Goal: Contribute content

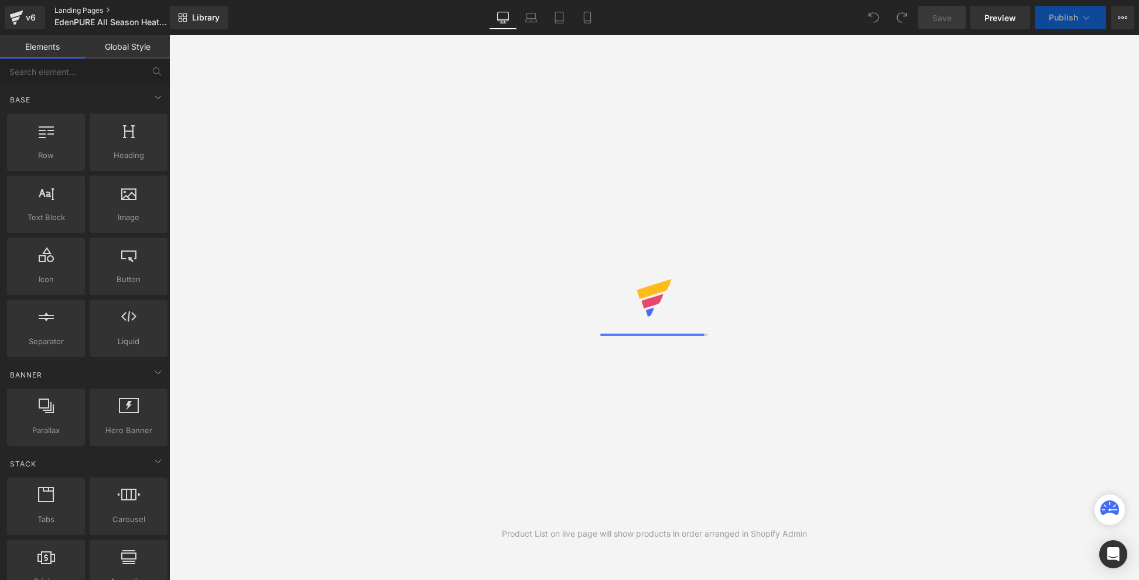
click at [81, 13] on link "Landing Pages" at bounding box center [121, 10] width 135 height 9
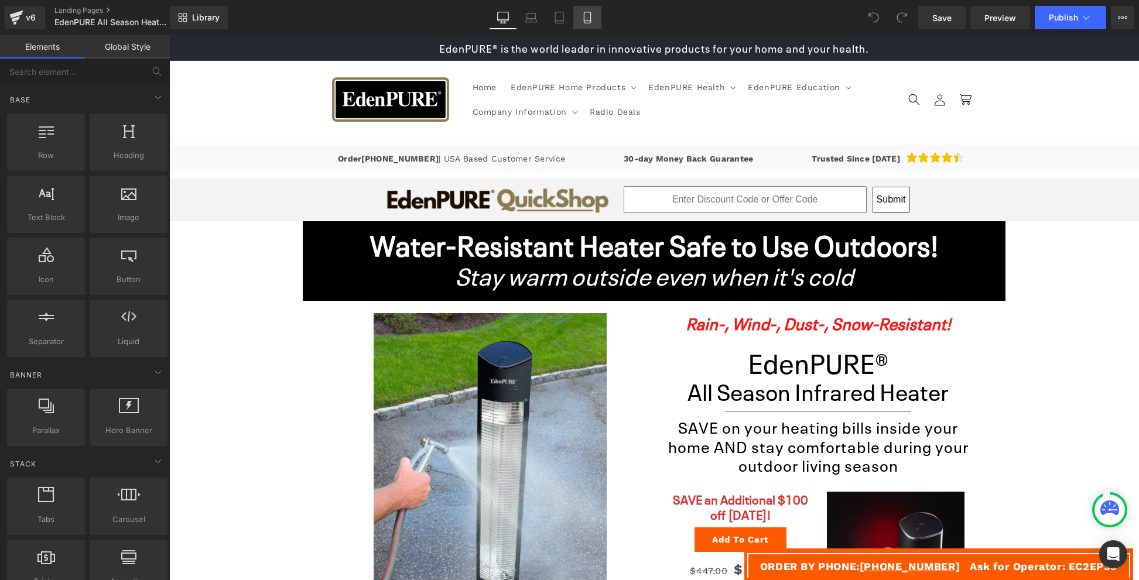
click at [585, 17] on icon at bounding box center [588, 18] width 12 height 12
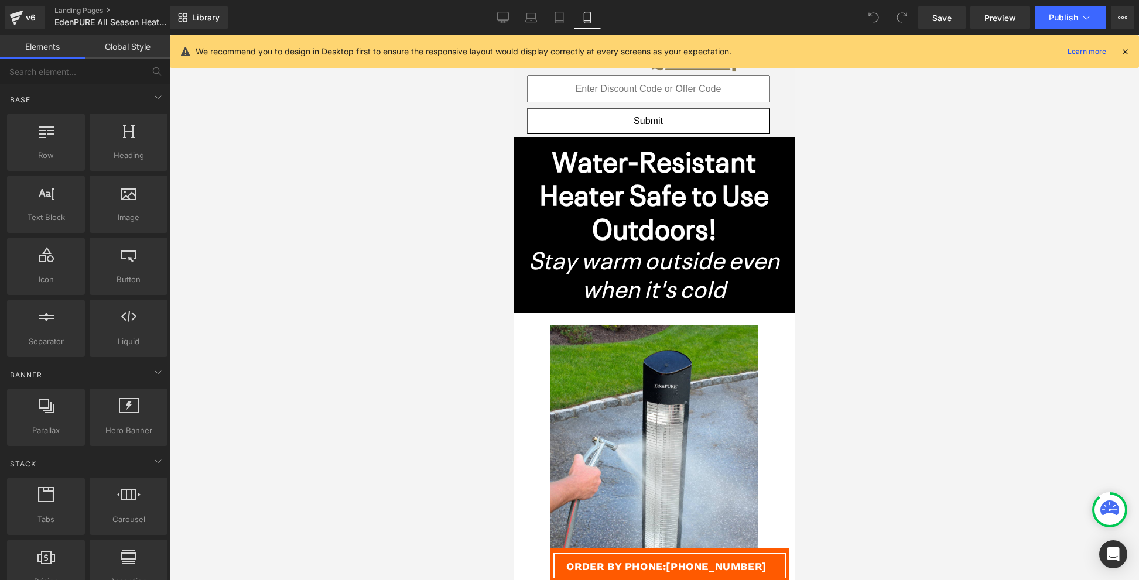
scroll to position [194, 0]
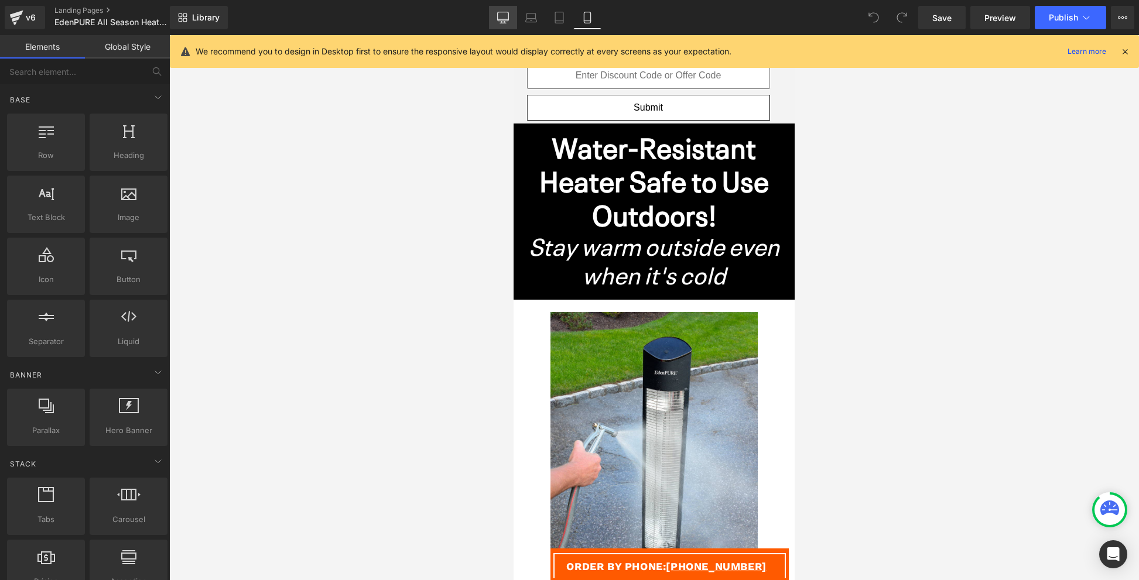
click at [504, 18] on icon at bounding box center [503, 18] width 12 height 12
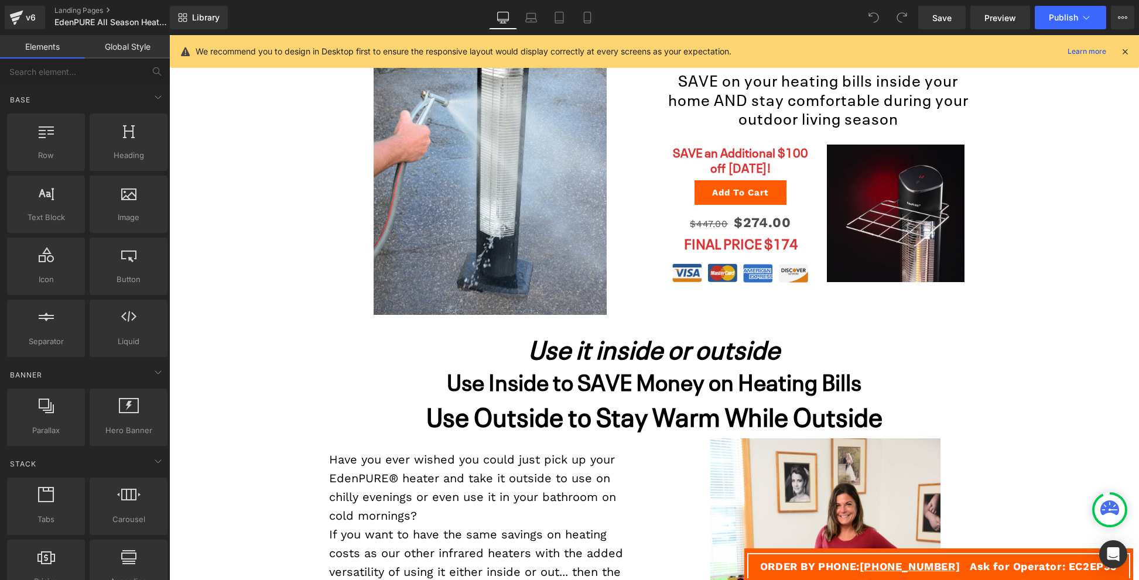
scroll to position [0, 0]
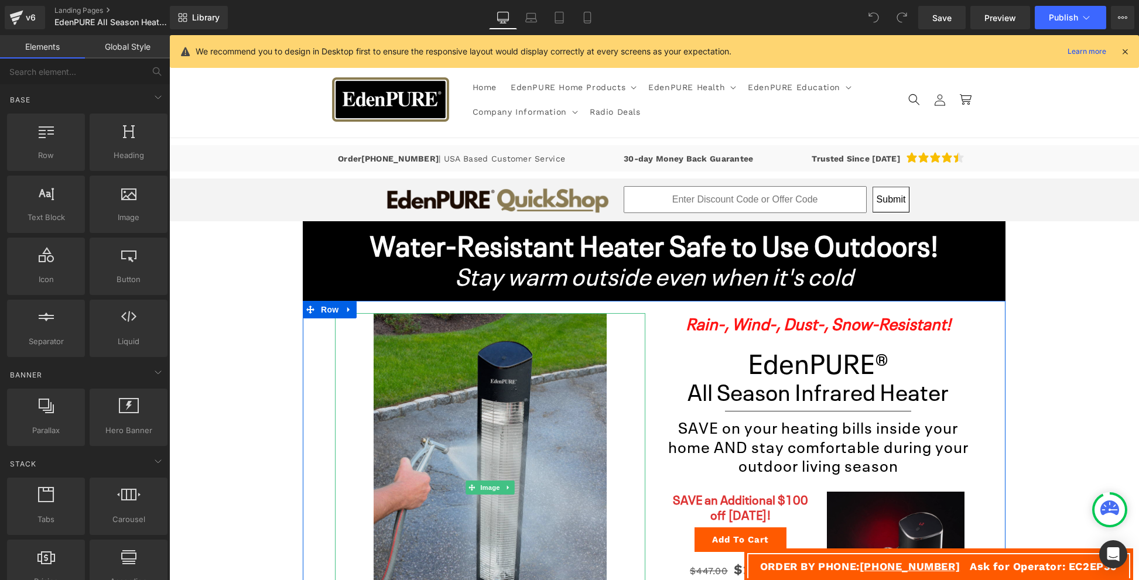
click at [388, 394] on img at bounding box center [490, 487] width 233 height 349
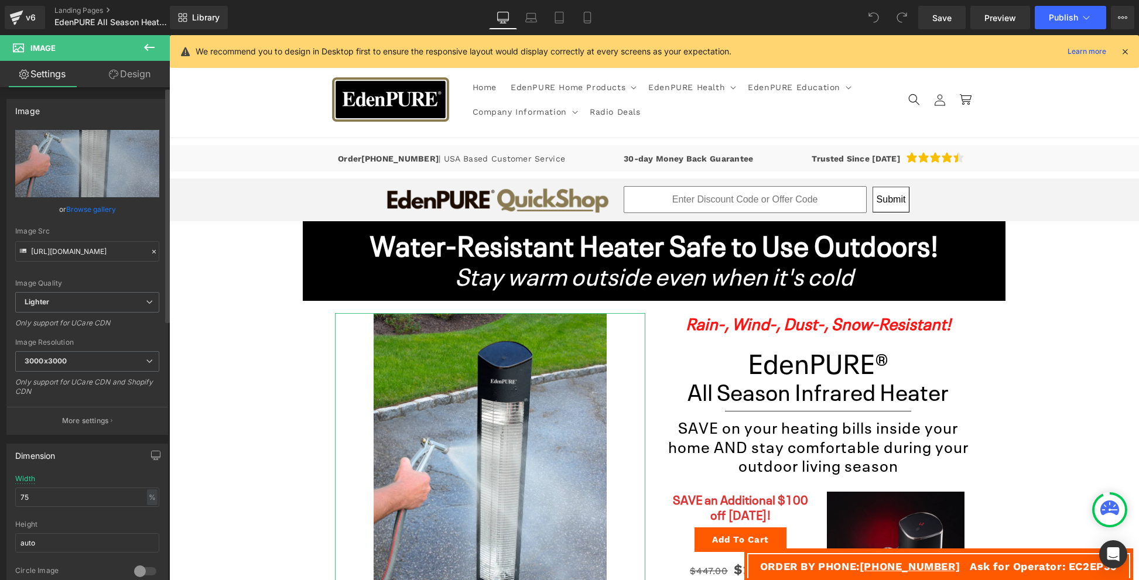
click at [70, 210] on link "Browse gallery" at bounding box center [91, 209] width 50 height 21
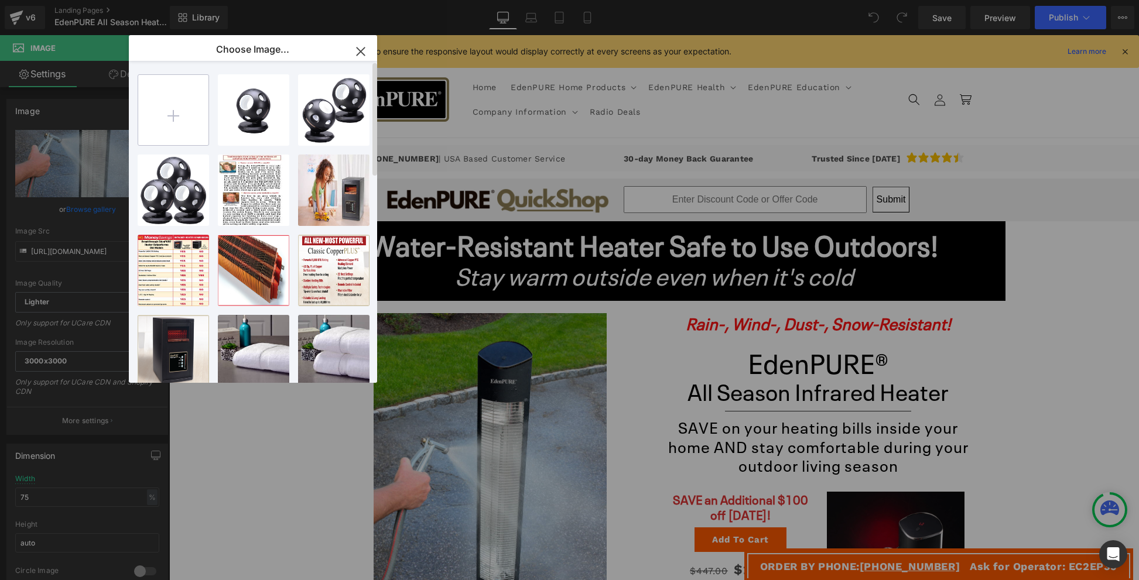
click at [159, 114] on input "file" at bounding box center [173, 110] width 70 height 70
type input "C:\fakepath\All Season Heater.png"
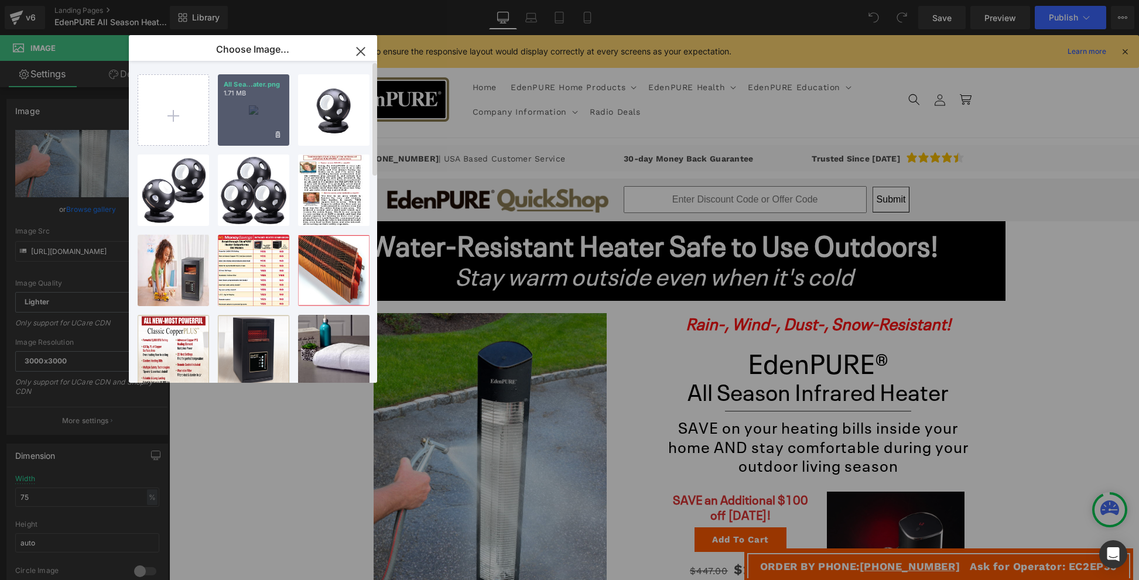
click at [235, 101] on div "All Sea...ater.png 1.71 MB" at bounding box center [253, 109] width 71 height 71
type input "https://ucarecdn.com/cbca8509-11ff-4abb-8f1f-2e075221e0b1/-/format/auto/-/previ…"
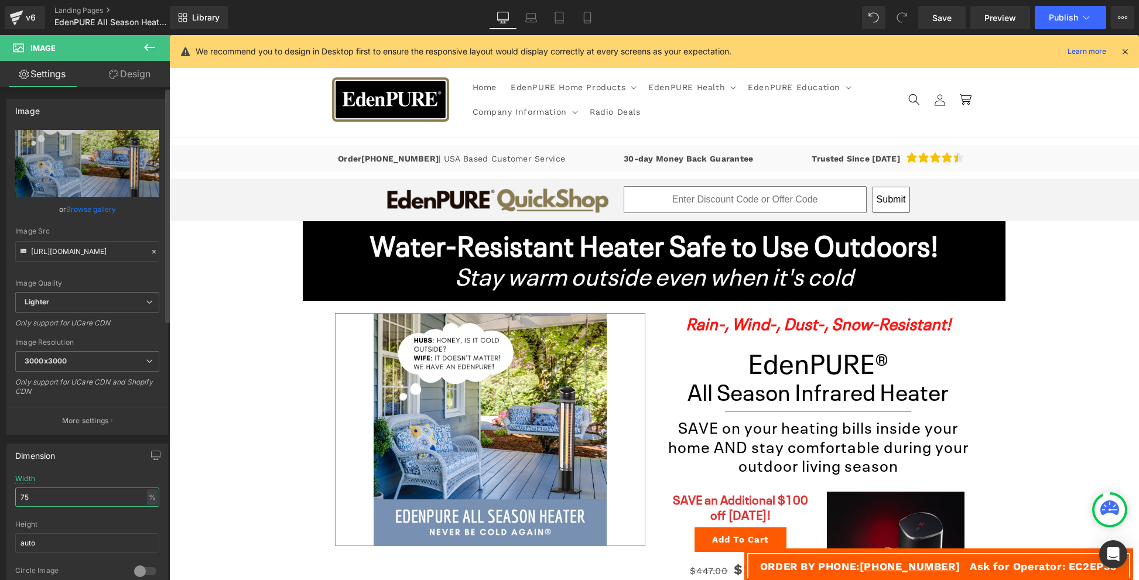
click at [100, 494] on input "75" at bounding box center [87, 497] width 144 height 19
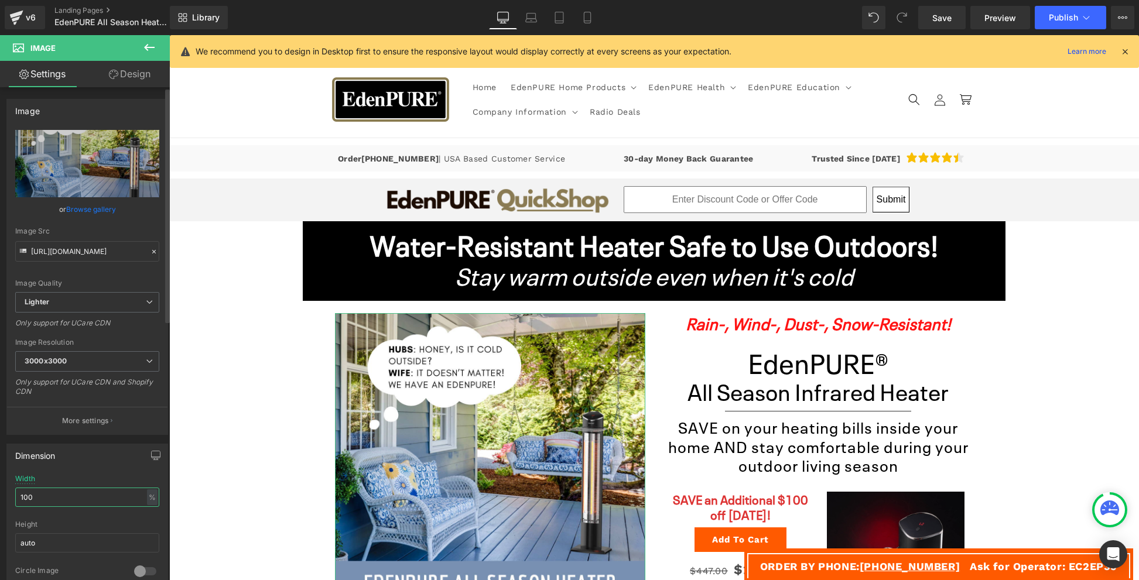
type input "100"
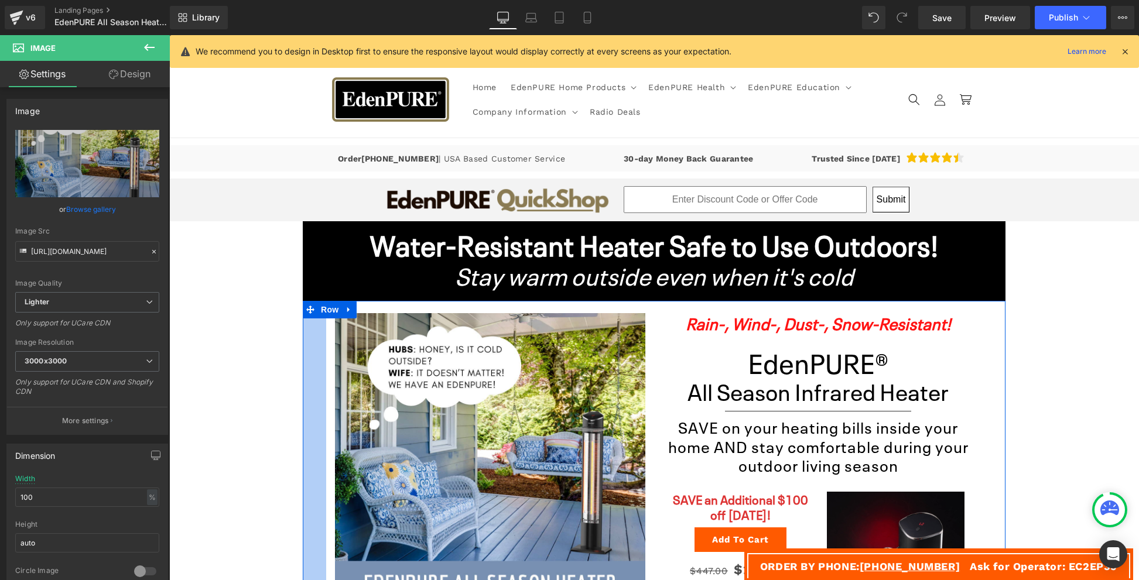
click at [303, 388] on div "40px" at bounding box center [314, 469] width 23 height 336
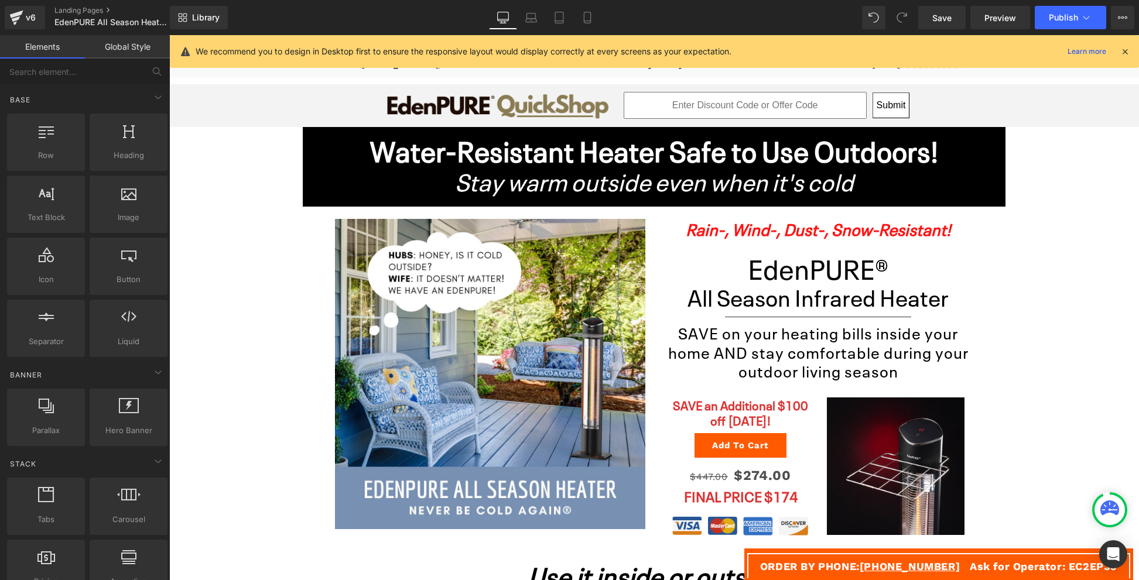
scroll to position [162, 0]
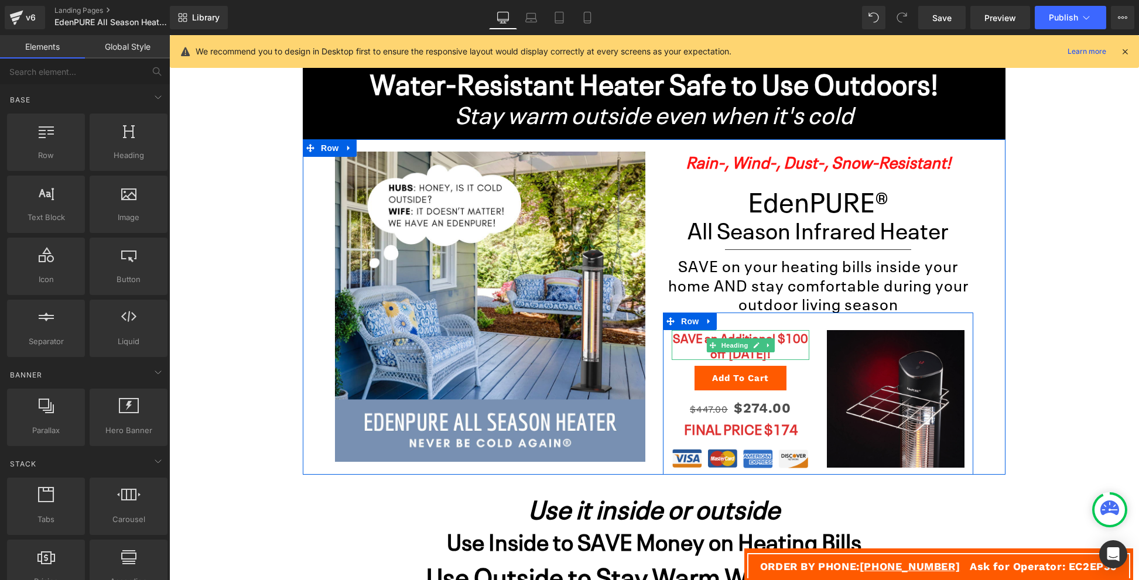
click at [684, 343] on h4 "SAVE an Additional $100 off TODAY!" at bounding box center [741, 344] width 138 height 29
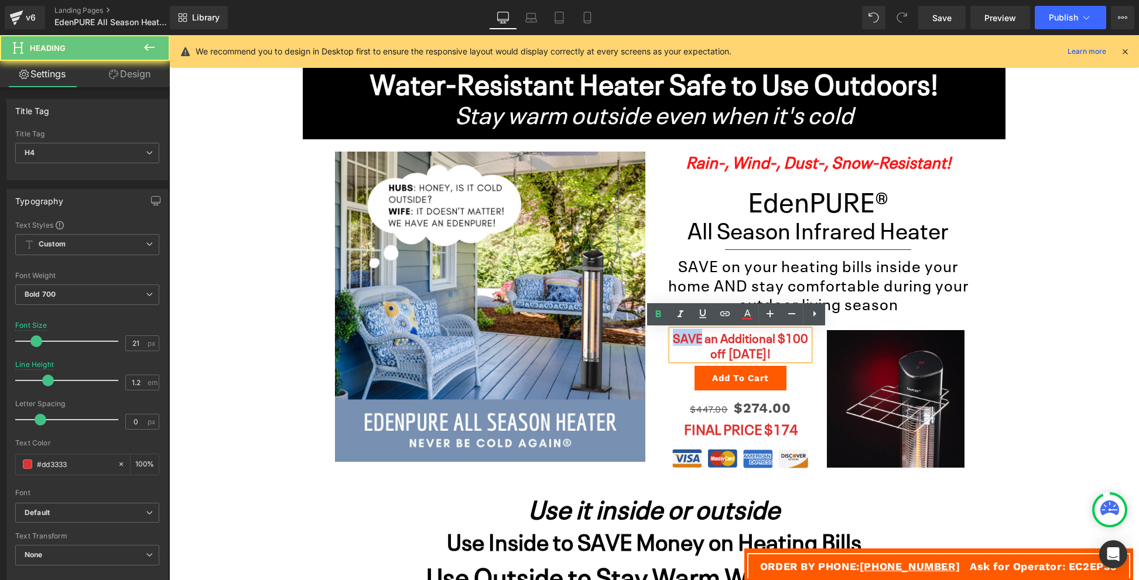
click at [684, 343] on h4 "SAVE an Additional $100 off TODAY!" at bounding box center [741, 344] width 138 height 29
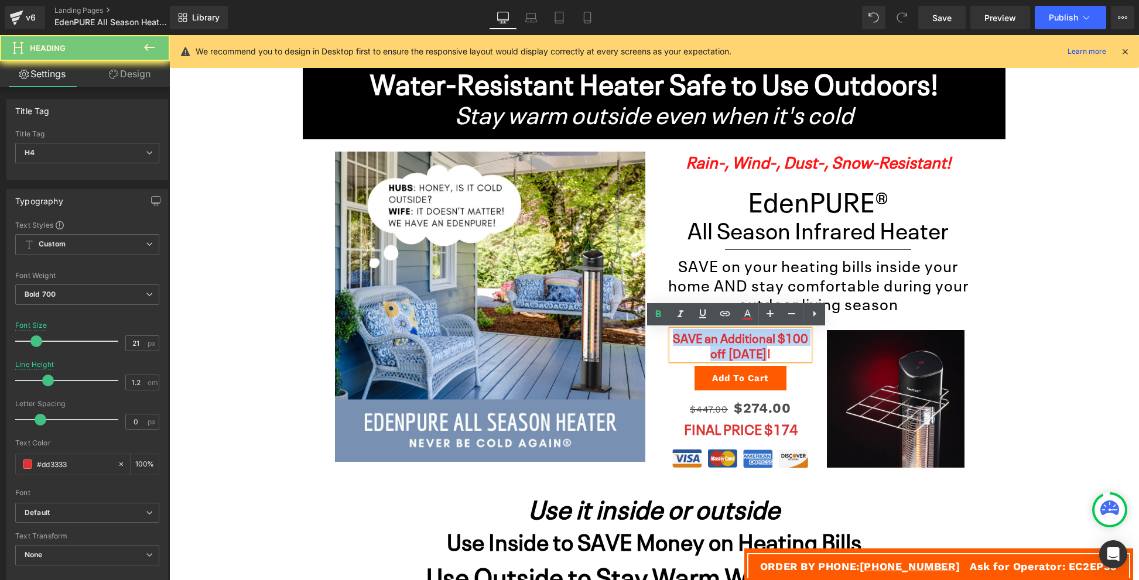
click at [684, 343] on h4 "SAVE an Additional $100 off TODAY!" at bounding box center [741, 344] width 138 height 29
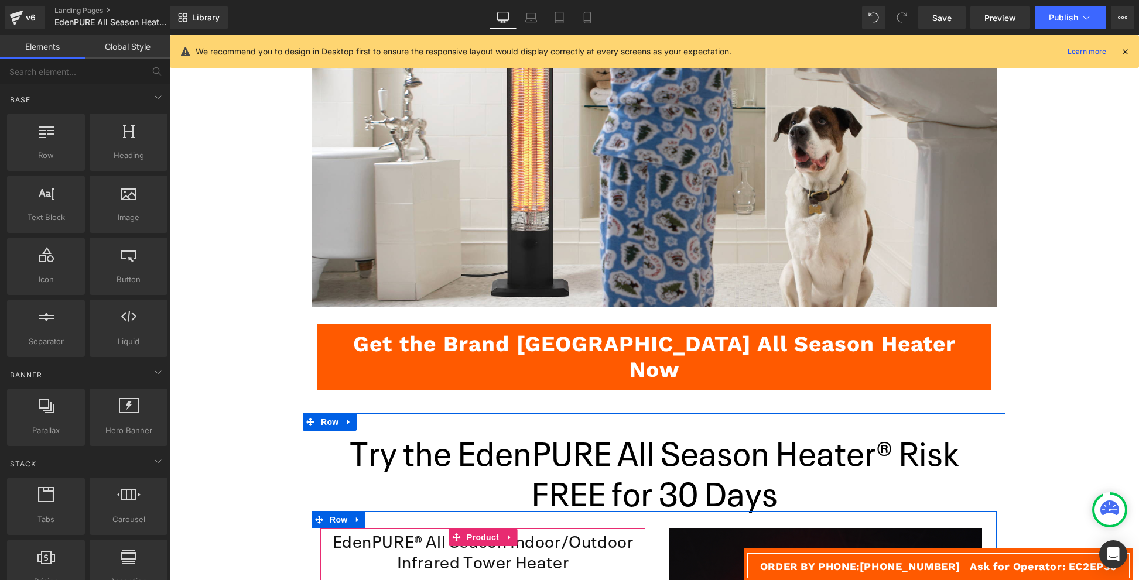
scroll to position [2316, 0]
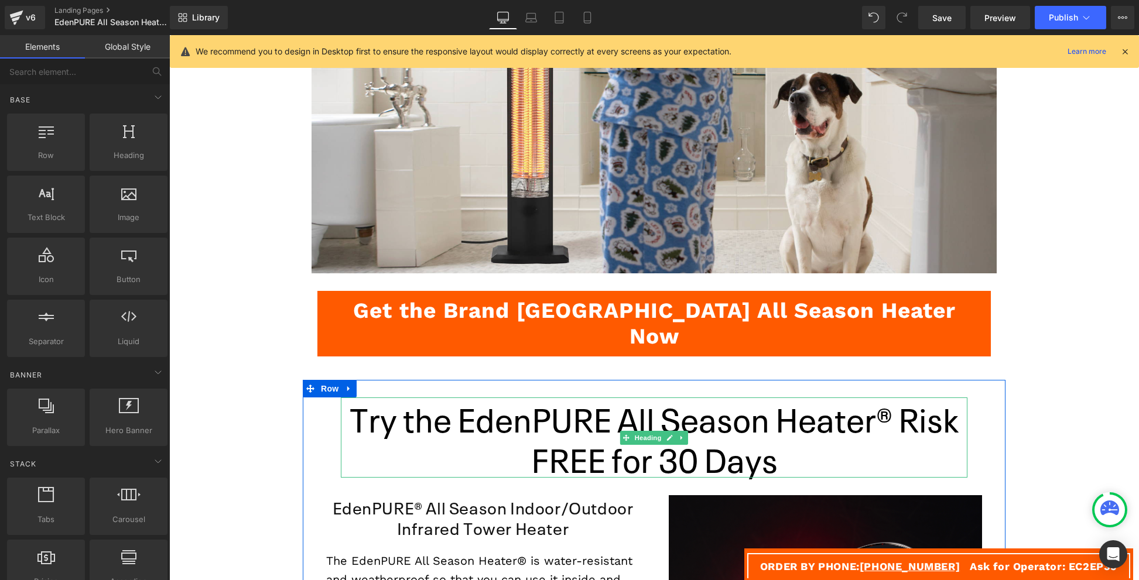
click at [518, 398] on h1 "Try the EdenPURE All Season Heater® Risk FREE for 30 Days" at bounding box center [654, 438] width 627 height 80
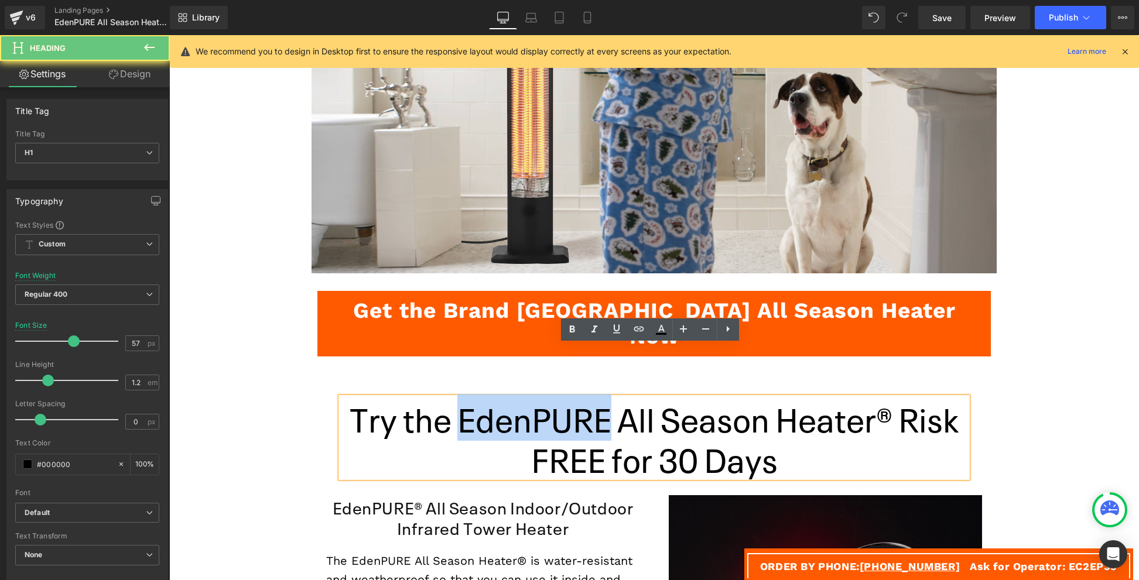
click at [518, 398] on h1 "Try the EdenPURE All Season Heater® Risk FREE for 30 Days" at bounding box center [654, 438] width 627 height 80
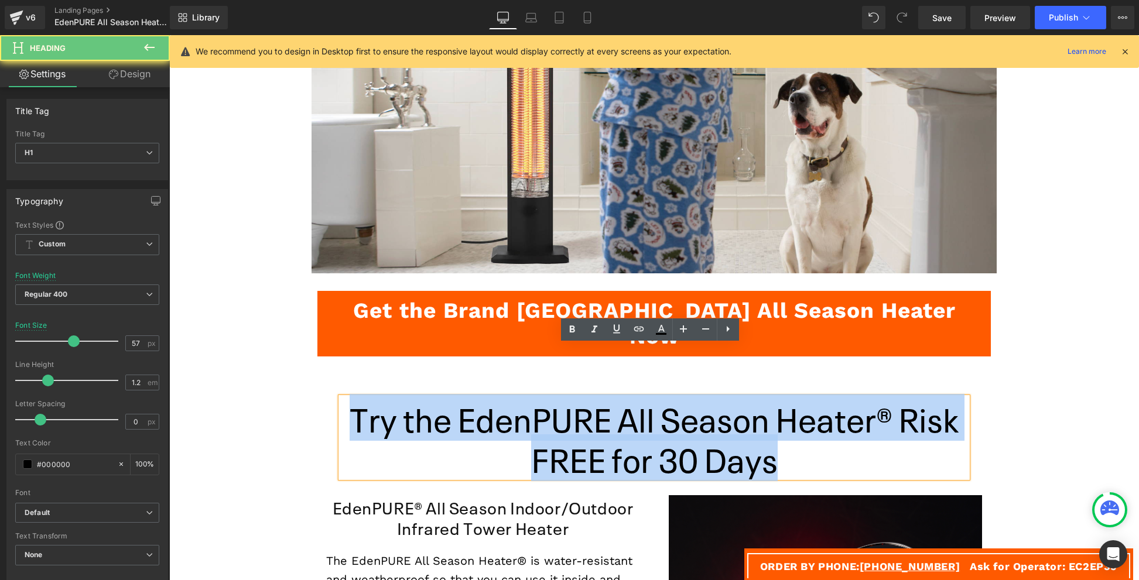
click at [518, 398] on h1 "Try the EdenPURE All Season Heater® Risk FREE for 30 Days" at bounding box center [654, 438] width 627 height 80
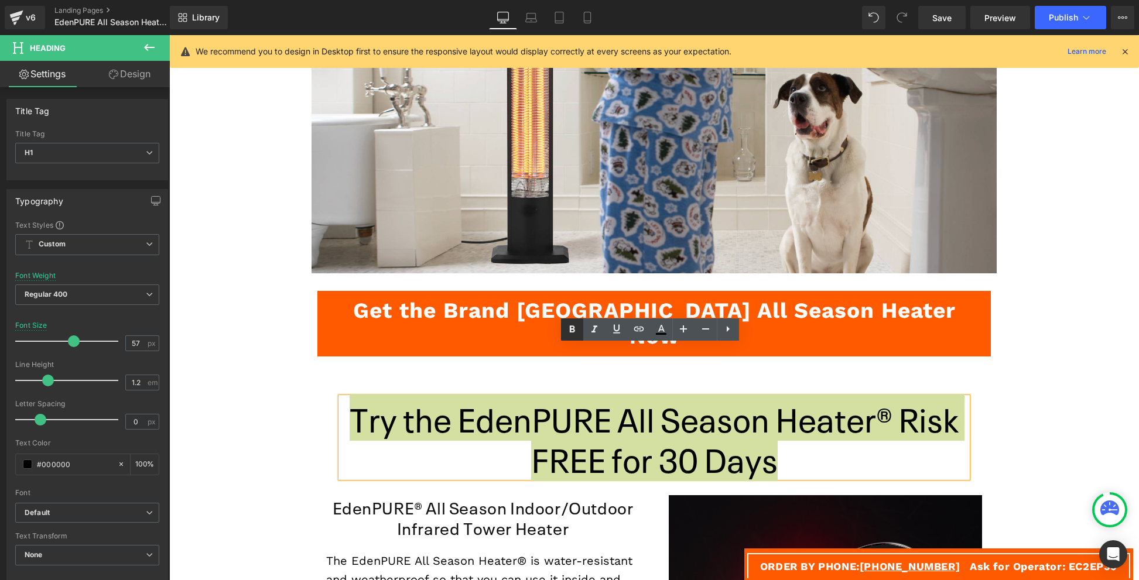
click at [579, 323] on link at bounding box center [572, 330] width 22 height 22
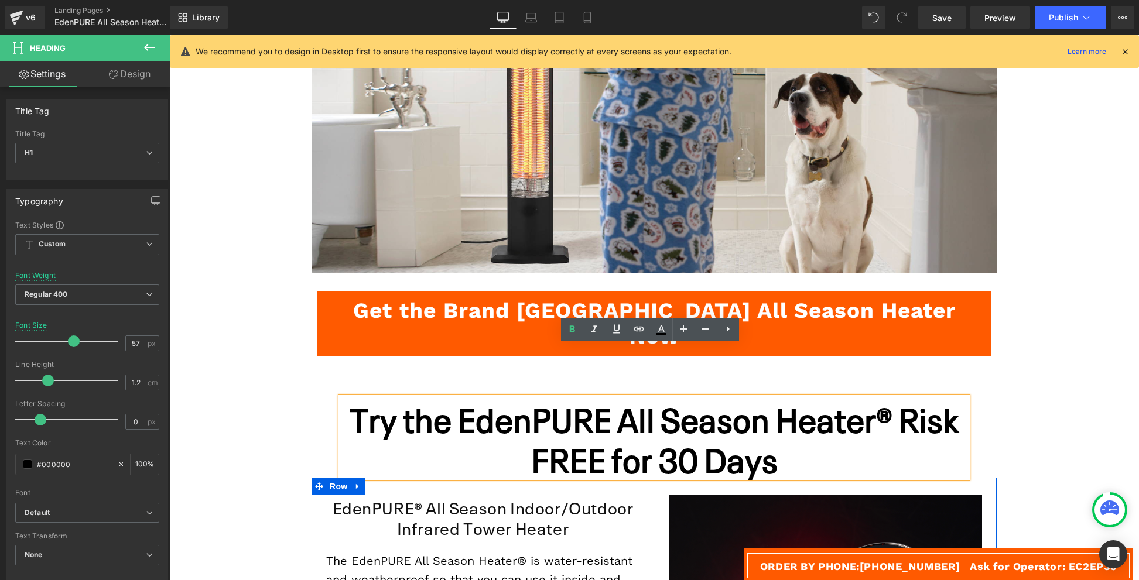
click at [511, 497] on link at bounding box center [504, 504] width 12 height 14
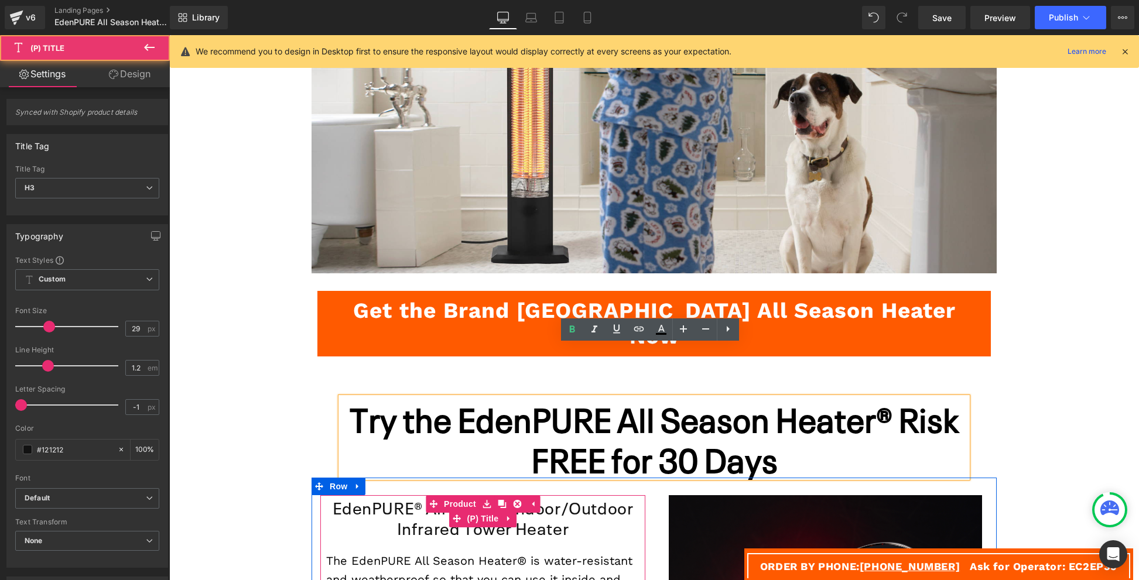
click at [542, 497] on link "EdenPURE® All Season Indoor/Outdoor Infrared Tower Heater" at bounding box center [482, 517] width 313 height 41
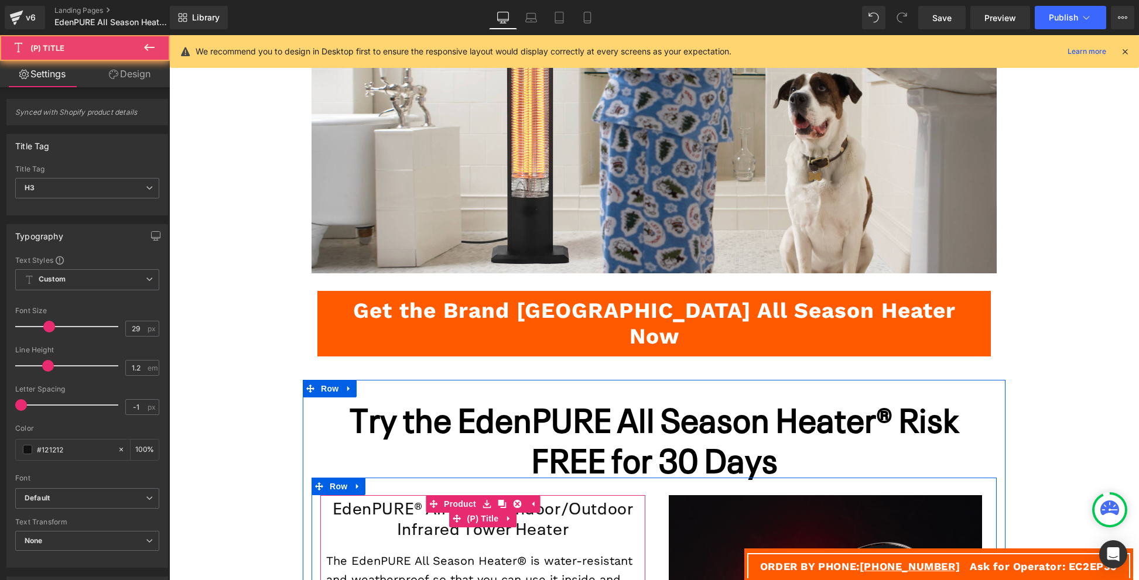
click at [542, 497] on link "EdenPURE® All Season Indoor/Outdoor Infrared Tower Heater" at bounding box center [482, 517] width 313 height 41
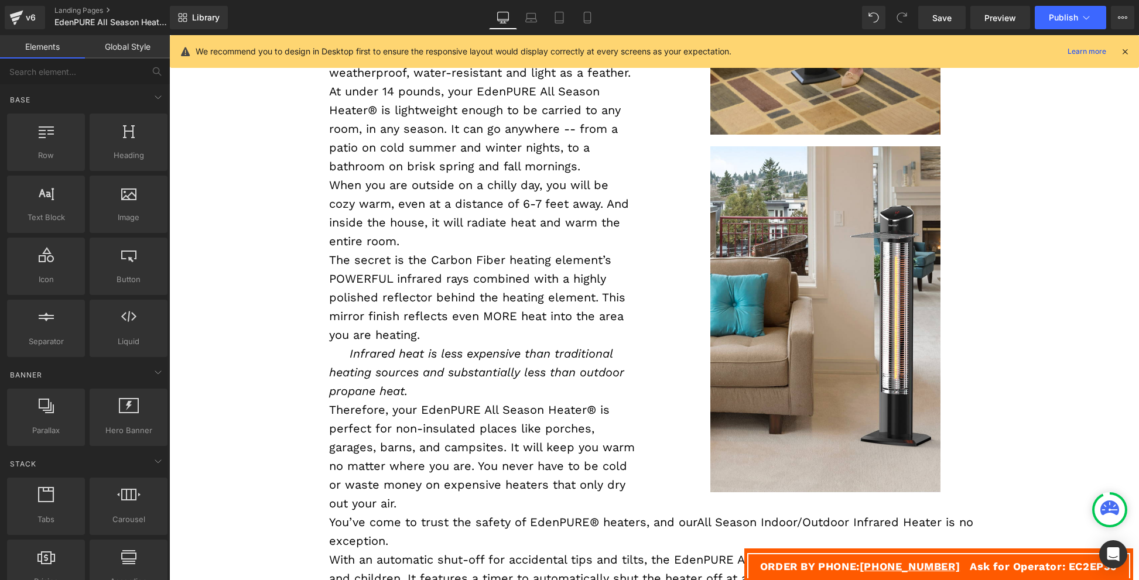
scroll to position [518, 0]
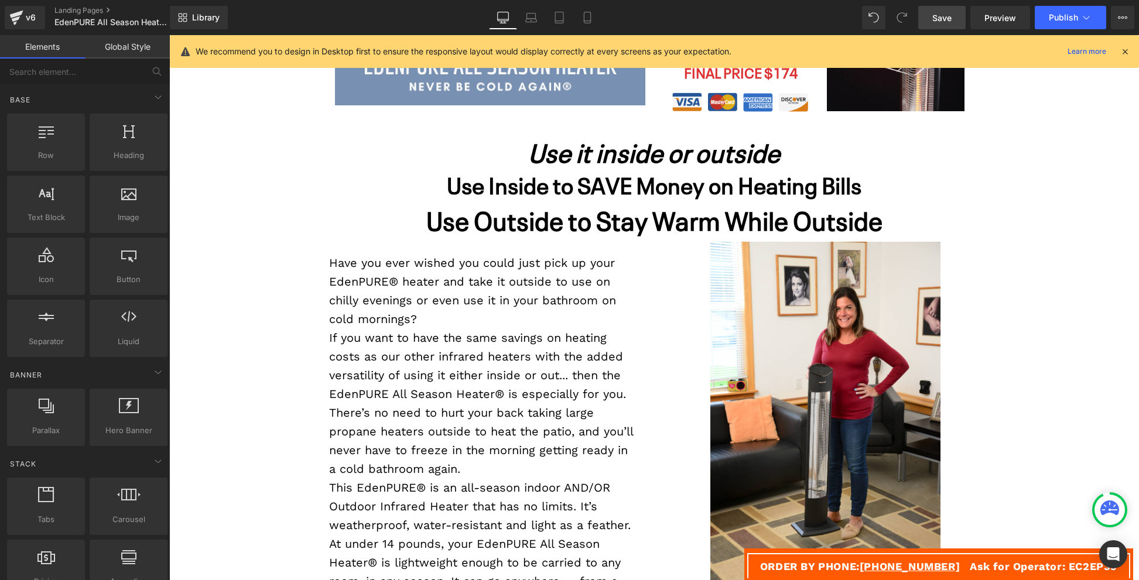
click at [936, 18] on span "Save" at bounding box center [942, 18] width 19 height 12
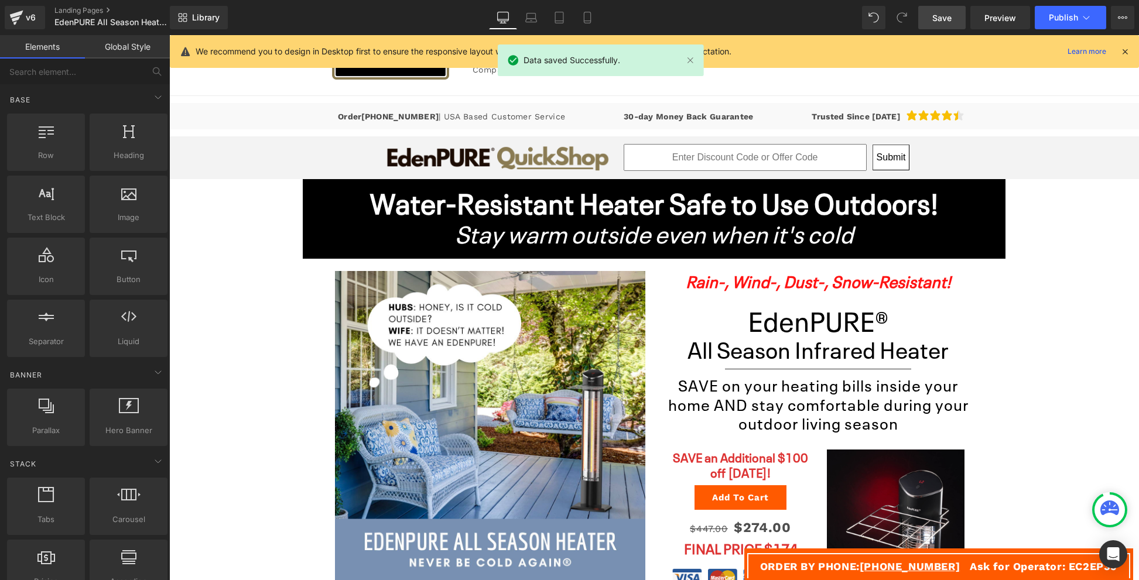
scroll to position [40, 0]
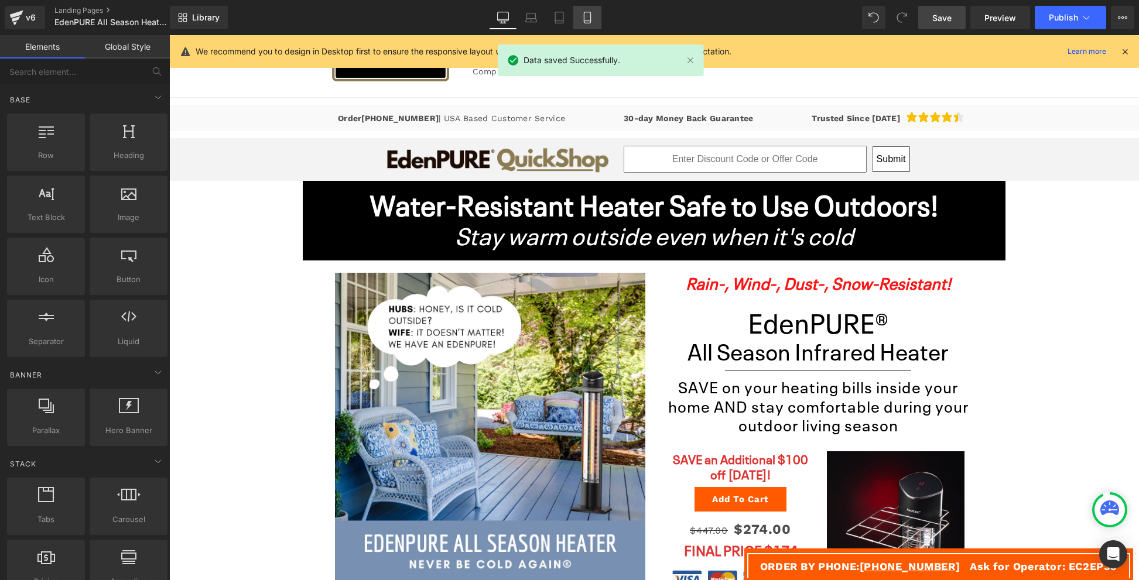
click at [585, 19] on icon at bounding box center [588, 18] width 12 height 12
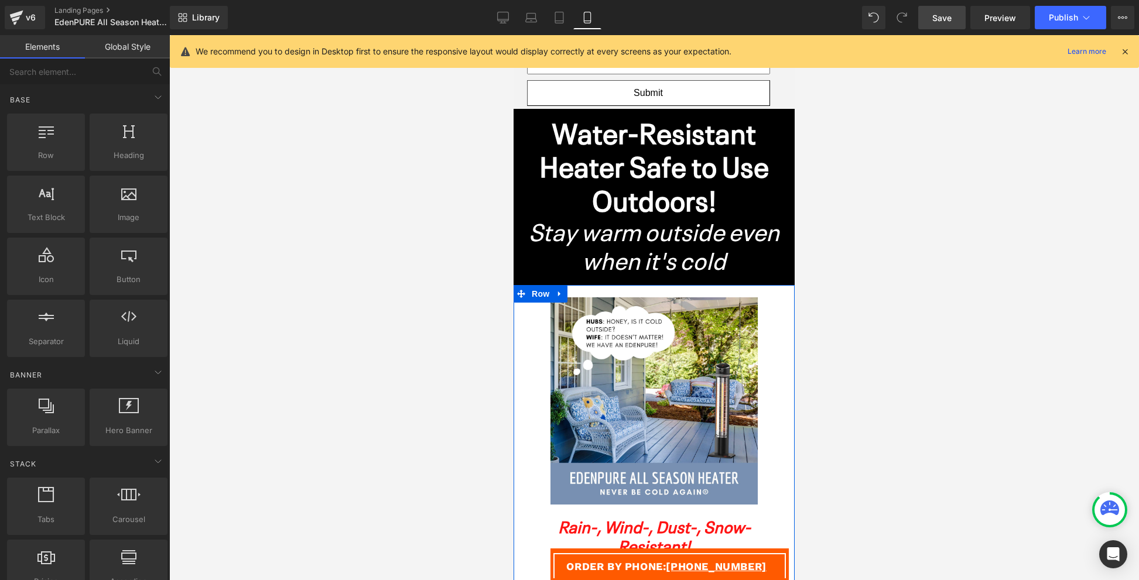
scroll to position [209, 0]
click at [650, 530] on span "Heading" at bounding box center [644, 537] width 32 height 14
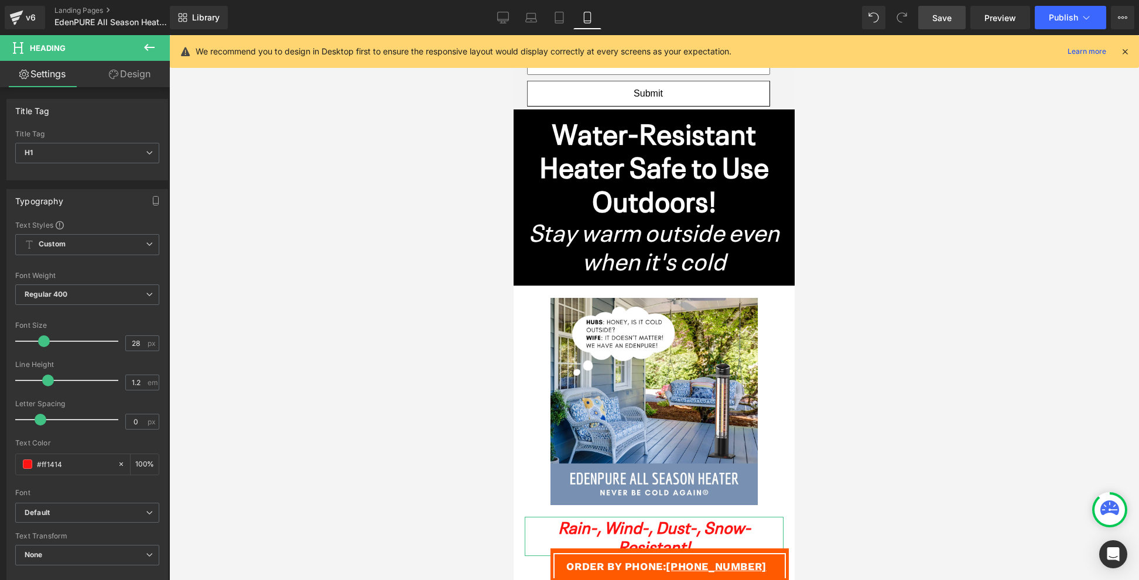
click at [131, 71] on link "Design" at bounding box center [129, 74] width 85 height 26
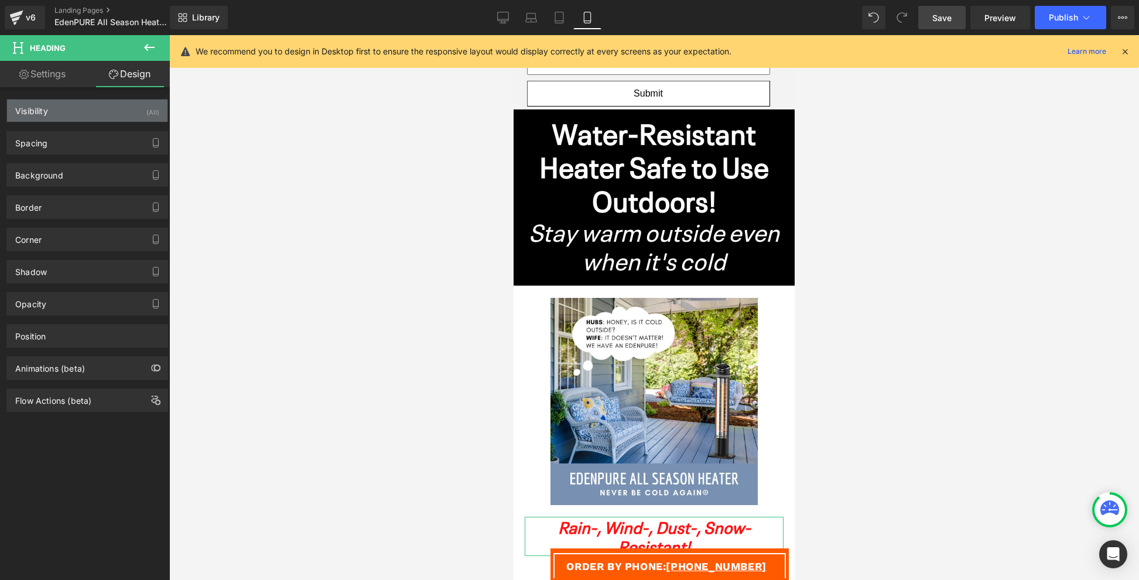
click at [126, 112] on div "Visibility (All)" at bounding box center [87, 111] width 161 height 22
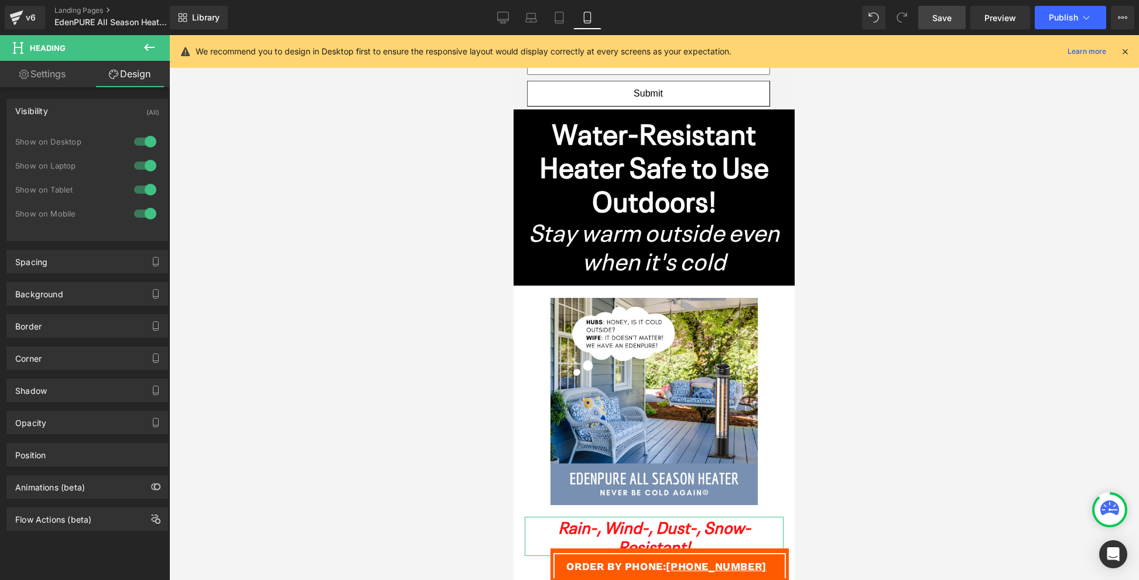
click at [146, 190] on div at bounding box center [145, 189] width 28 height 19
click at [146, 218] on div at bounding box center [145, 213] width 28 height 19
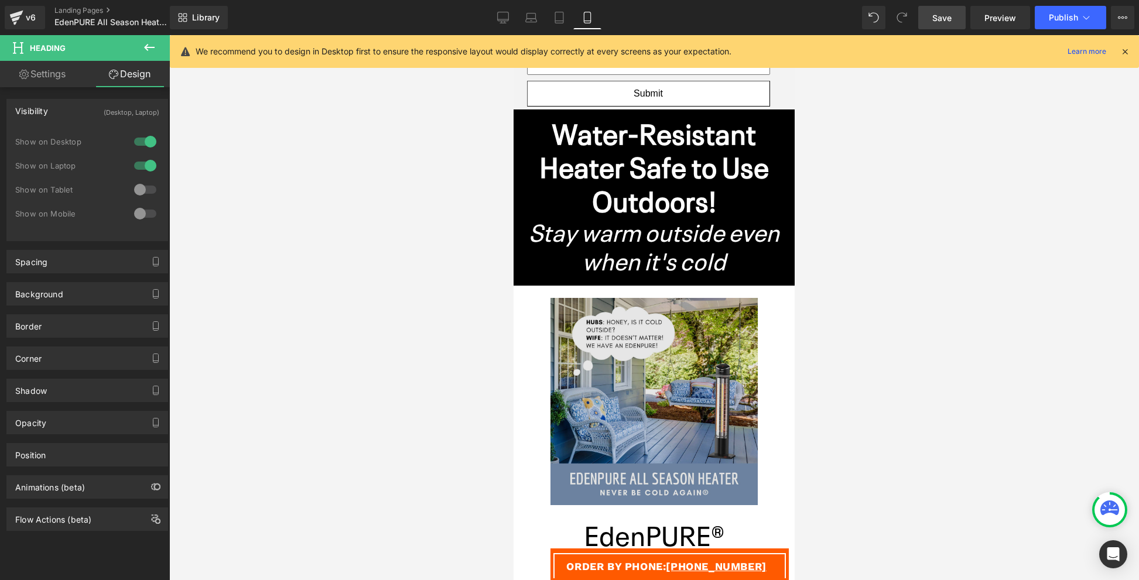
click at [572, 342] on img at bounding box center [654, 401] width 207 height 207
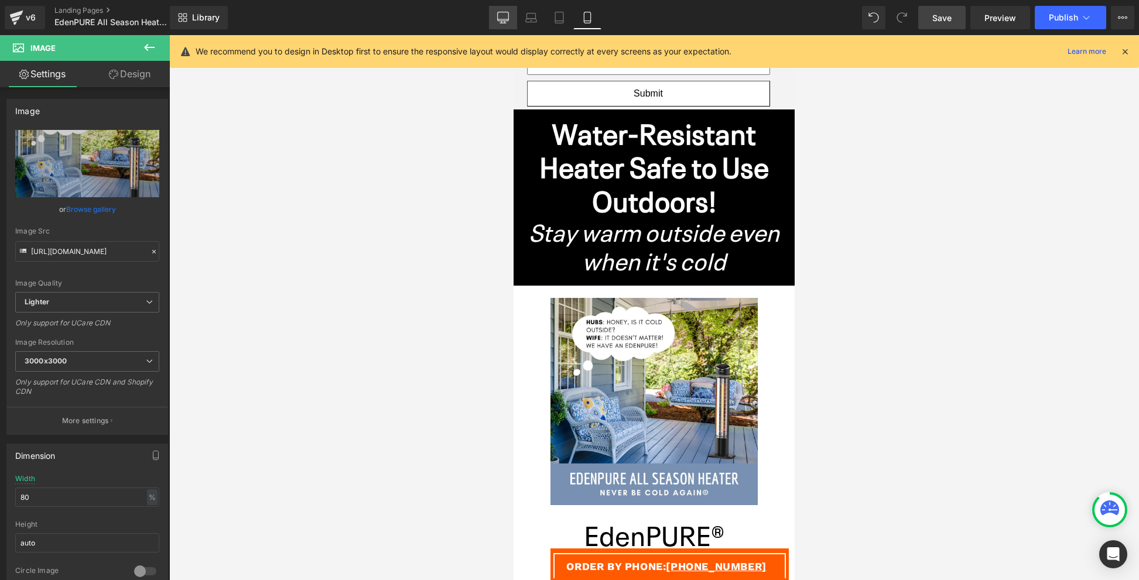
click at [498, 13] on icon at bounding box center [503, 18] width 12 height 12
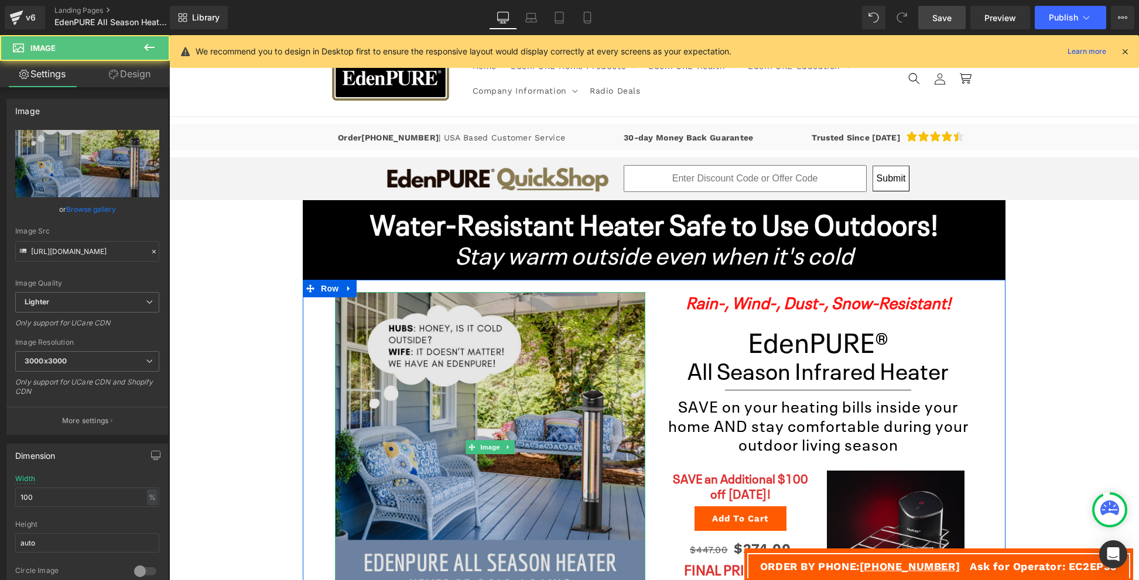
click at [462, 377] on img at bounding box center [490, 447] width 310 height 310
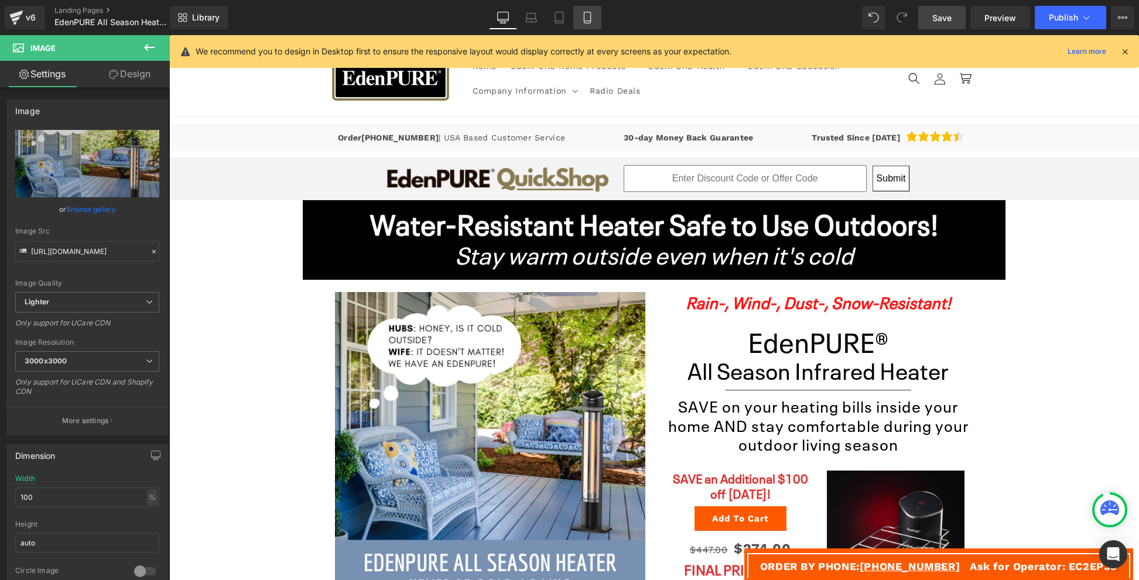
click at [587, 17] on icon at bounding box center [588, 18] width 12 height 12
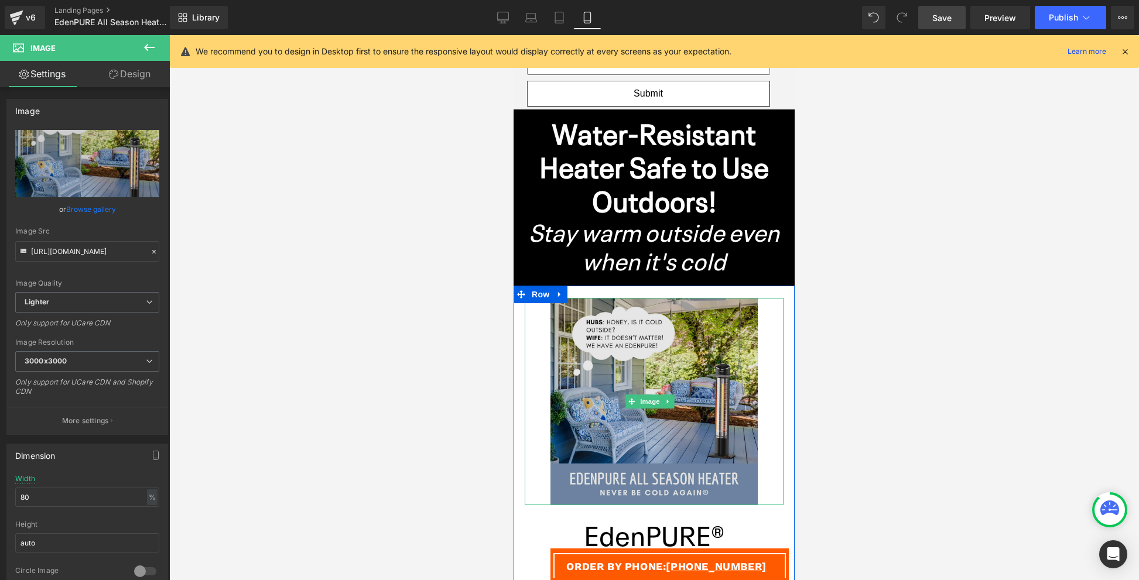
click at [570, 319] on img at bounding box center [654, 401] width 207 height 207
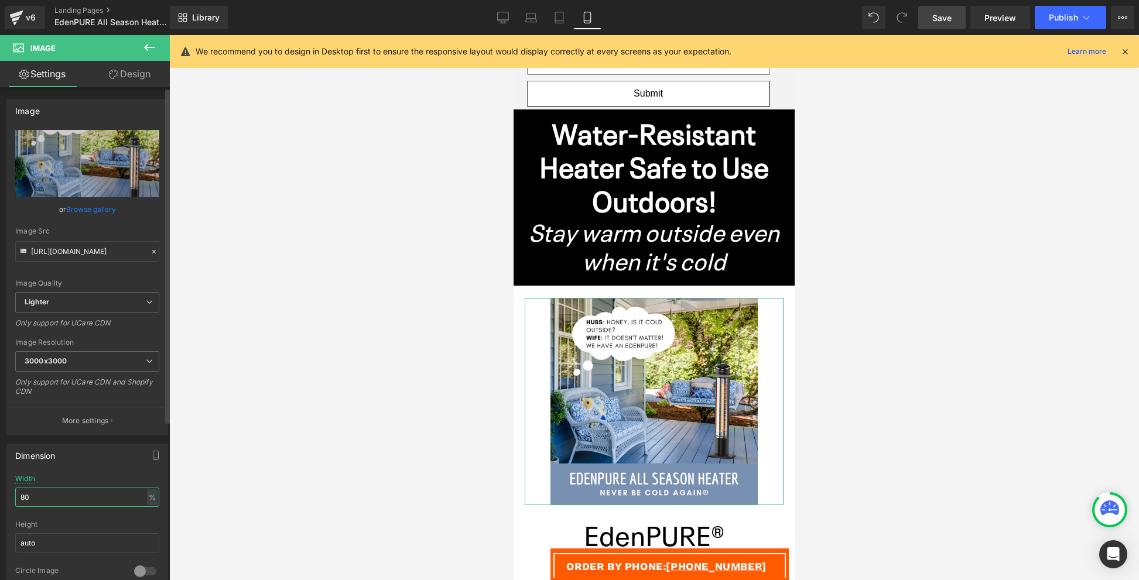
click at [87, 501] on input "80" at bounding box center [87, 497] width 144 height 19
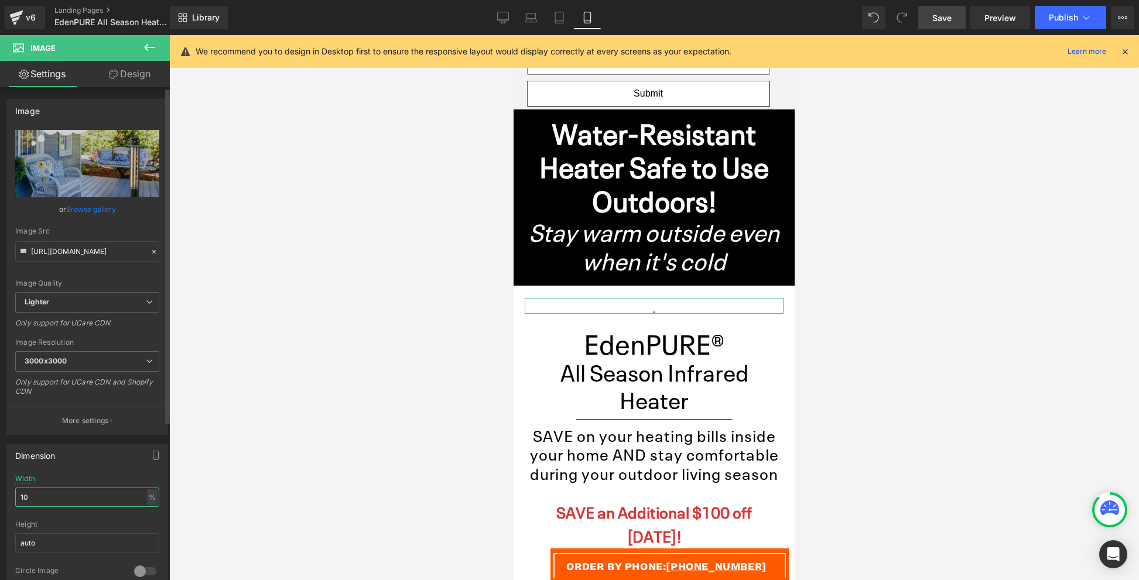
type input "100"
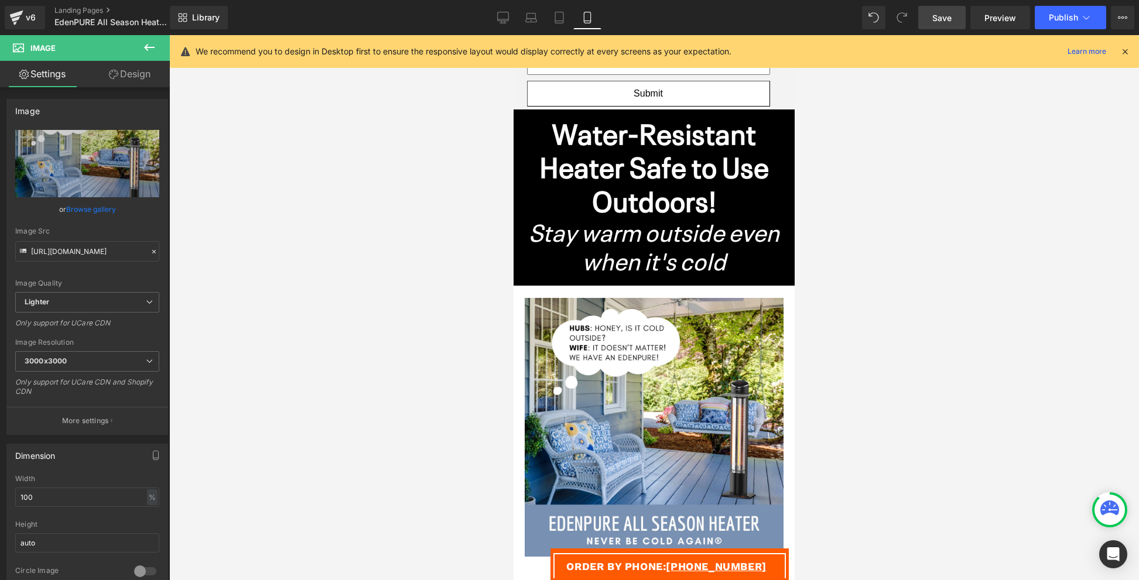
click at [358, 419] on div at bounding box center [654, 307] width 970 height 545
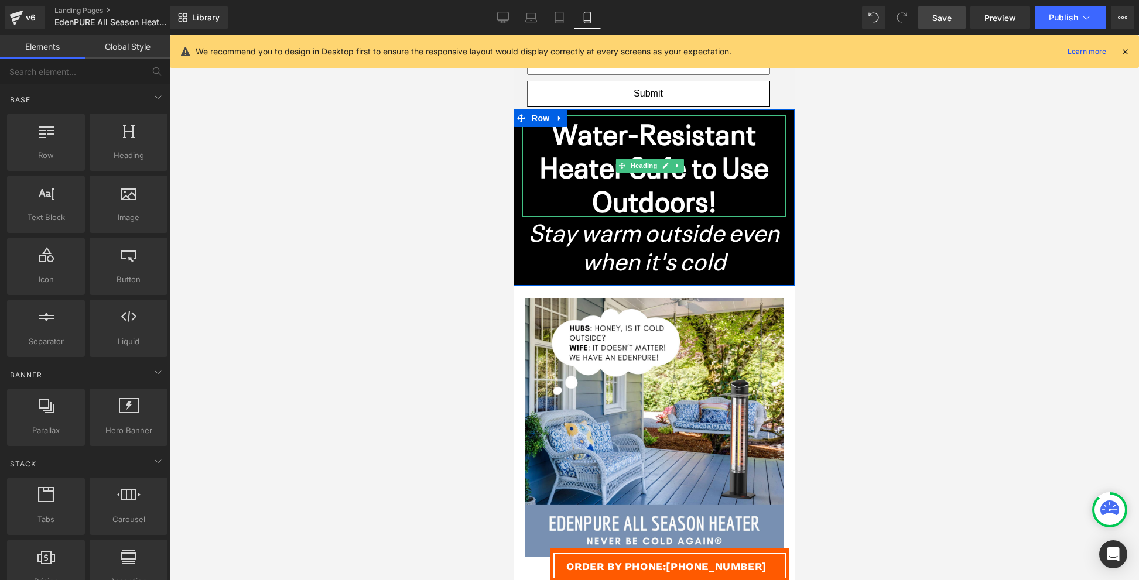
click at [593, 197] on strong "Water-Resistant Heater Safe to Use Outdoors!" at bounding box center [654, 165] width 230 height 107
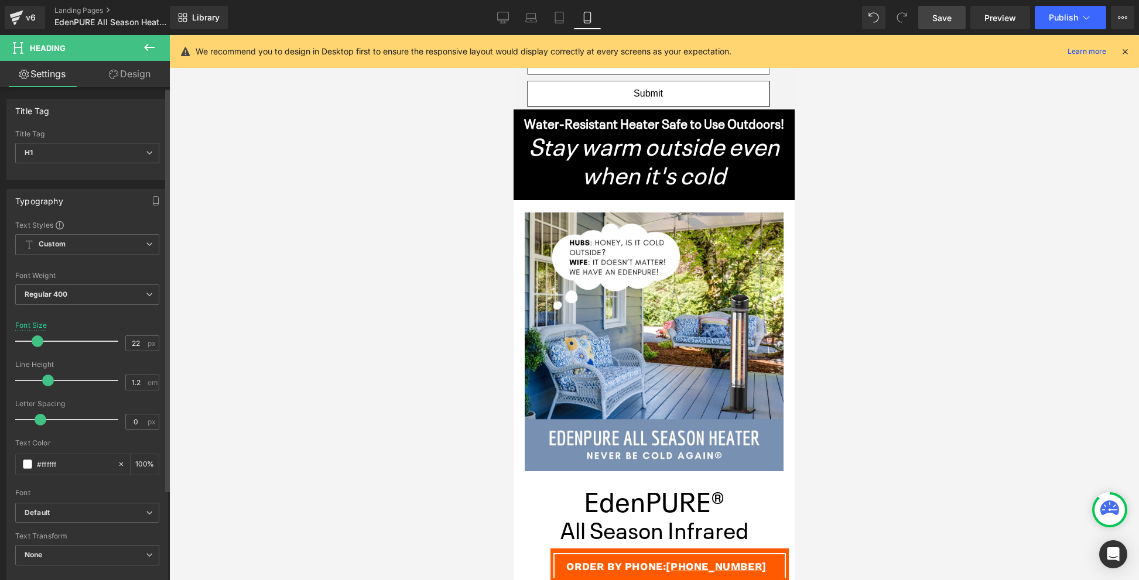
drag, startPoint x: 61, startPoint y: 340, endPoint x: 35, endPoint y: 340, distance: 25.8
click at [35, 340] on span at bounding box center [38, 342] width 12 height 12
click at [503, 14] on icon at bounding box center [503, 18] width 12 height 12
type input "48"
type input "100"
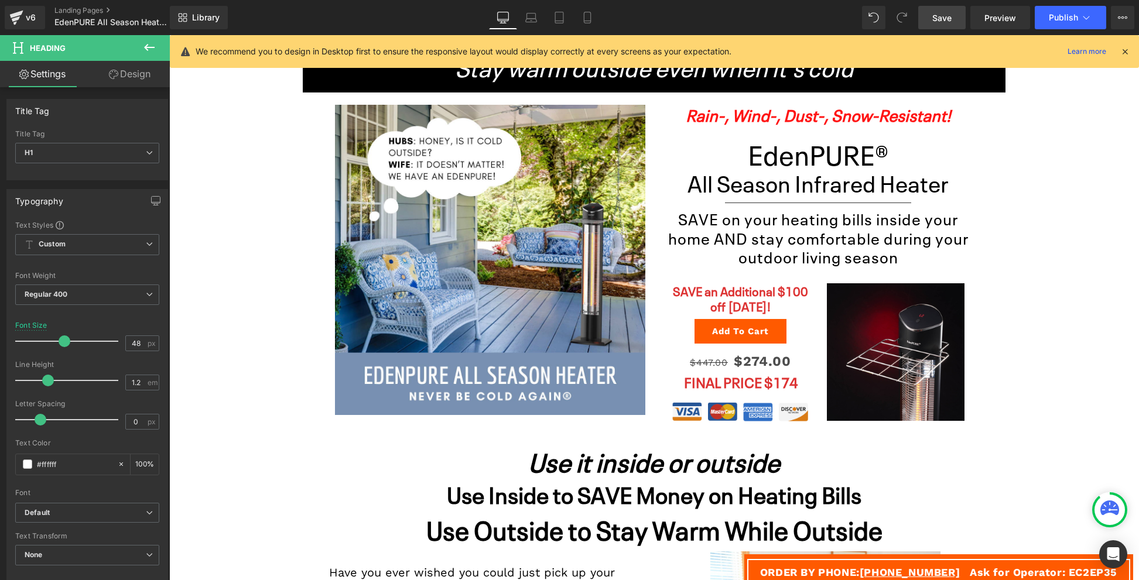
scroll to position [117, 0]
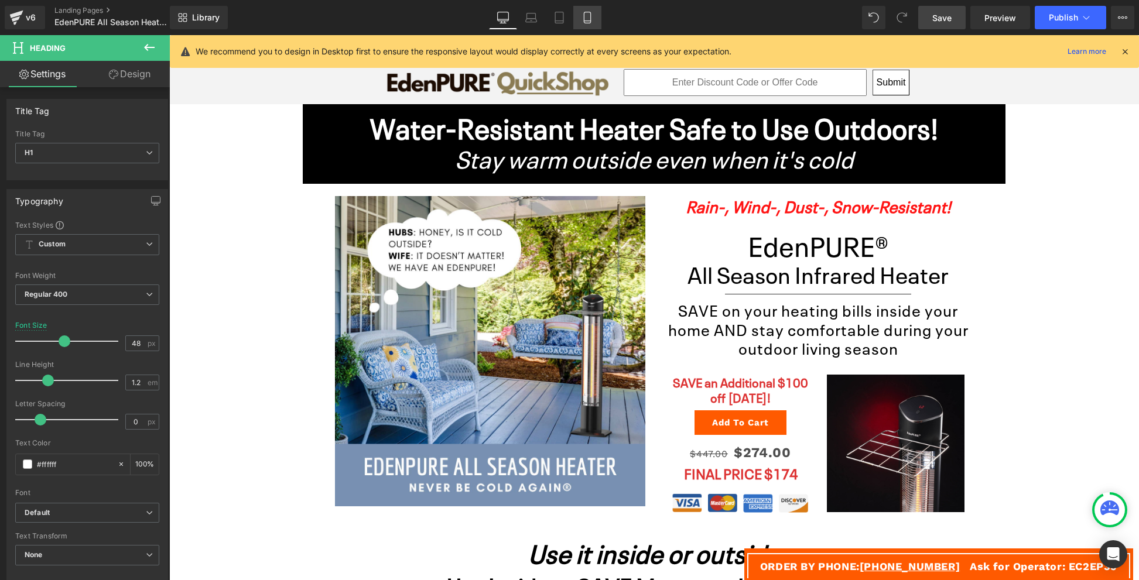
click at [585, 16] on icon at bounding box center [587, 17] width 6 height 11
type input "22"
type input "100"
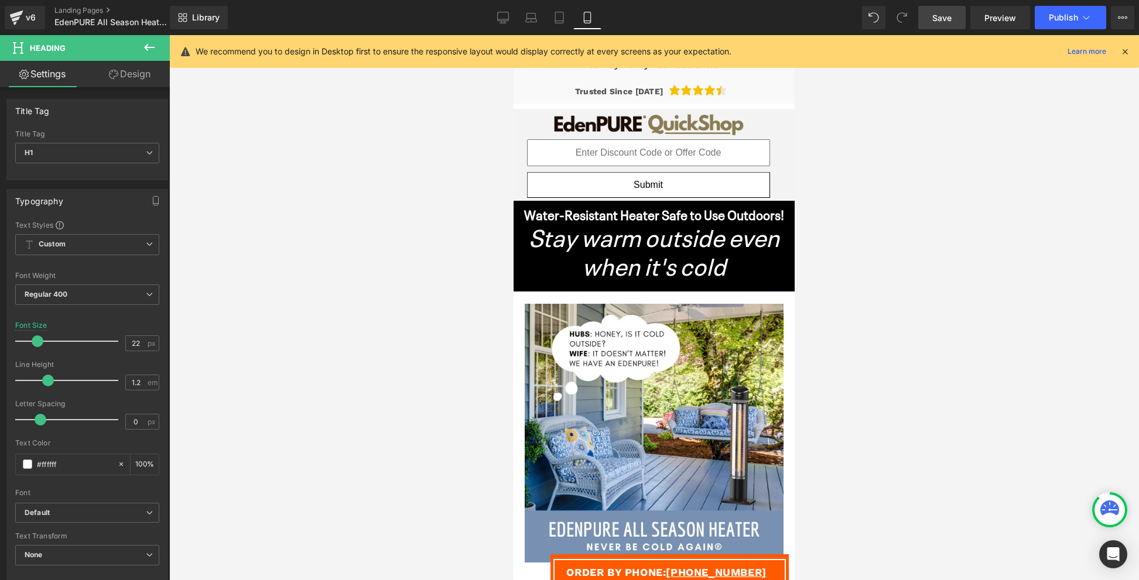
scroll to position [209, 0]
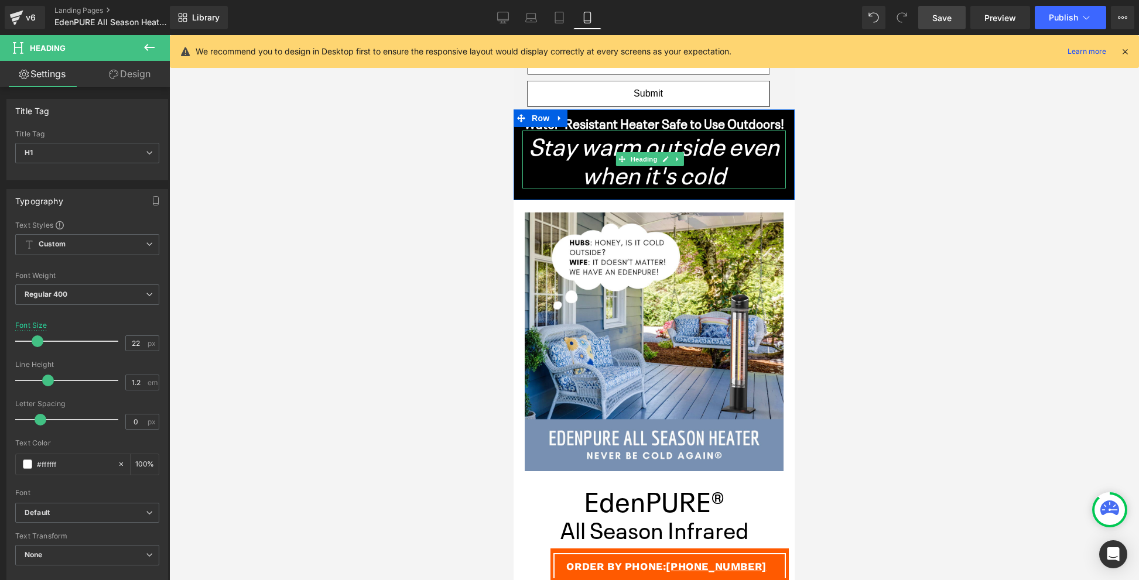
click at [670, 158] on icon "Stay warm outside even when it's cold" at bounding box center [654, 159] width 251 height 62
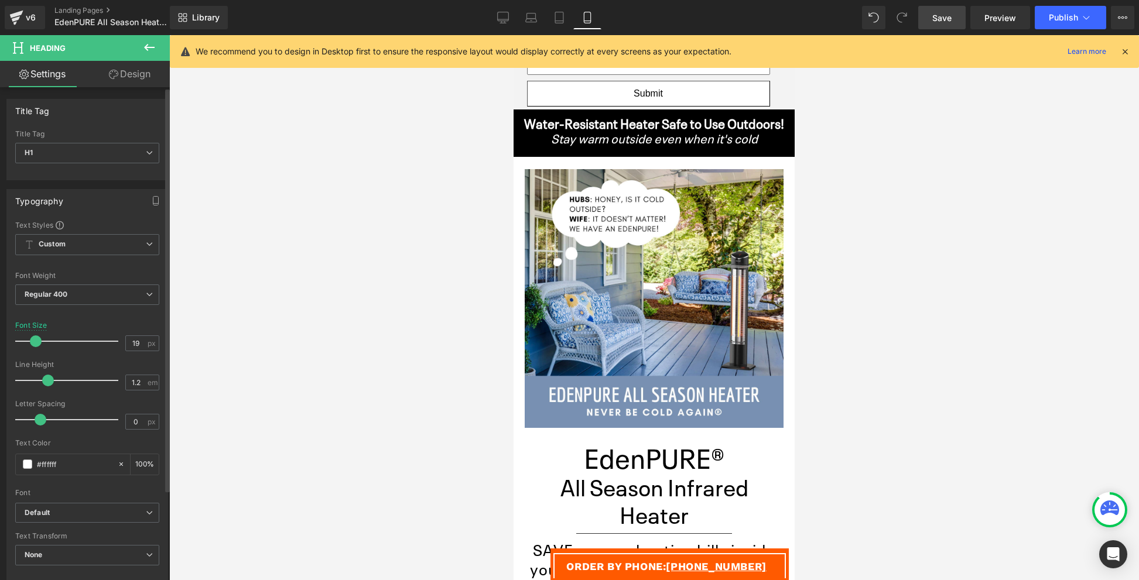
type input "18"
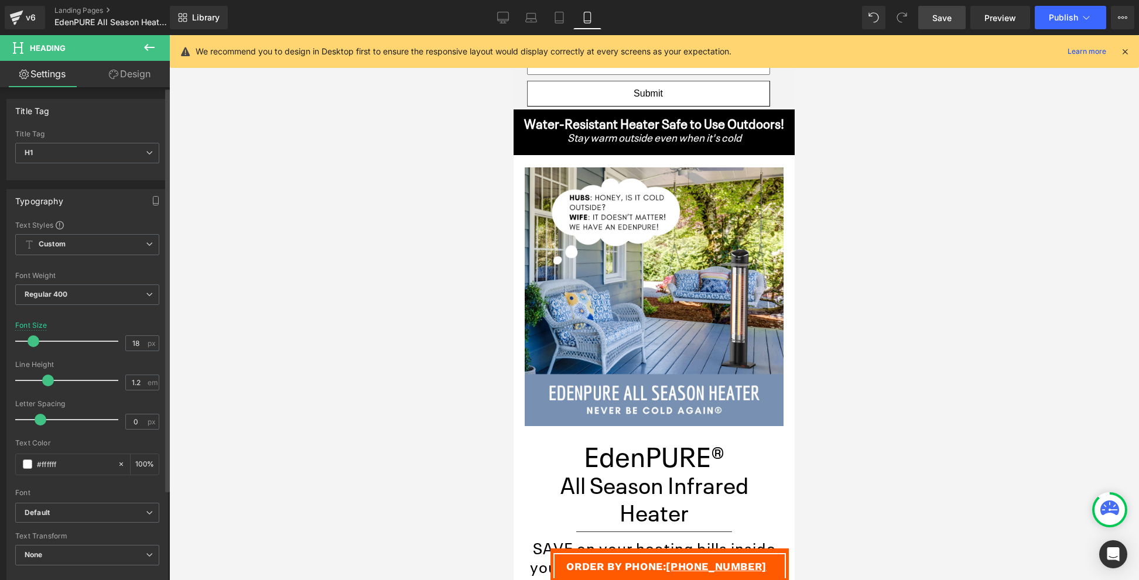
drag, startPoint x: 55, startPoint y: 343, endPoint x: 33, endPoint y: 343, distance: 22.3
click at [33, 343] on span at bounding box center [34, 342] width 12 height 12
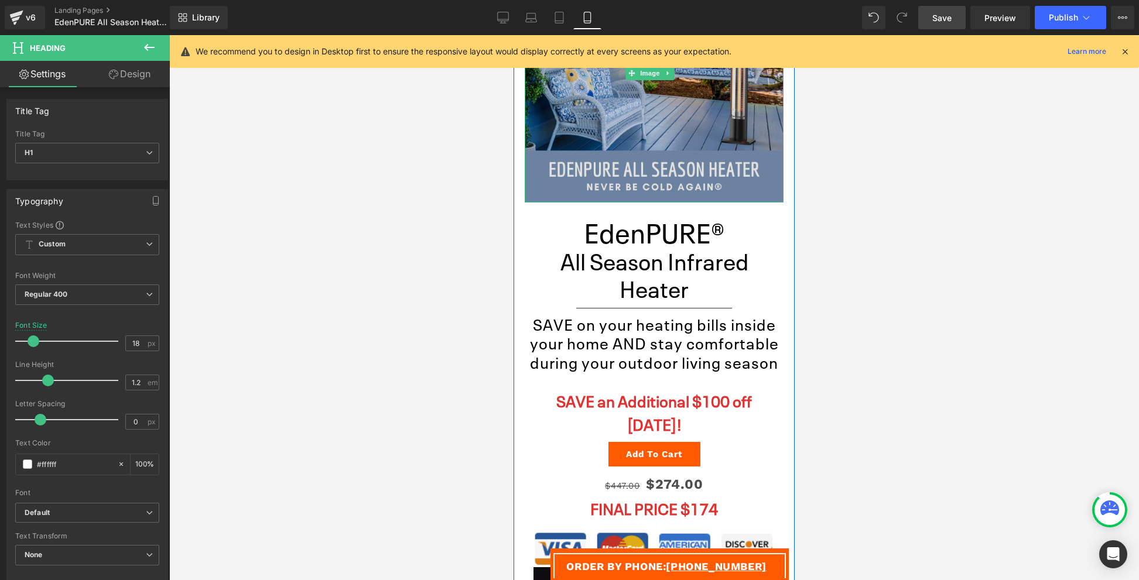
scroll to position [437, 0]
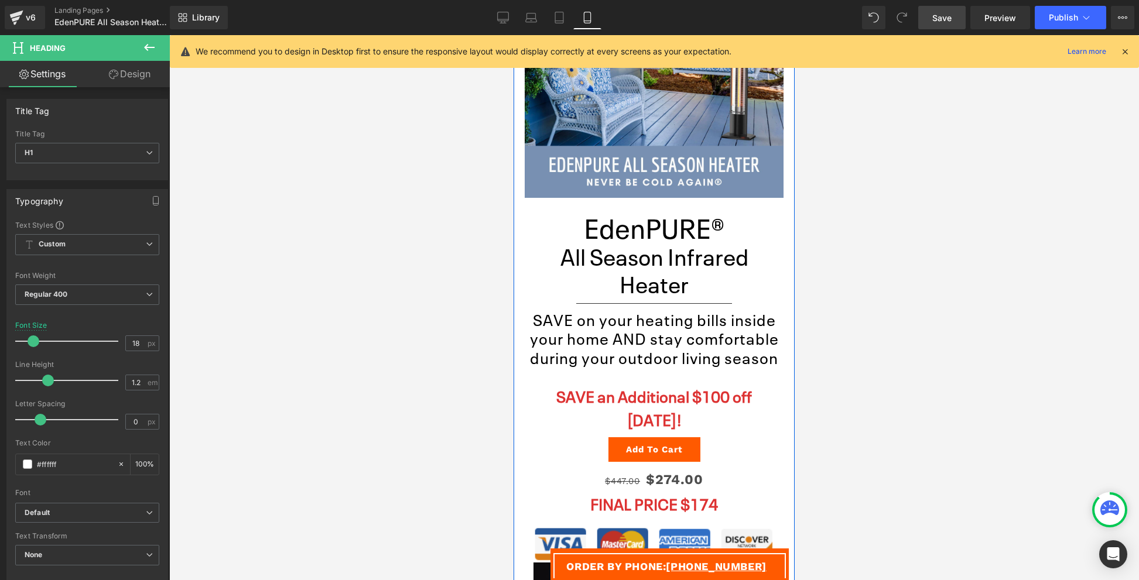
click at [650, 255] on h1 "All Season Infrared Heater" at bounding box center [654, 270] width 259 height 55
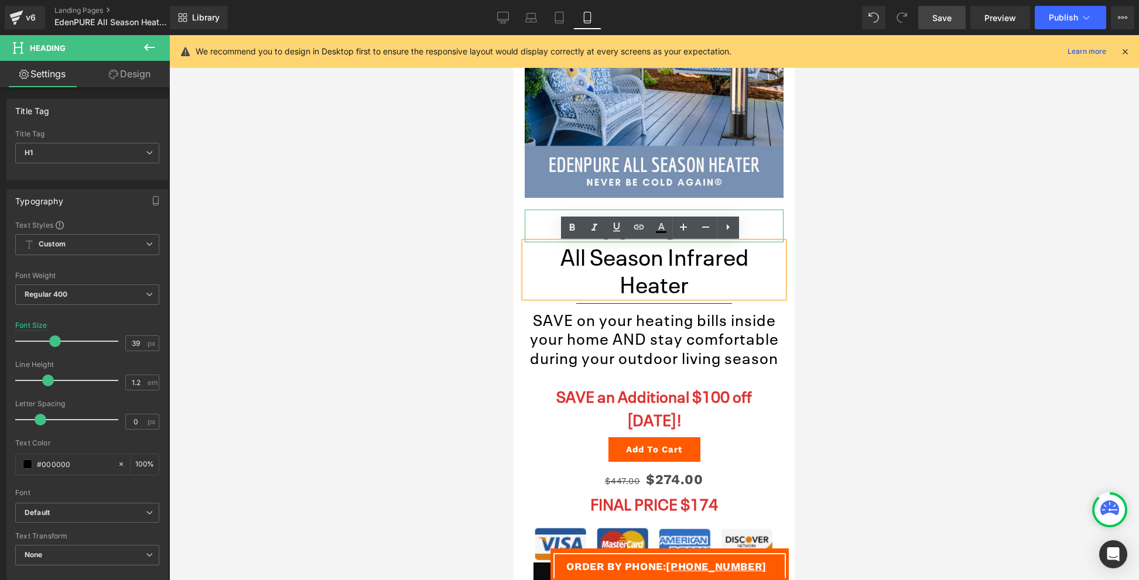
click at [762, 225] on h1 "EdenPURE®" at bounding box center [654, 226] width 259 height 33
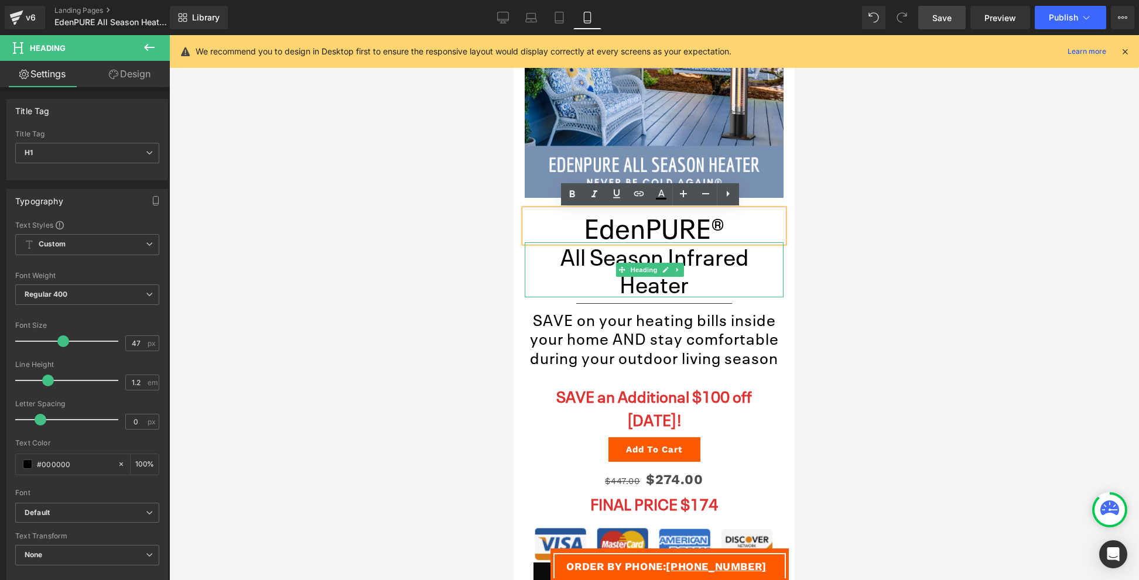
click at [755, 268] on h1 "All Season Infrared Heater" at bounding box center [654, 270] width 259 height 55
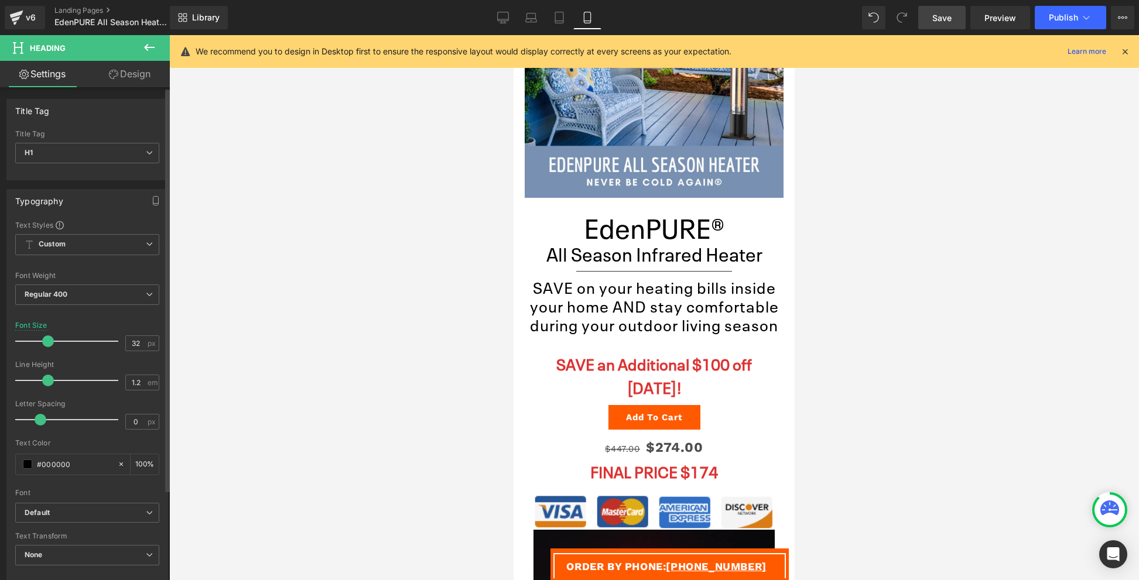
type input "31"
drag, startPoint x: 56, startPoint y: 342, endPoint x: 47, endPoint y: 342, distance: 8.2
click at [47, 342] on span at bounding box center [47, 342] width 12 height 12
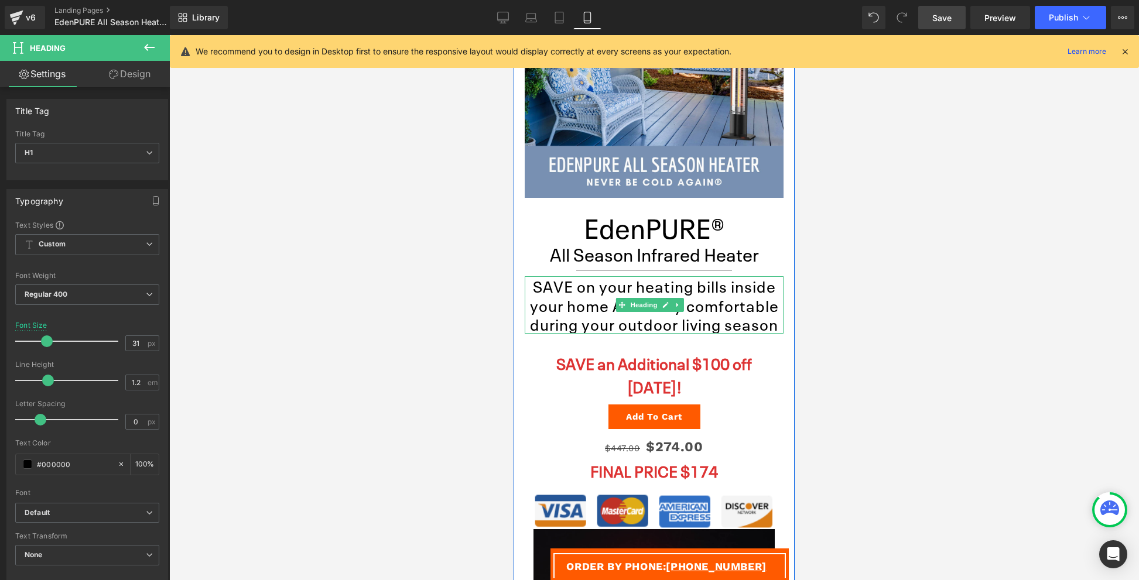
click at [587, 316] on h2 "SAVE on your heating bills inside your home AND stay comfortable during your ou…" at bounding box center [654, 304] width 259 height 57
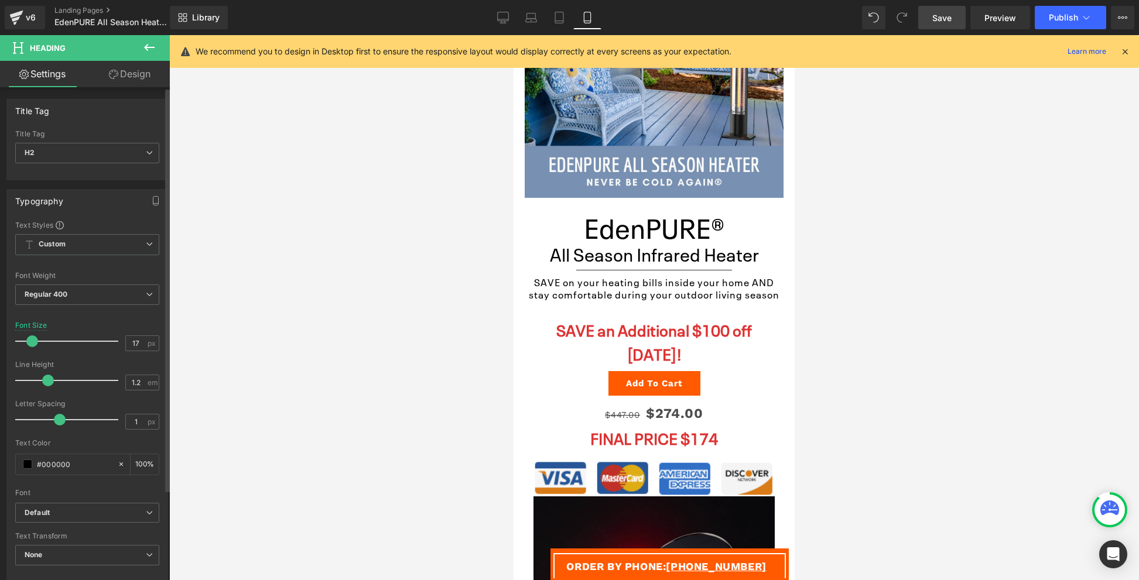
type input "16"
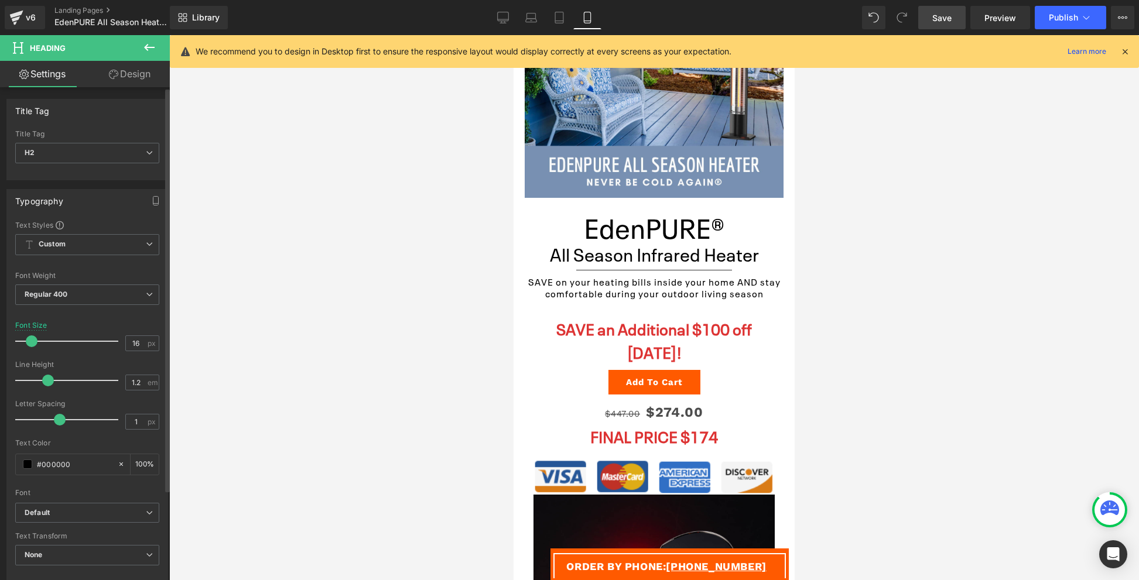
drag, startPoint x: 40, startPoint y: 343, endPoint x: 29, endPoint y: 344, distance: 11.2
click at [29, 344] on span at bounding box center [32, 342] width 12 height 12
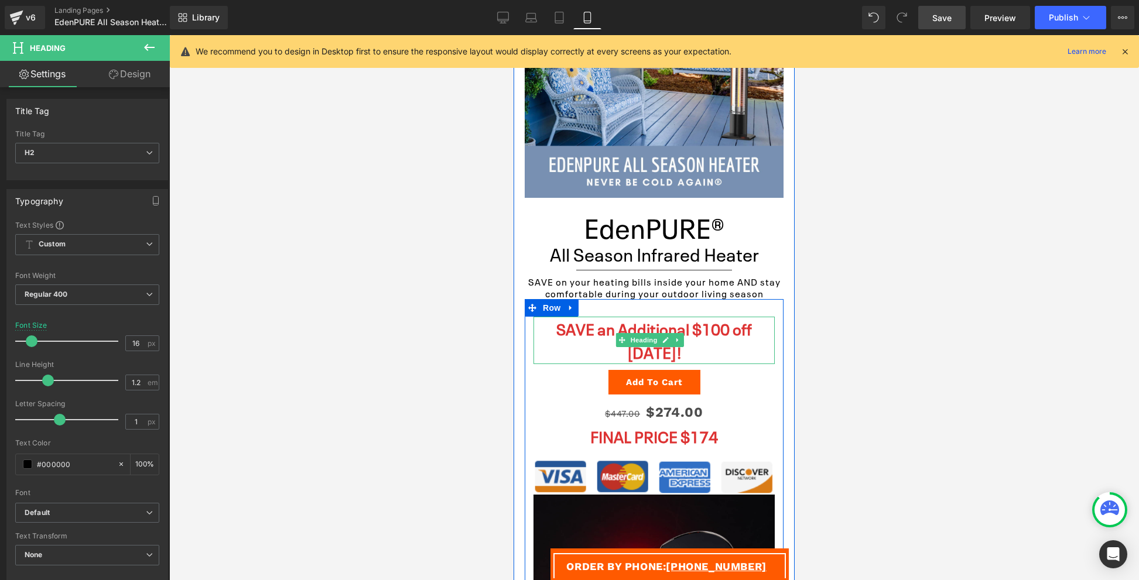
click at [588, 329] on h4 "SAVE an Additional $100 off TODAY!" at bounding box center [654, 340] width 241 height 47
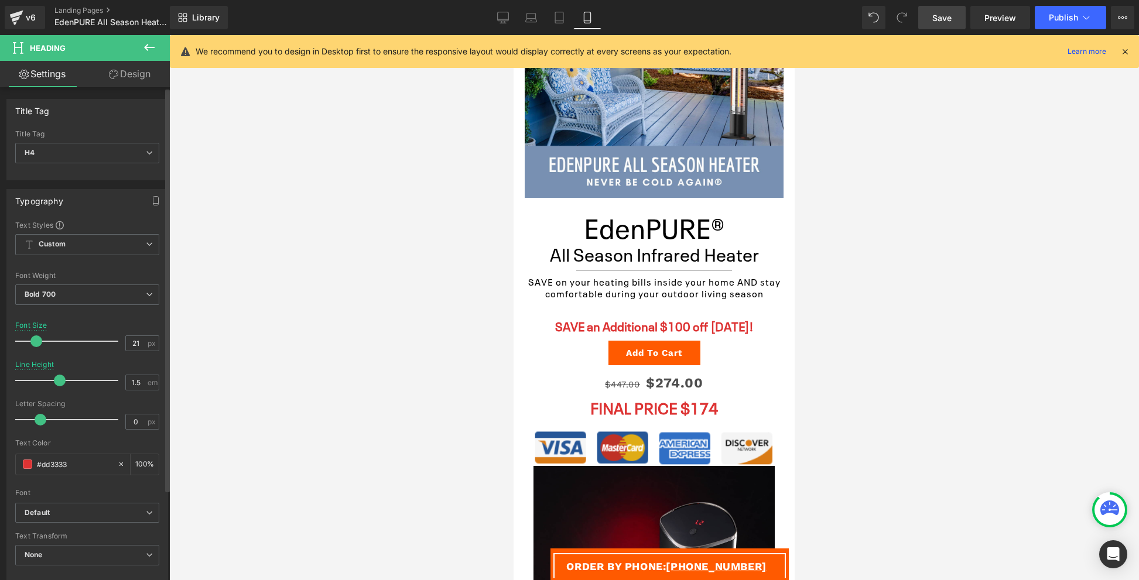
type input "20"
drag, startPoint x: 43, startPoint y: 343, endPoint x: 36, endPoint y: 343, distance: 7.0
click at [36, 343] on span at bounding box center [36, 342] width 12 height 12
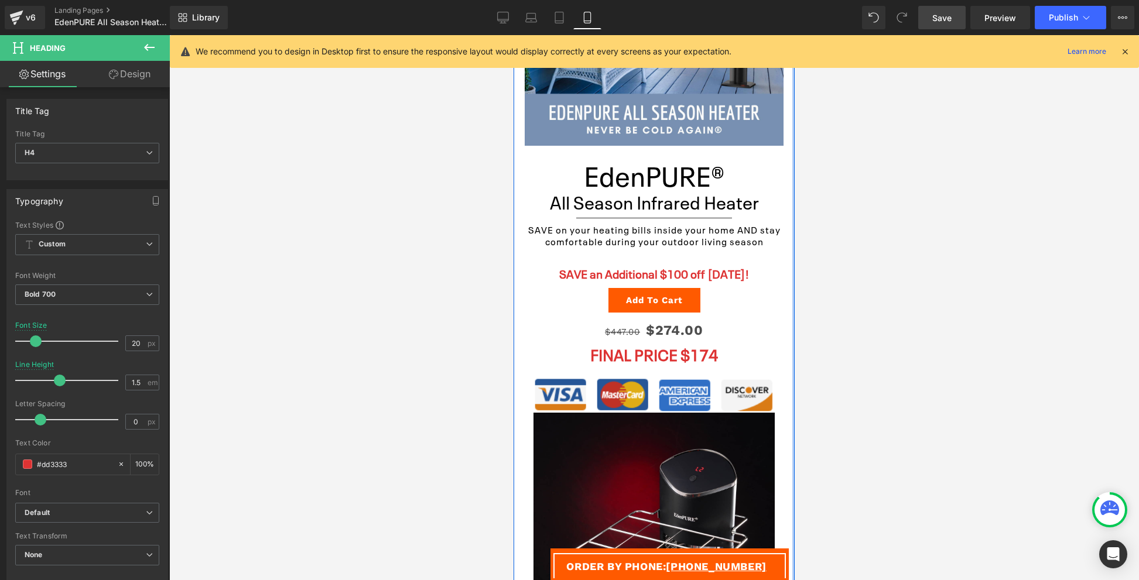
scroll to position [491, 0]
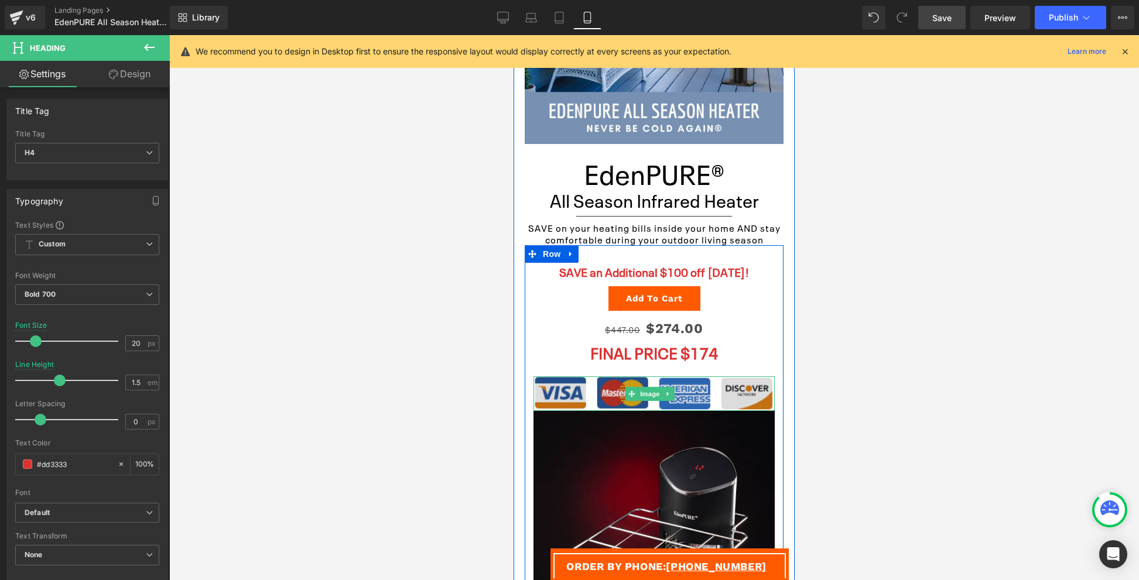
click at [695, 401] on img at bounding box center [654, 394] width 241 height 35
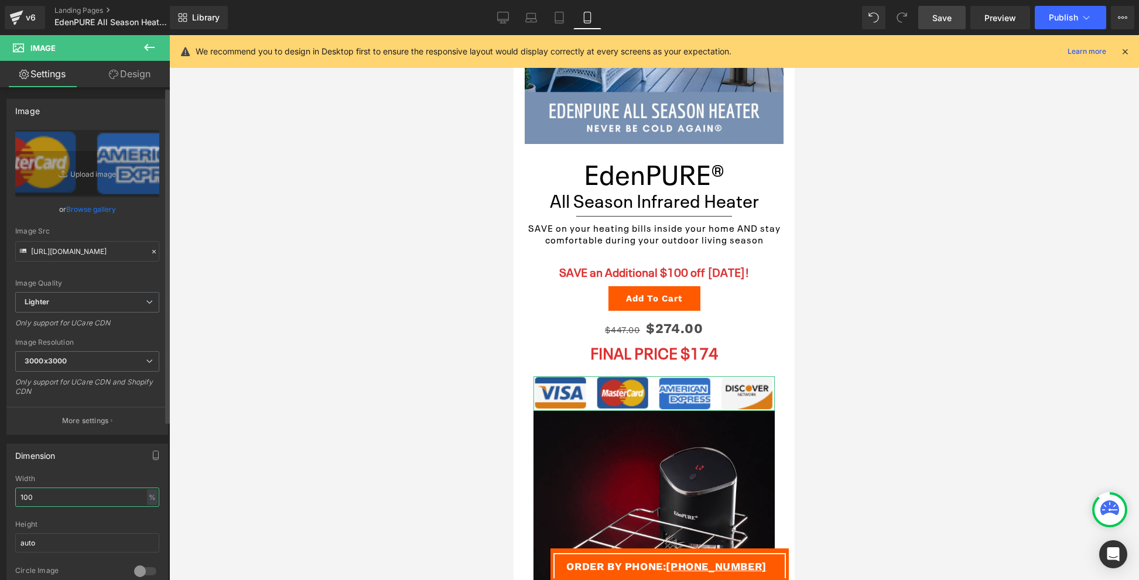
click at [55, 494] on input "100" at bounding box center [87, 497] width 144 height 19
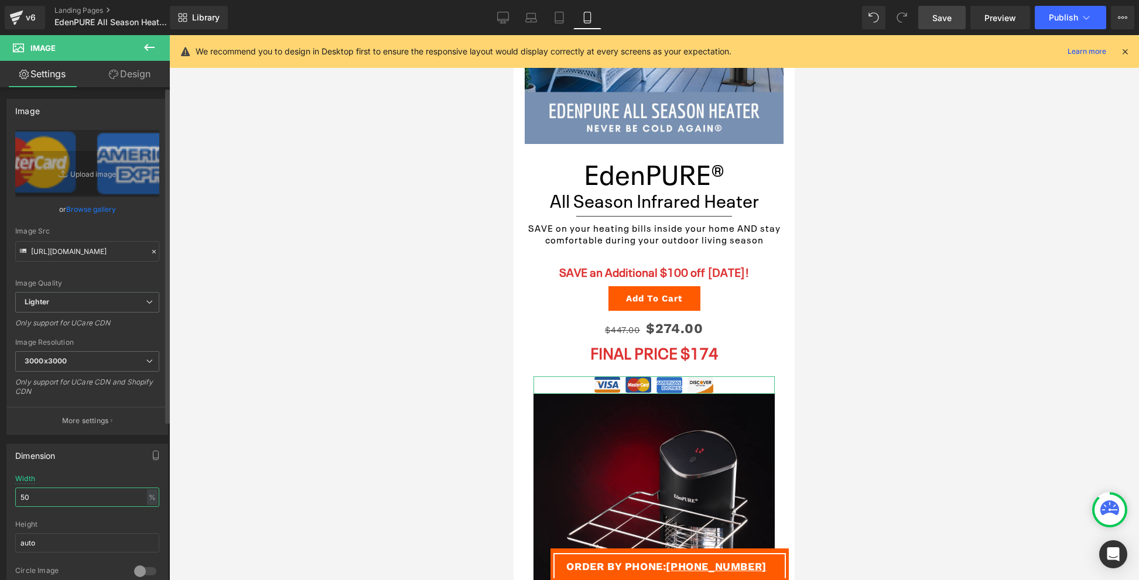
click at [46, 501] on input "50" at bounding box center [87, 497] width 144 height 19
type input "60"
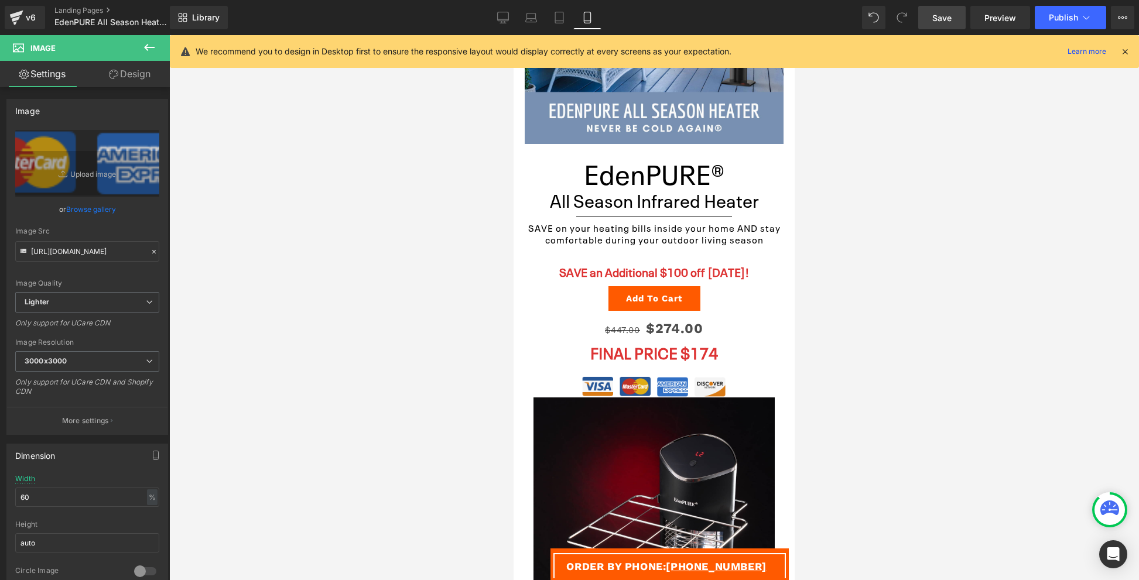
click at [385, 383] on div at bounding box center [654, 307] width 970 height 545
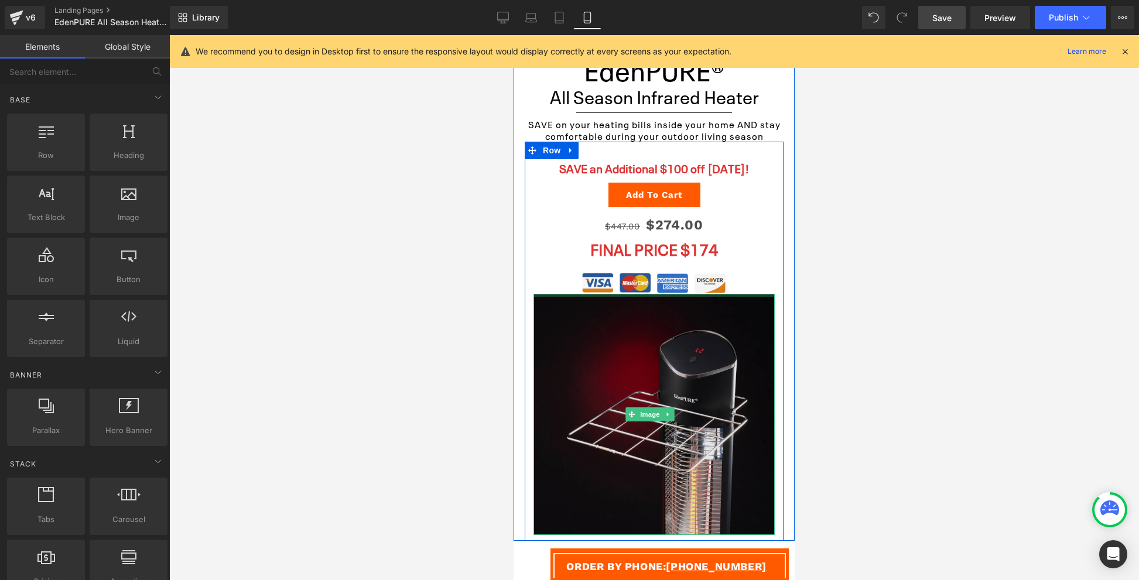
scroll to position [633, 0]
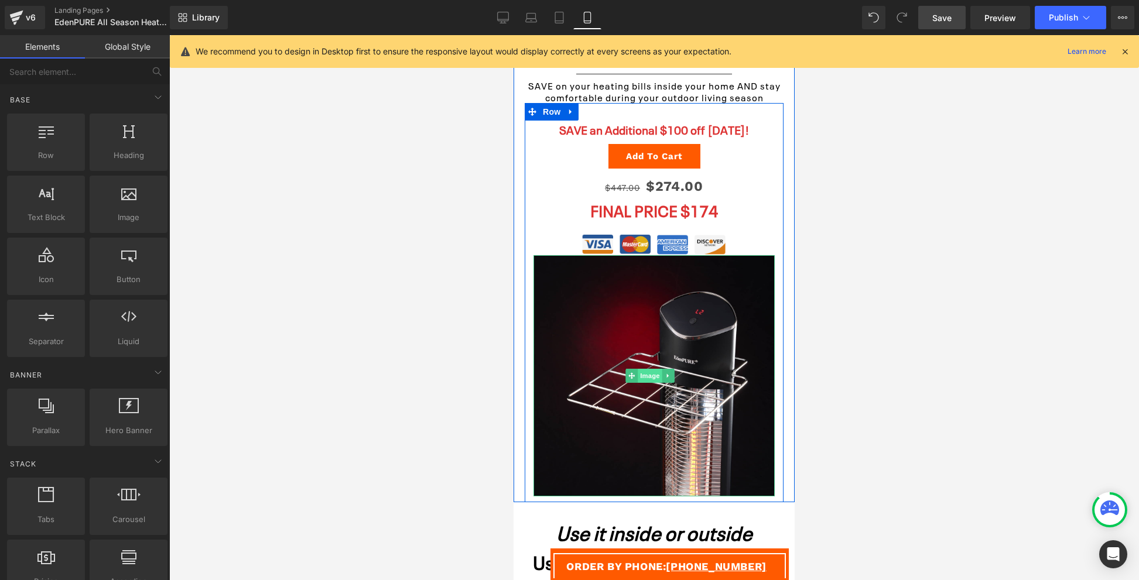
click at [651, 370] on span "Image" at bounding box center [650, 376] width 25 height 14
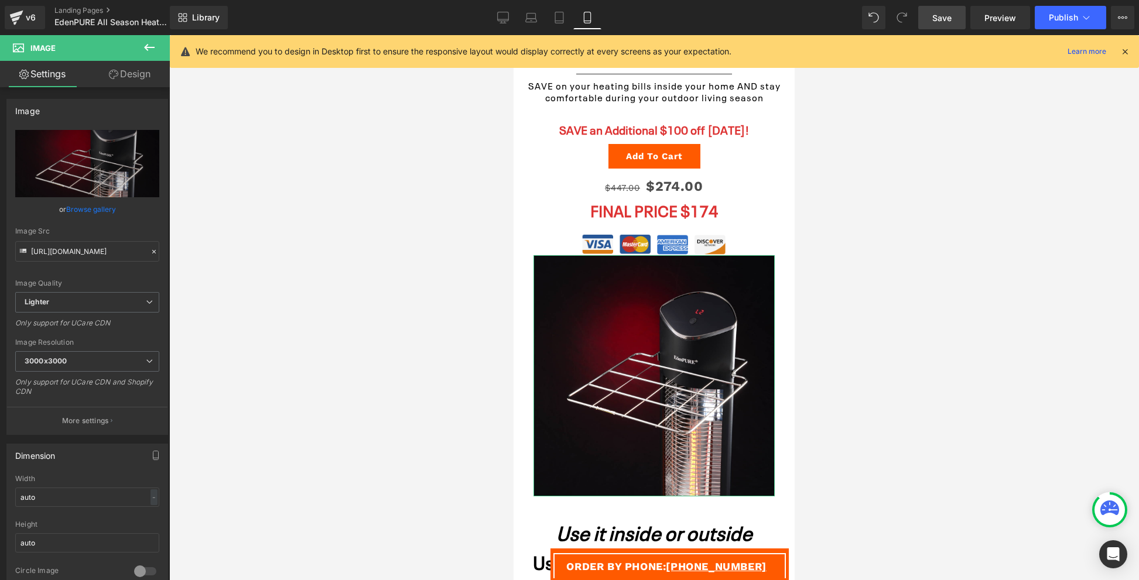
click at [119, 70] on link "Design" at bounding box center [129, 74] width 85 height 26
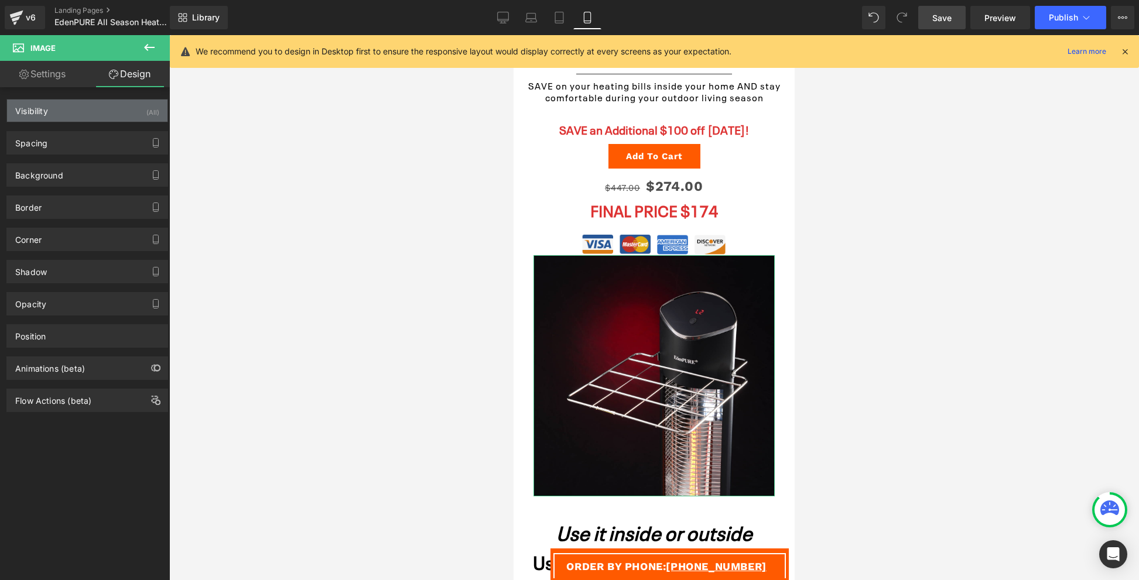
click at [116, 107] on div "Visibility (All)" at bounding box center [87, 111] width 161 height 22
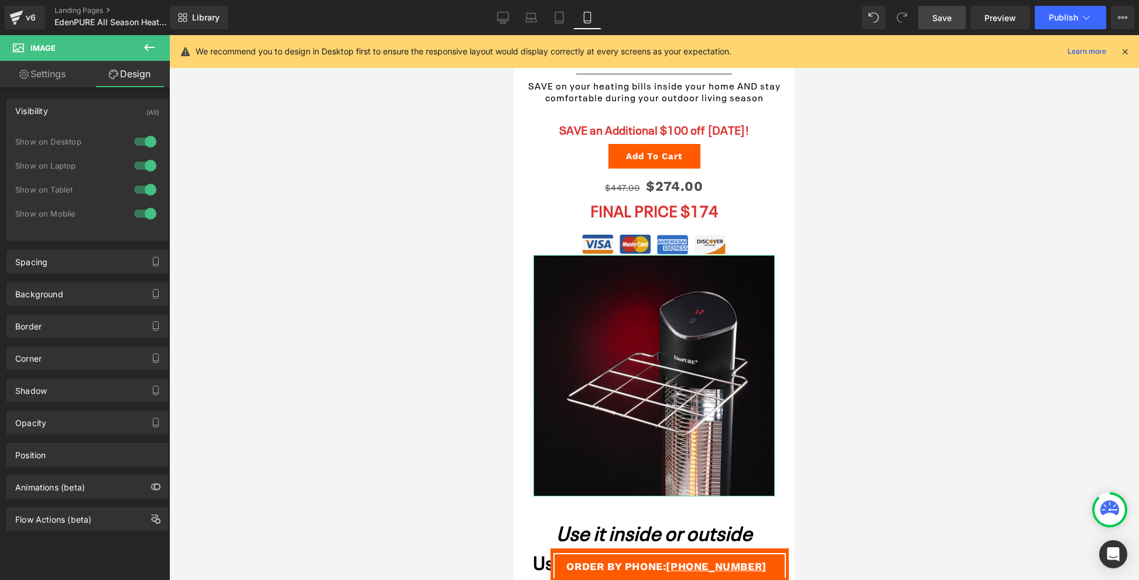
click at [136, 189] on div at bounding box center [145, 189] width 28 height 19
click at [145, 211] on div at bounding box center [145, 213] width 28 height 19
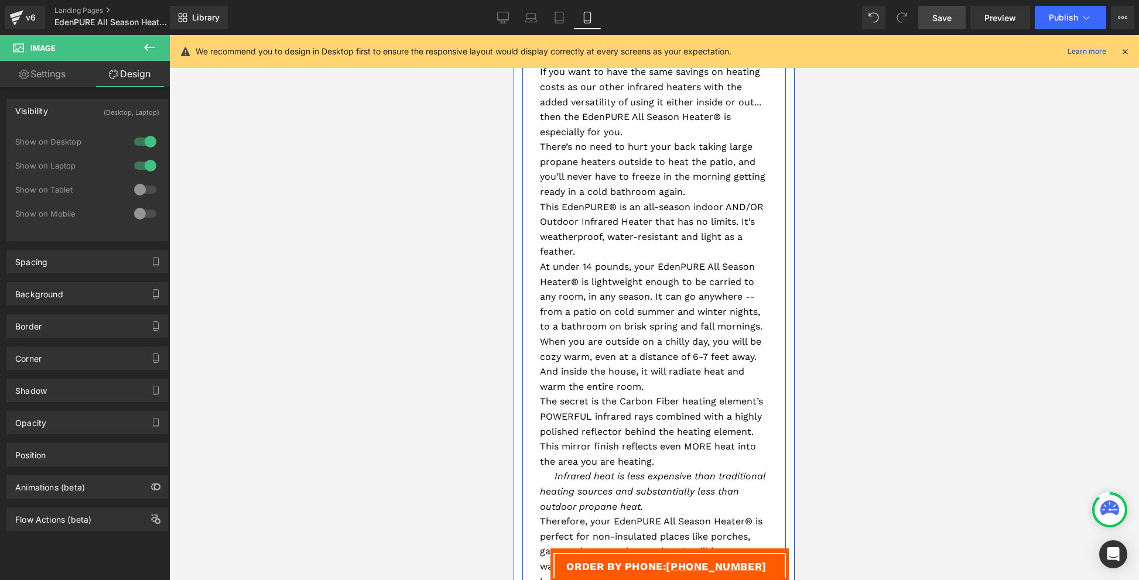
scroll to position [950, 0]
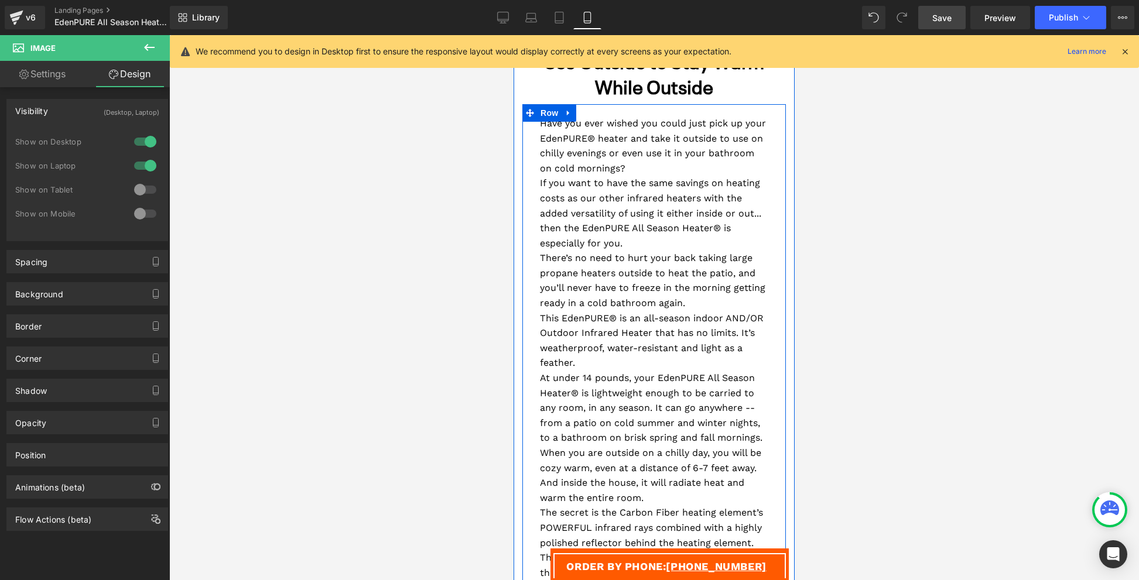
click at [643, 297] on p "There’s no need to hurt your back taking large propane heaters outside to heat …" at bounding box center [654, 281] width 228 height 60
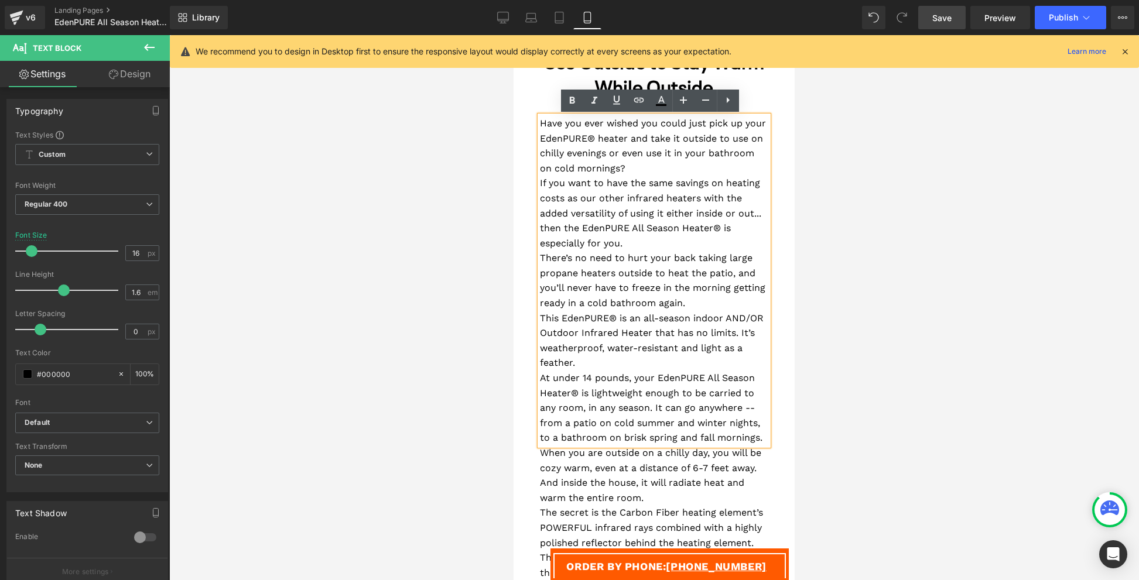
click at [636, 258] on p "There’s no need to hurt your back taking large propane heaters outside to heat …" at bounding box center [654, 281] width 228 height 60
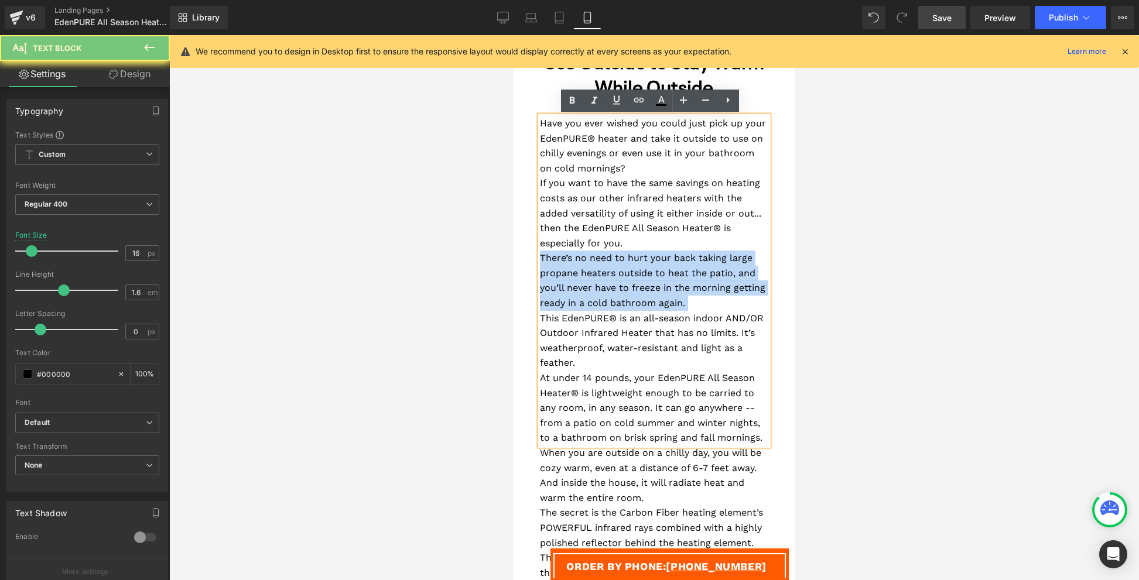
click at [636, 258] on p "There’s no need to hurt your back taking large propane heaters outside to heat …" at bounding box center [654, 281] width 228 height 60
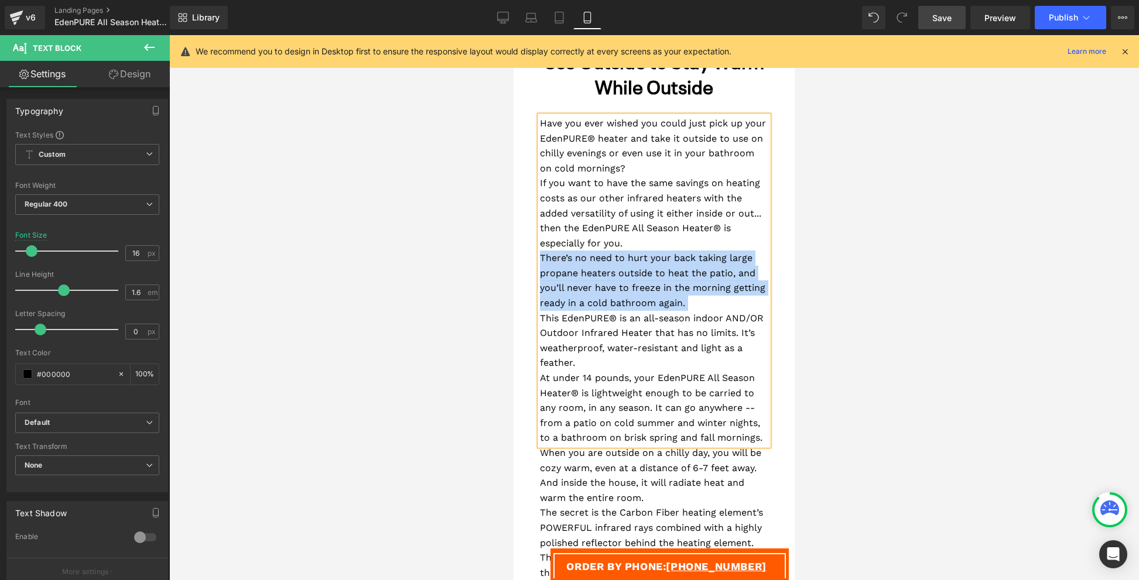
copy div "Have you ever wished you could just pick up your EdenPURE® heater and take it o…"
click at [649, 501] on span "When you are outside on a chilly day, you will be cozy warm, even at a distance…" at bounding box center [650, 476] width 221 height 56
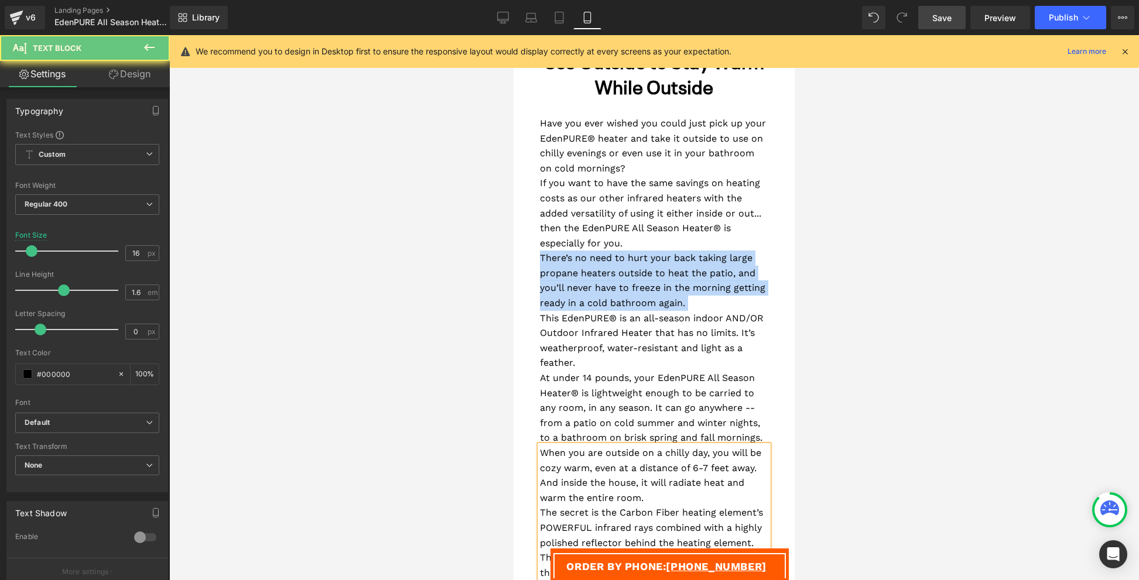
copy div "When you are outside on a chilly day, you will be cozy warm, even at a distance…"
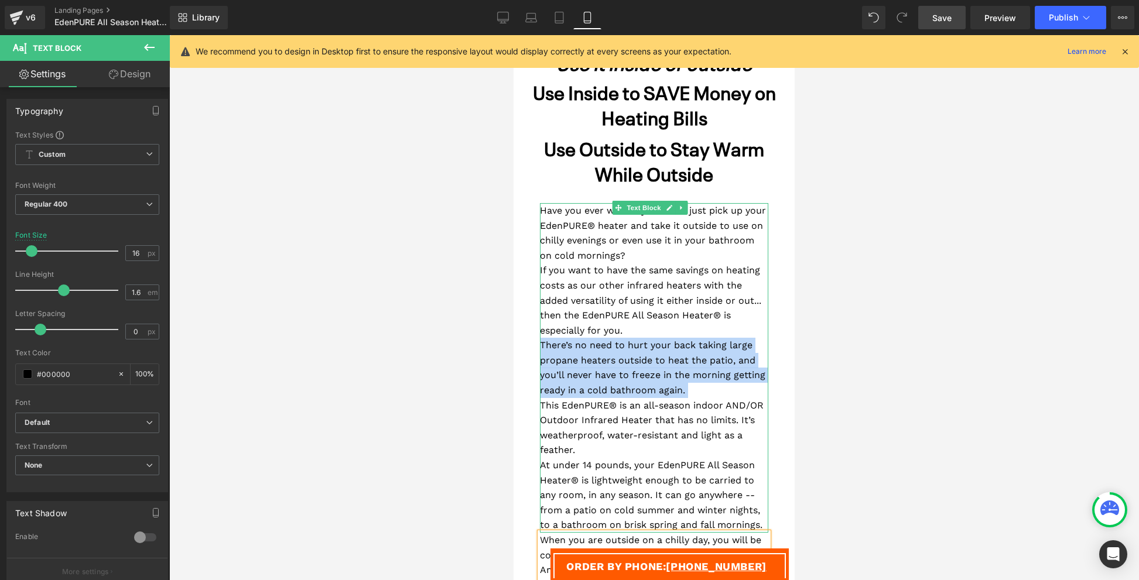
scroll to position [857, 0]
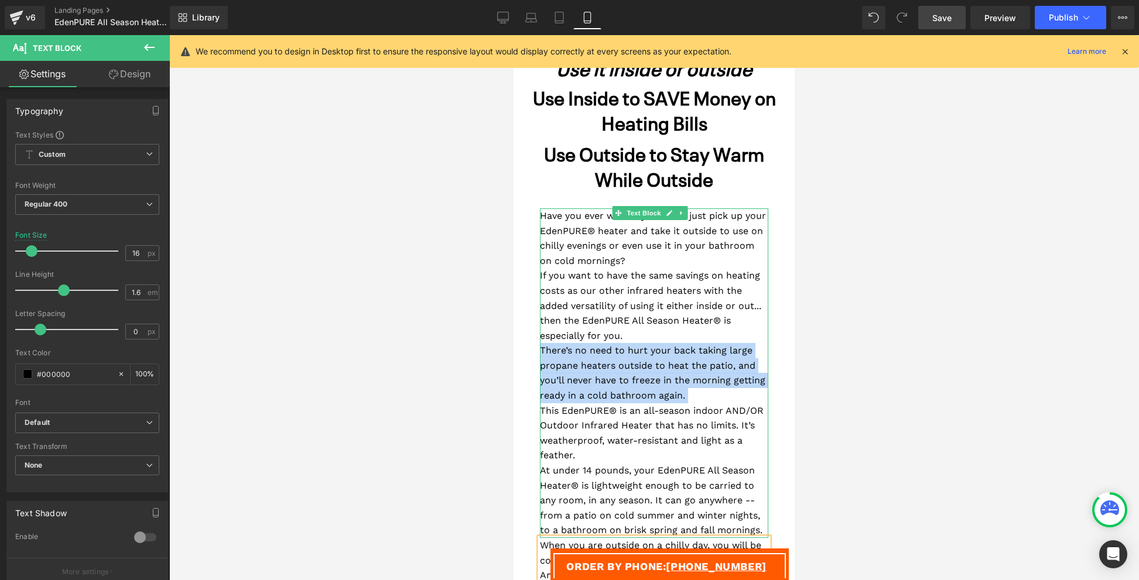
click at [553, 283] on p "If you want to have the same savings on heating costs as our other infrared hea…" at bounding box center [654, 305] width 228 height 75
click at [525, 218] on div "Have you ever wished you could just pick up your EdenPURE® heater and take it o…" at bounding box center [655, 503] width 264 height 612
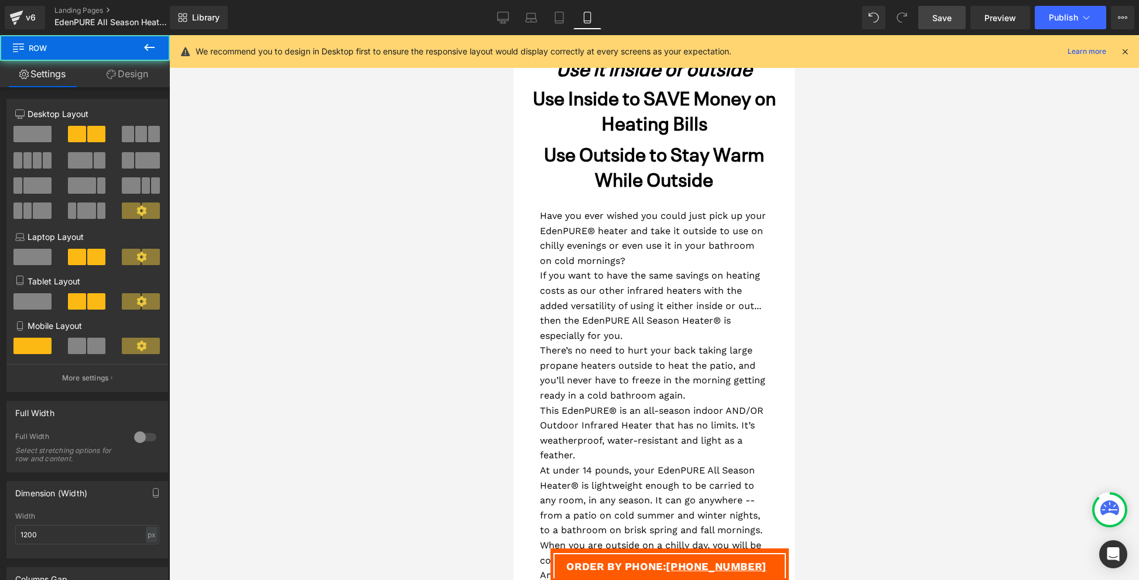
click at [559, 253] on p "Have you ever wished you could just pick up your EdenPURE® heater and take it o…" at bounding box center [654, 239] width 228 height 60
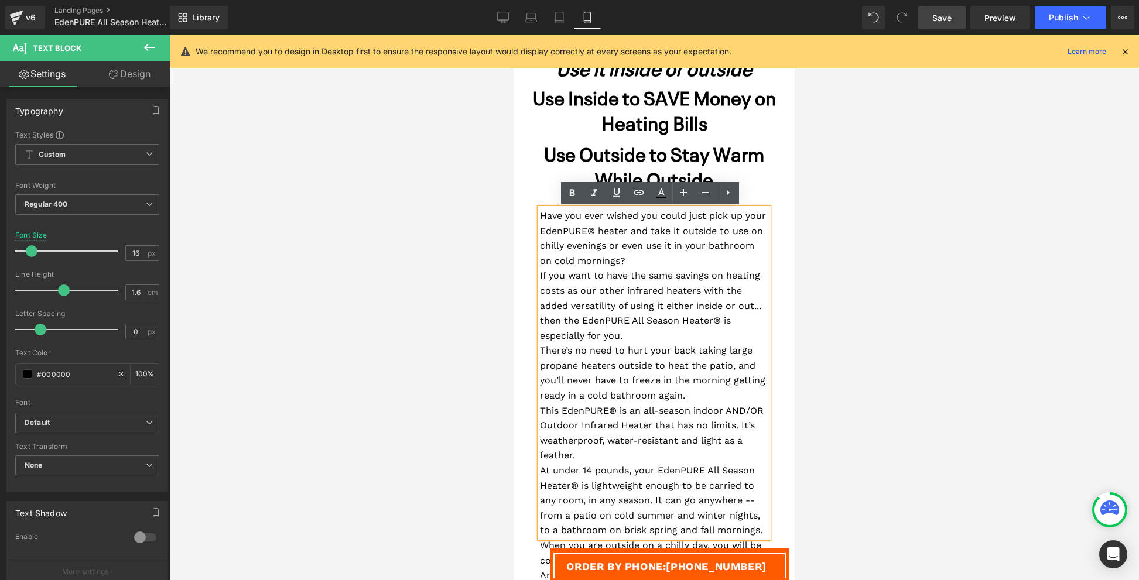
click at [523, 246] on div "Have you ever wished you could just pick up your EdenPURE® heater and take it o…" at bounding box center [655, 503] width 264 height 612
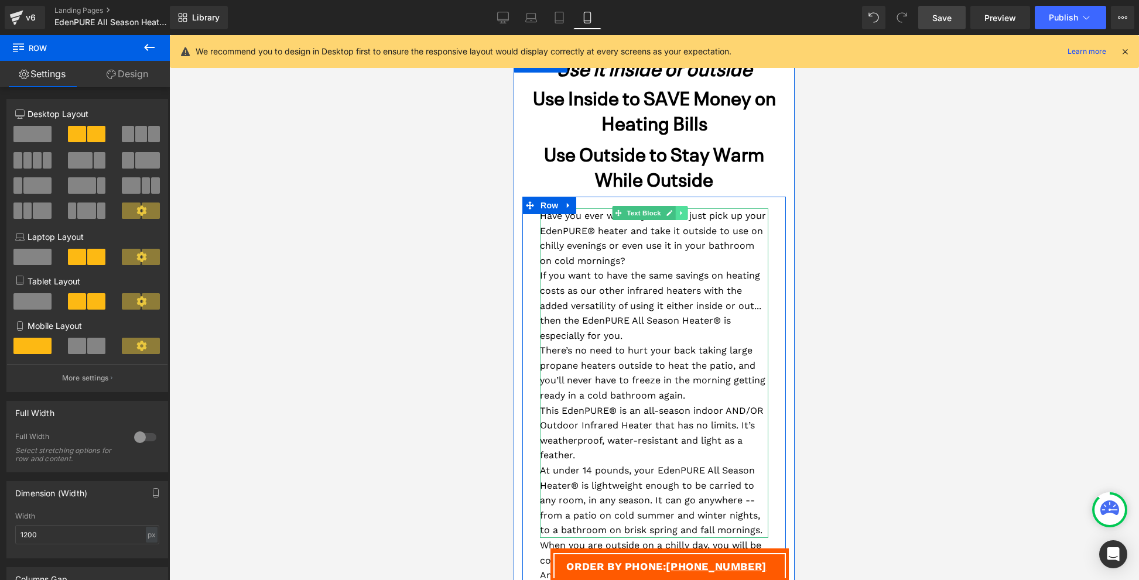
click at [681, 214] on icon at bounding box center [681, 213] width 2 height 4
click at [676, 213] on icon at bounding box center [675, 213] width 6 height 6
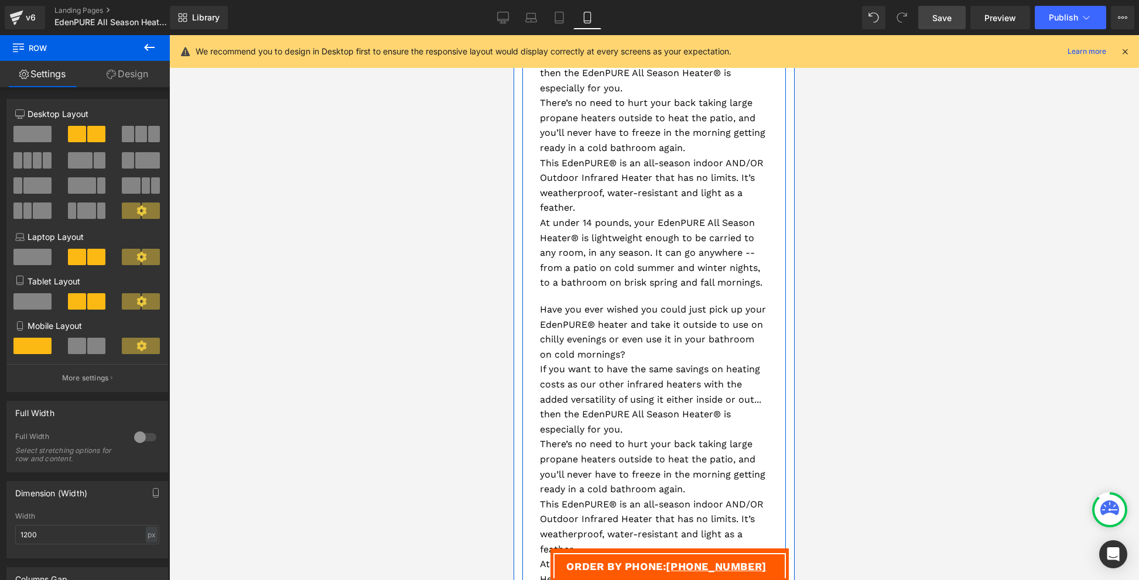
scroll to position [994, 0]
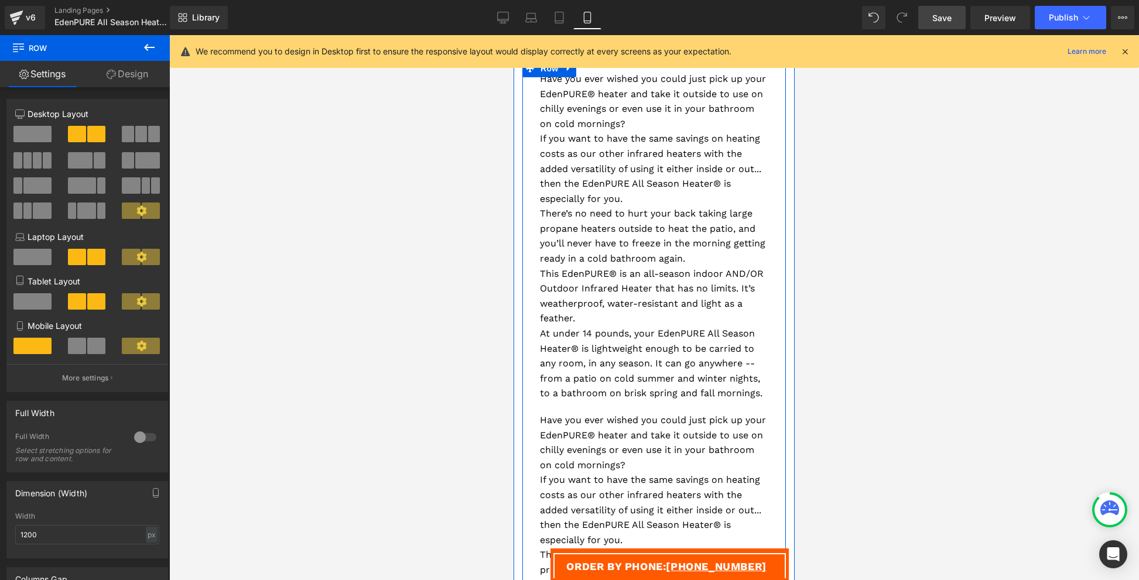
click at [675, 206] on p "If you want to have the same savings on heating costs as our other infrared hea…" at bounding box center [654, 168] width 228 height 75
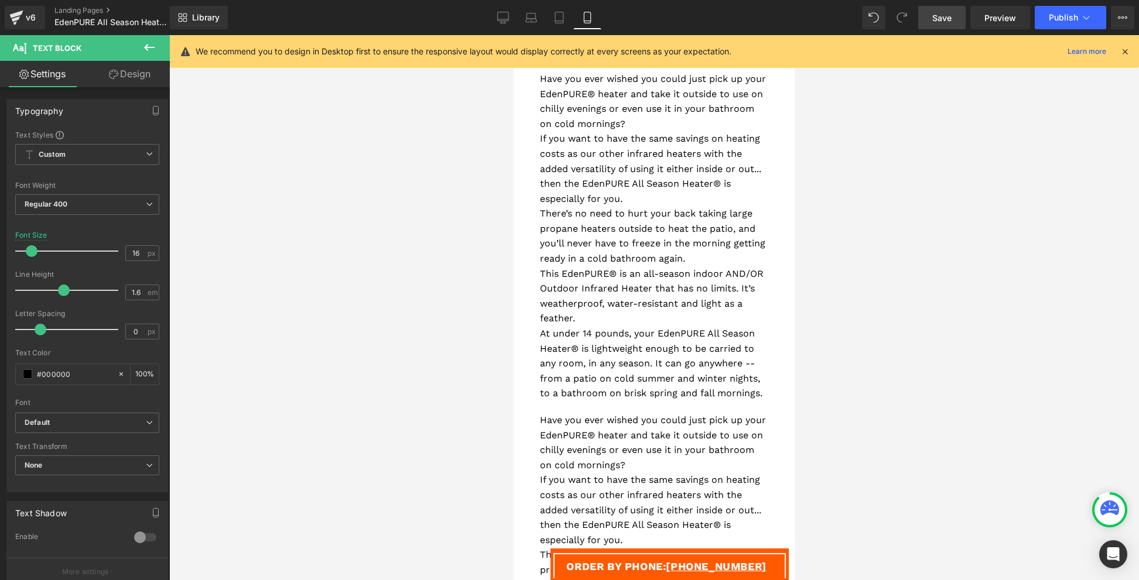
click at [151, 77] on link "Design" at bounding box center [129, 74] width 85 height 26
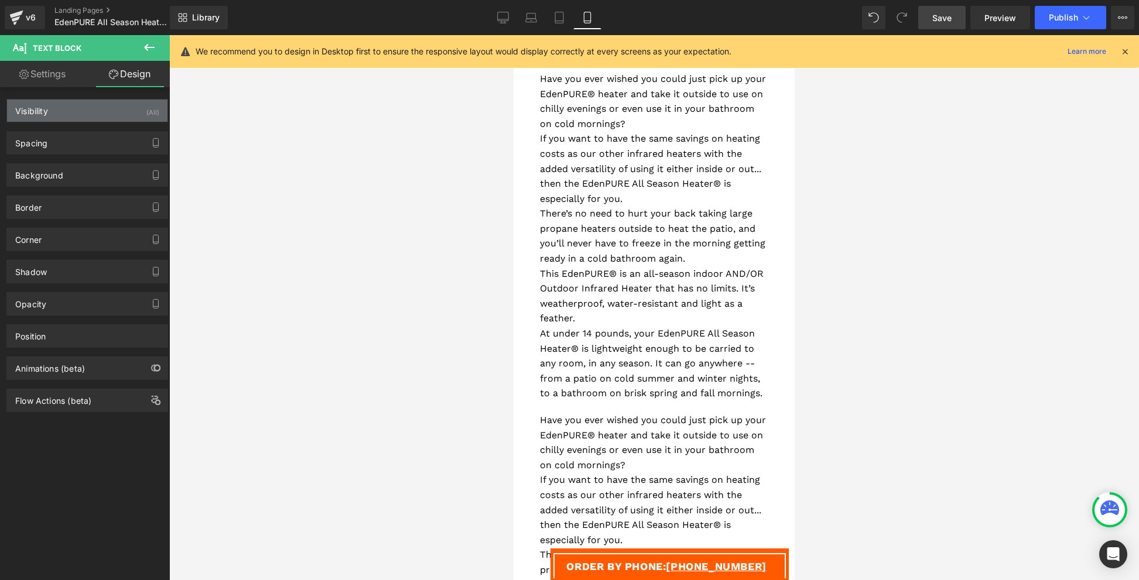
click at [109, 110] on div "Visibility (All)" at bounding box center [87, 111] width 161 height 22
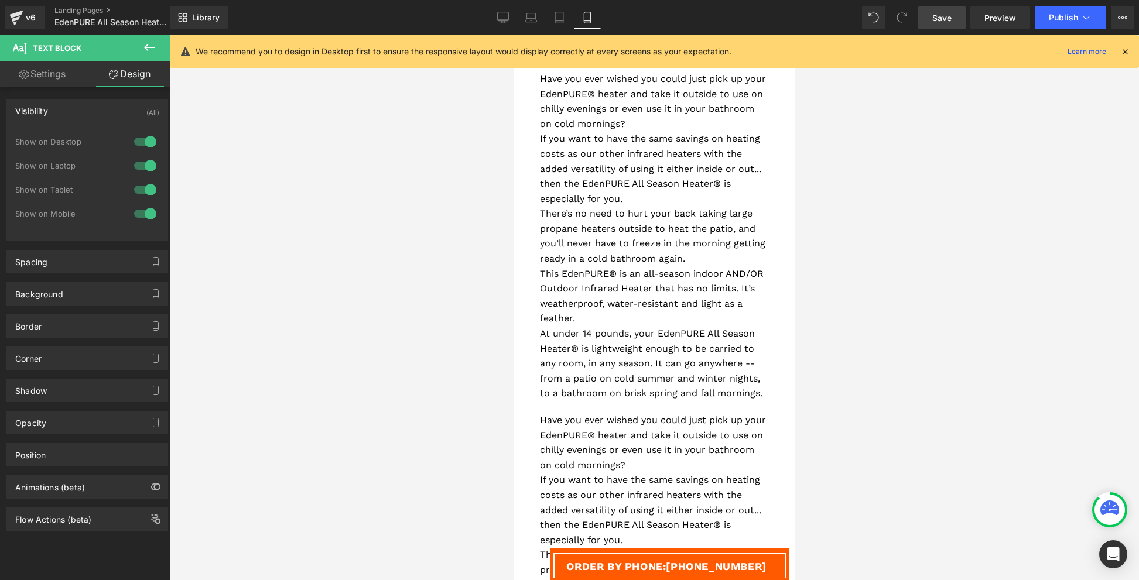
click at [139, 192] on div at bounding box center [145, 189] width 28 height 19
click at [144, 212] on div at bounding box center [145, 213] width 28 height 19
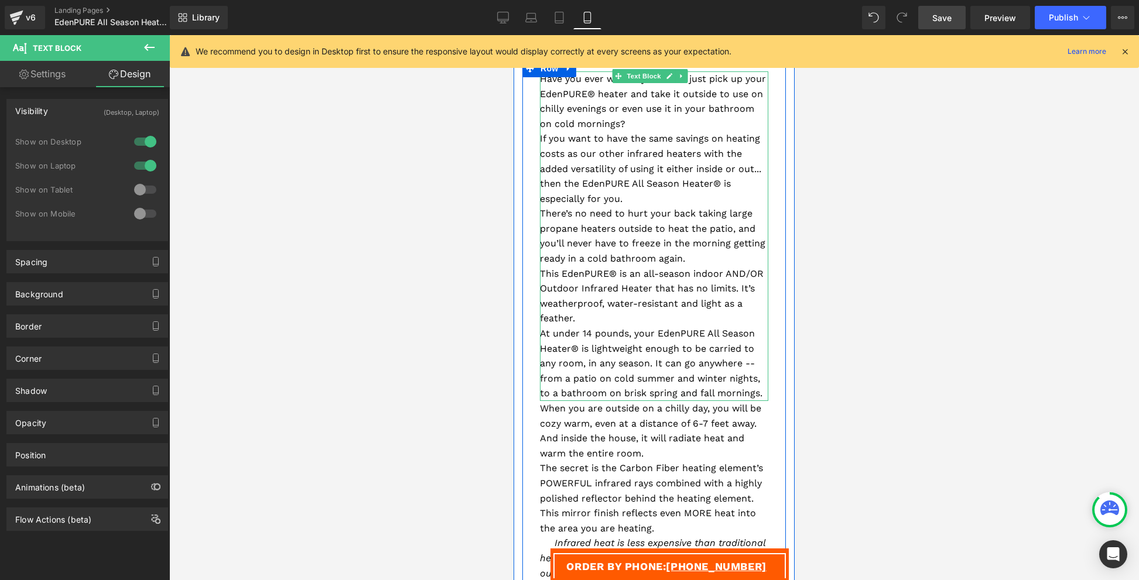
click at [647, 238] on p "There’s no need to hurt your back taking large propane heaters outside to heat …" at bounding box center [654, 236] width 228 height 60
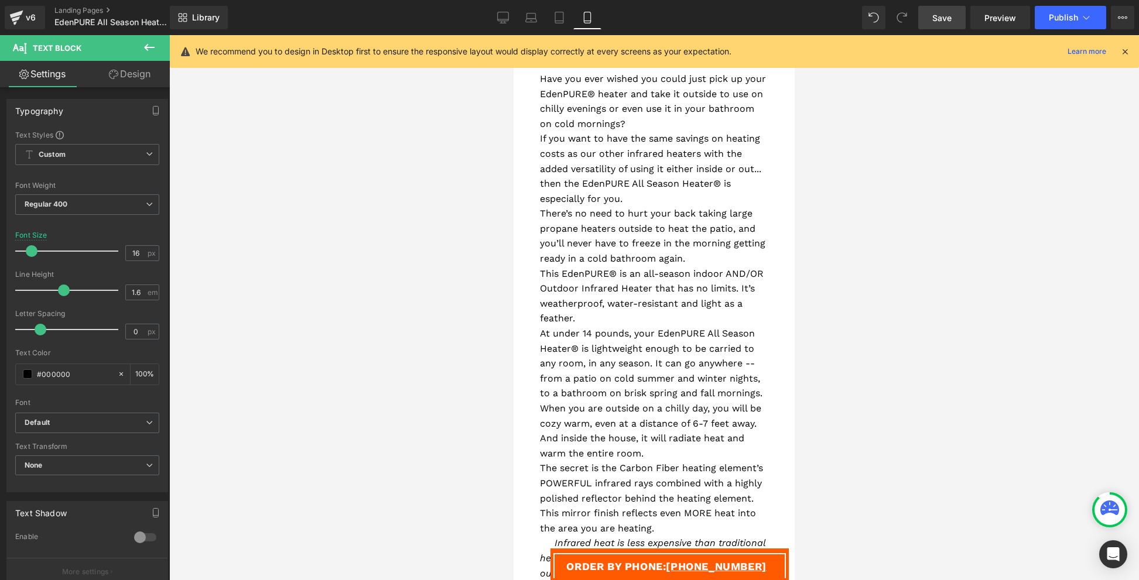
click at [146, 79] on link "Design" at bounding box center [129, 74] width 85 height 26
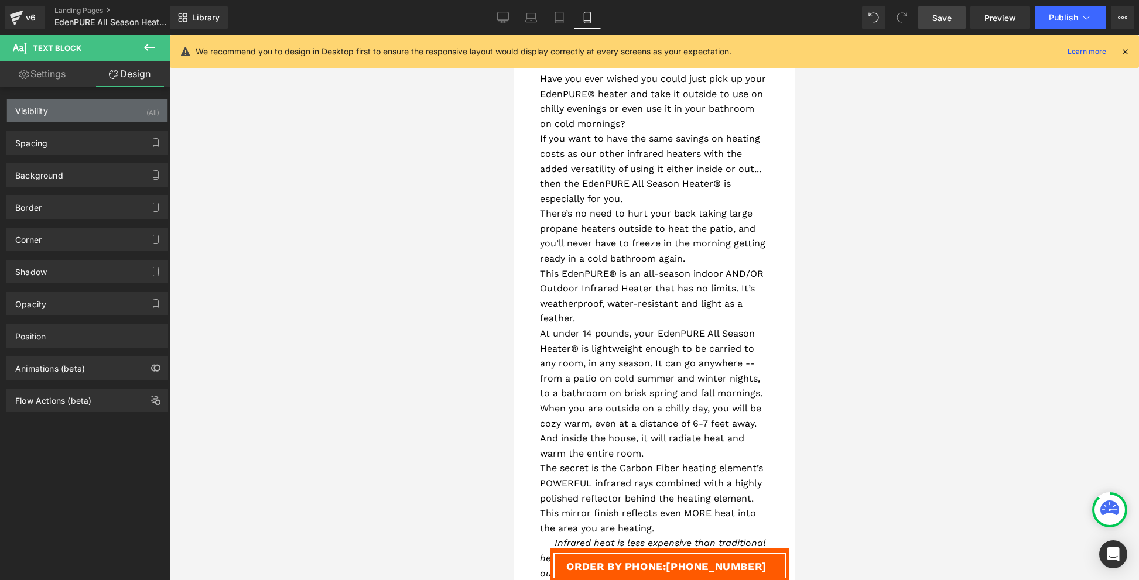
click at [139, 115] on div "Visibility (All)" at bounding box center [87, 111] width 161 height 22
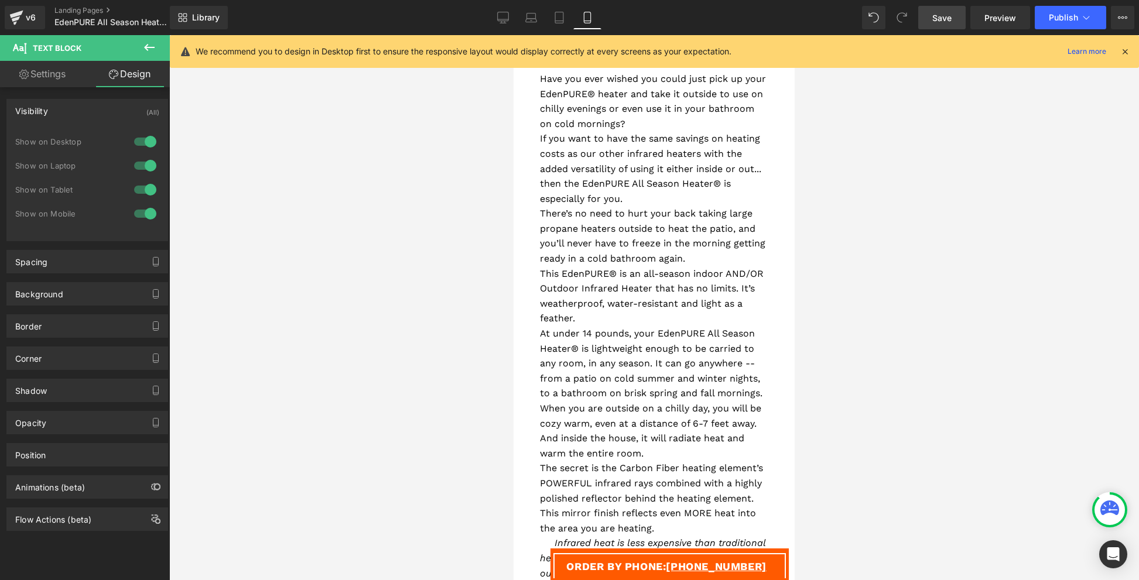
click at [142, 151] on div at bounding box center [145, 141] width 28 height 19
click at [145, 166] on div at bounding box center [145, 165] width 28 height 19
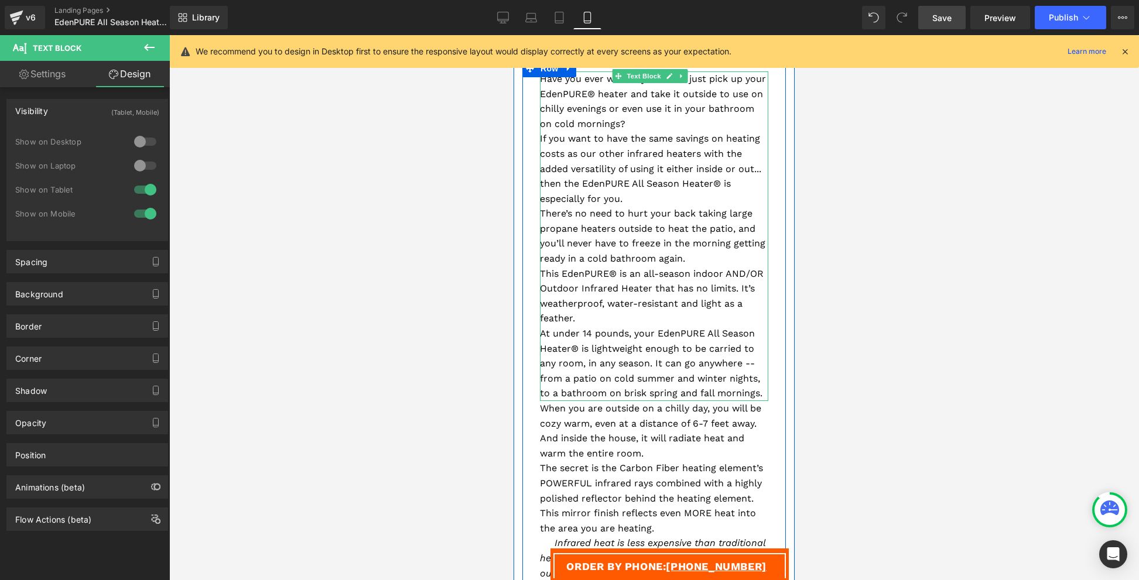
click at [547, 180] on p "If you want to have the same savings on heating costs as our other infrared hea…" at bounding box center [654, 168] width 228 height 75
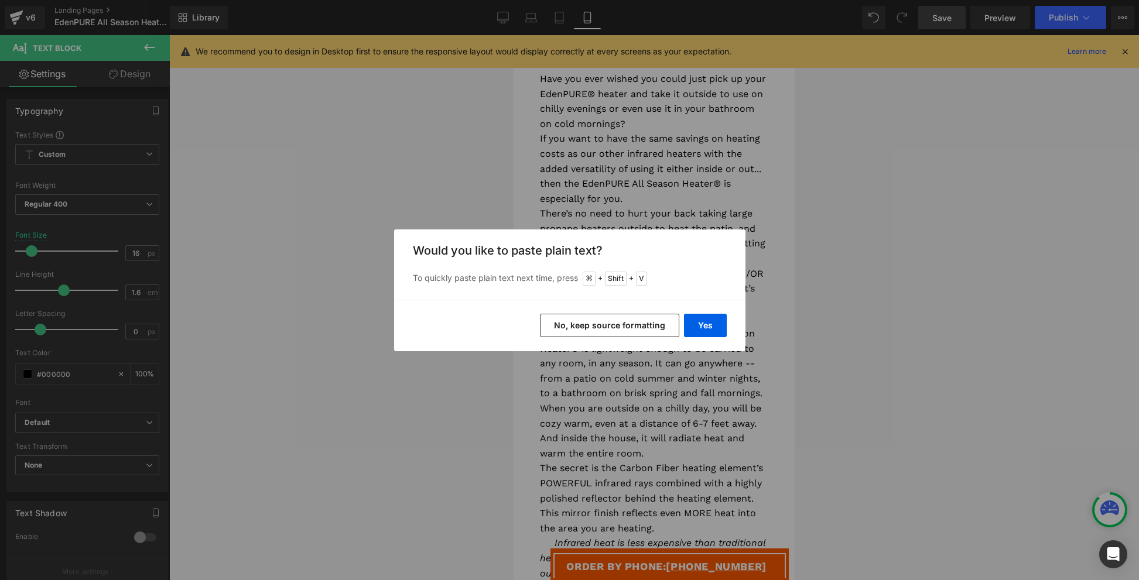
click at [658, 323] on button "No, keep source formatting" at bounding box center [609, 325] width 139 height 23
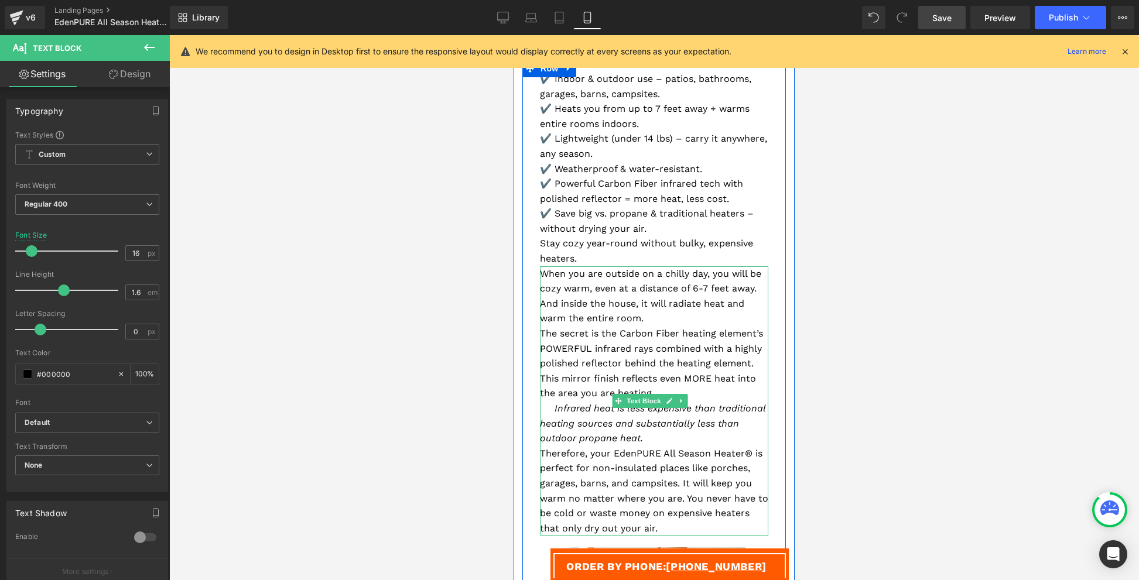
click at [658, 323] on span "When you are outside on a chilly day, you will be cozy warm, even at a distance…" at bounding box center [650, 296] width 221 height 56
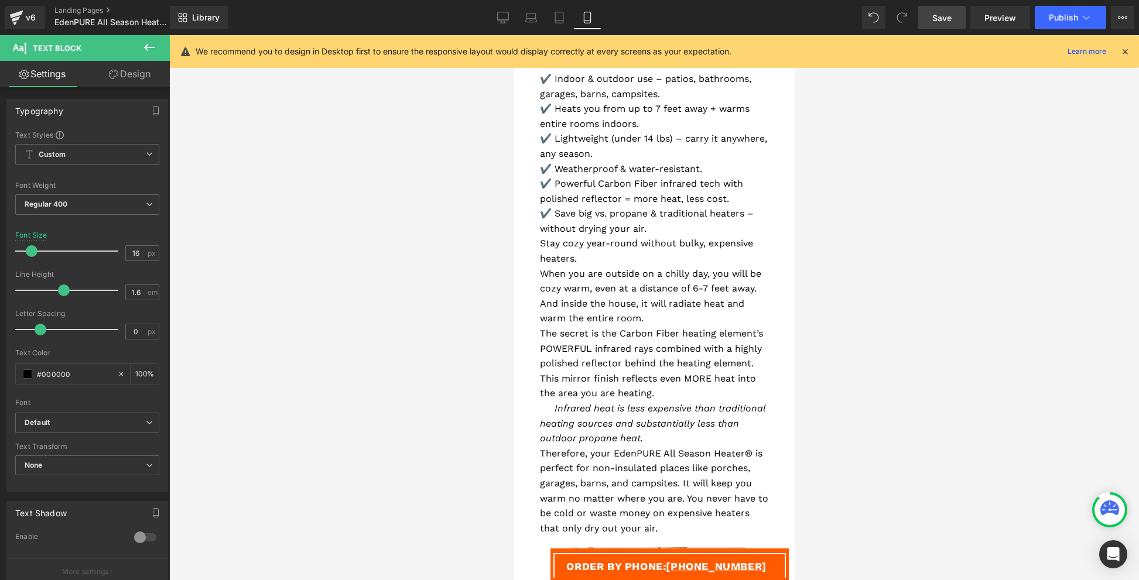
click at [138, 71] on link "Design" at bounding box center [129, 74] width 85 height 26
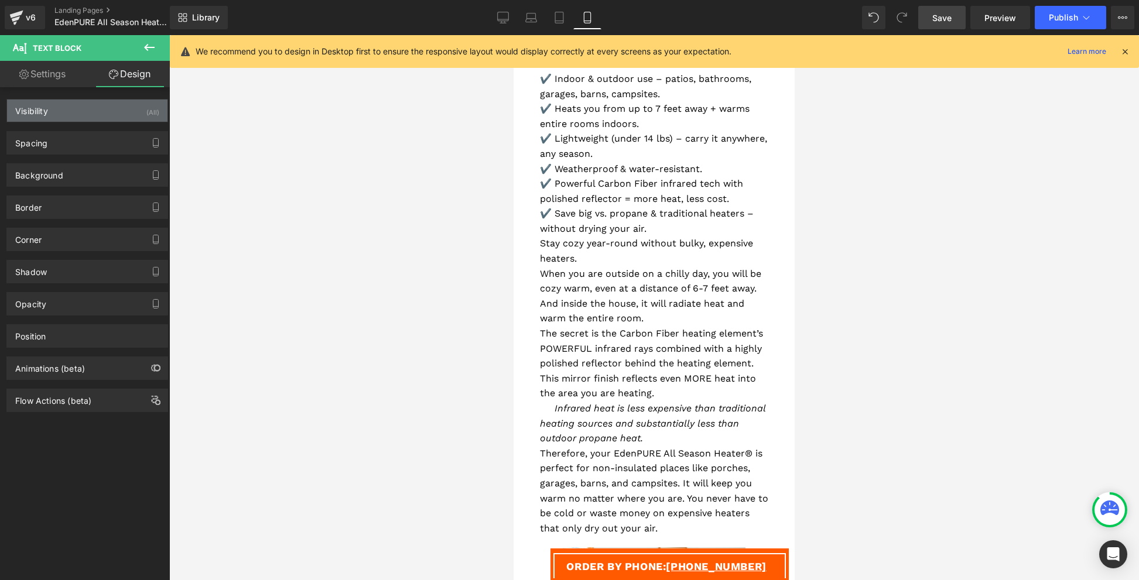
click at [139, 117] on div "Visibility (All)" at bounding box center [87, 111] width 161 height 22
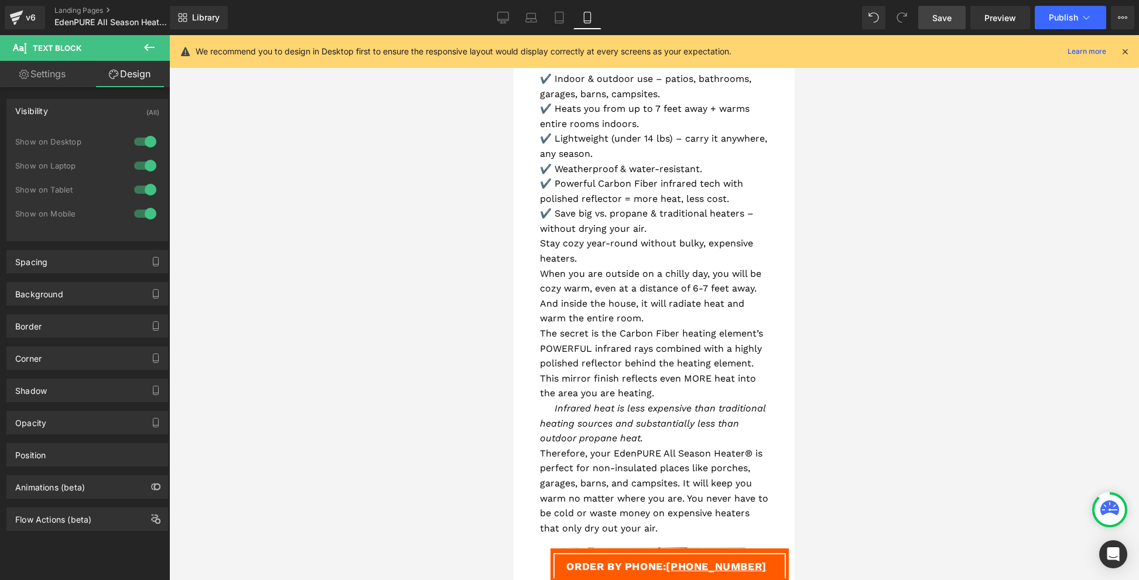
click at [145, 189] on div at bounding box center [145, 189] width 28 height 19
click at [147, 214] on div at bounding box center [145, 213] width 28 height 19
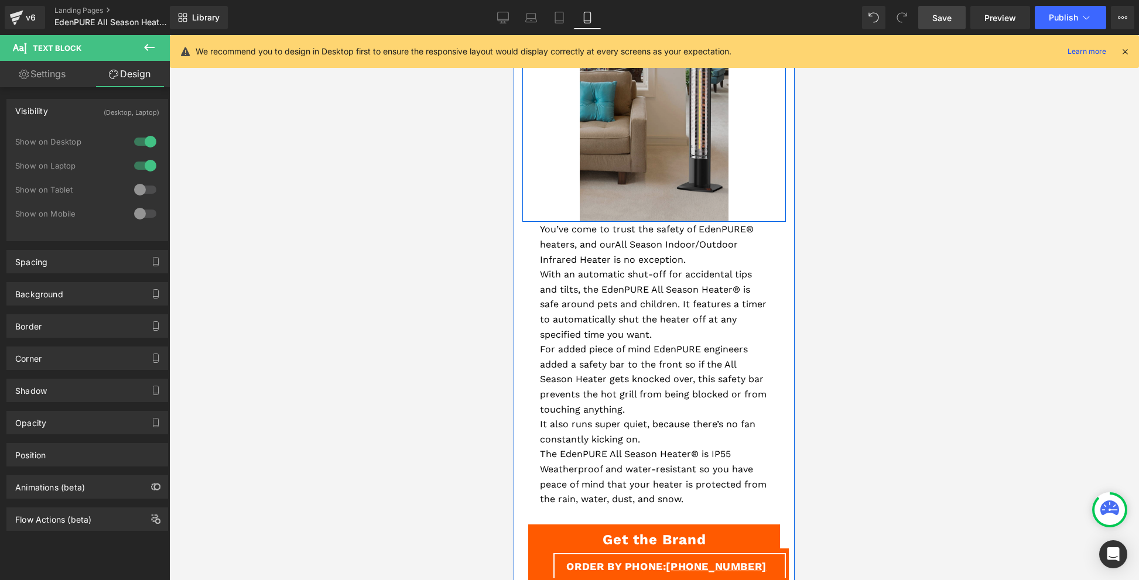
scroll to position [1562, 0]
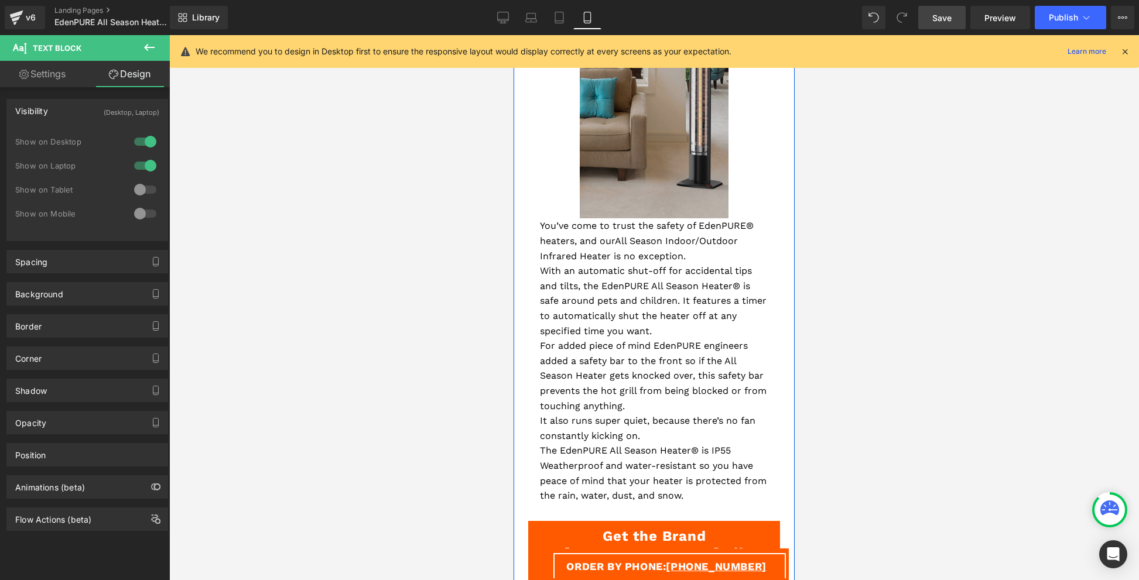
click at [610, 288] on span "With an automatic shut-off for accidental tips and tilts, the EdenPURE All Seas…" at bounding box center [653, 300] width 227 height 71
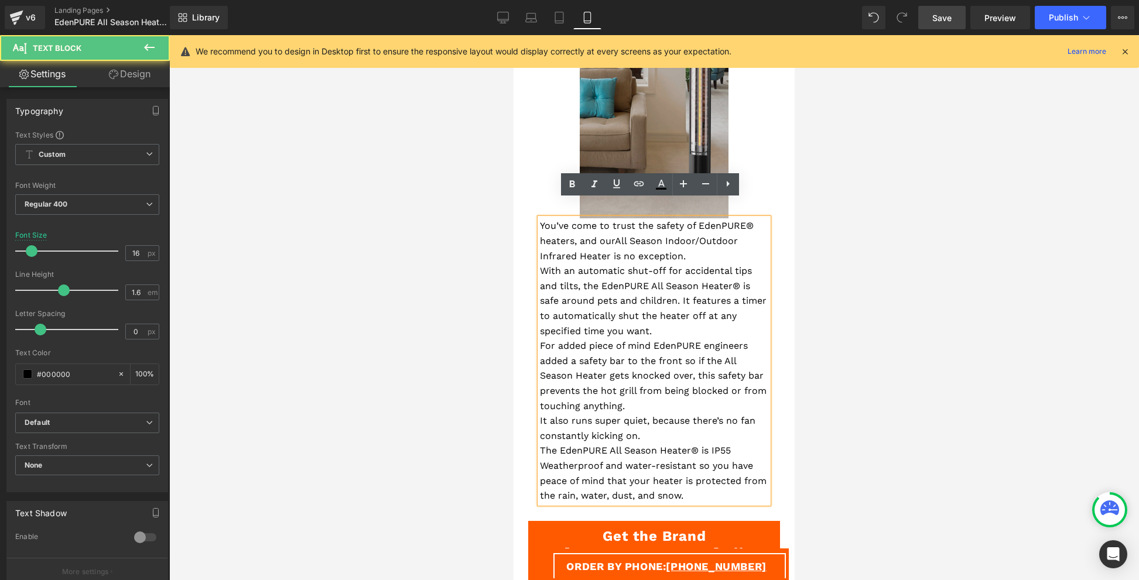
click at [610, 288] on span "With an automatic shut-off for accidental tips and tilts, the EdenPURE All Seas…" at bounding box center [653, 300] width 227 height 71
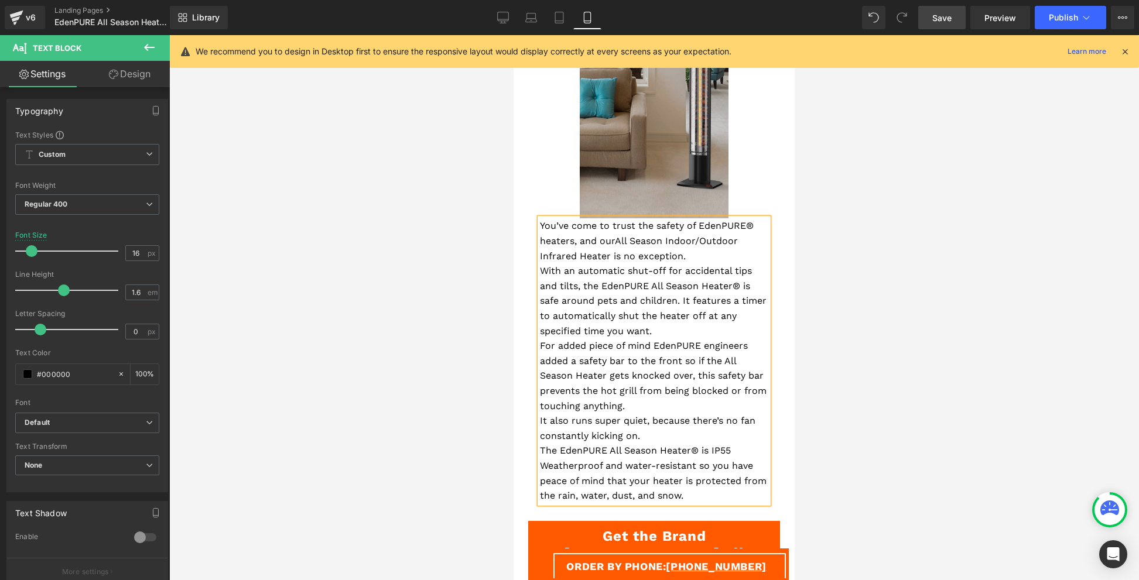
copy div "You’ve come to trust the safety of EdenPURE® heaters, and our All Season Indoor…"
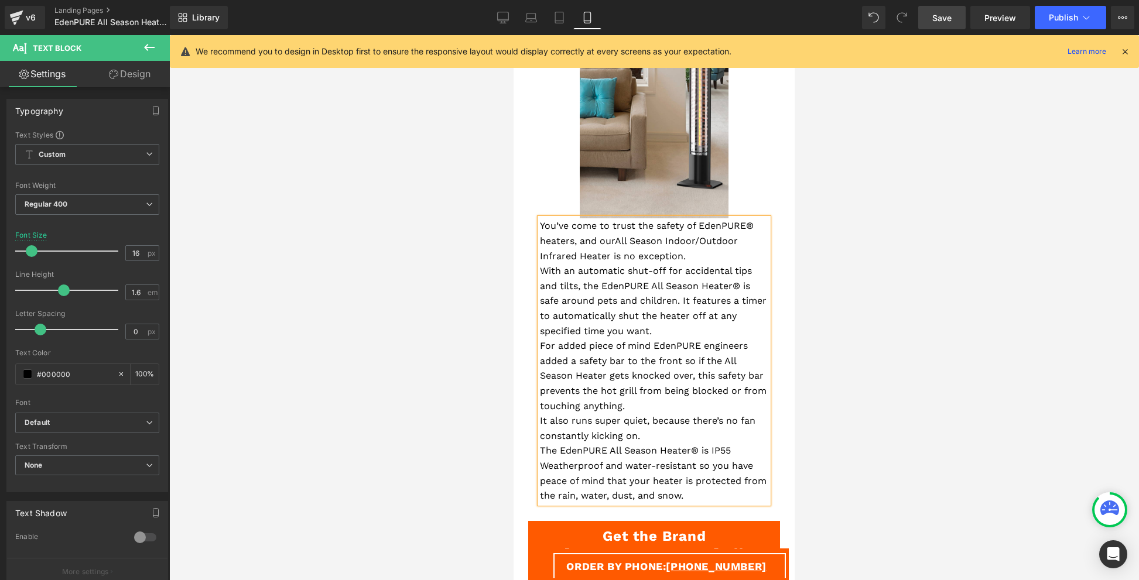
click at [451, 251] on div at bounding box center [654, 307] width 970 height 545
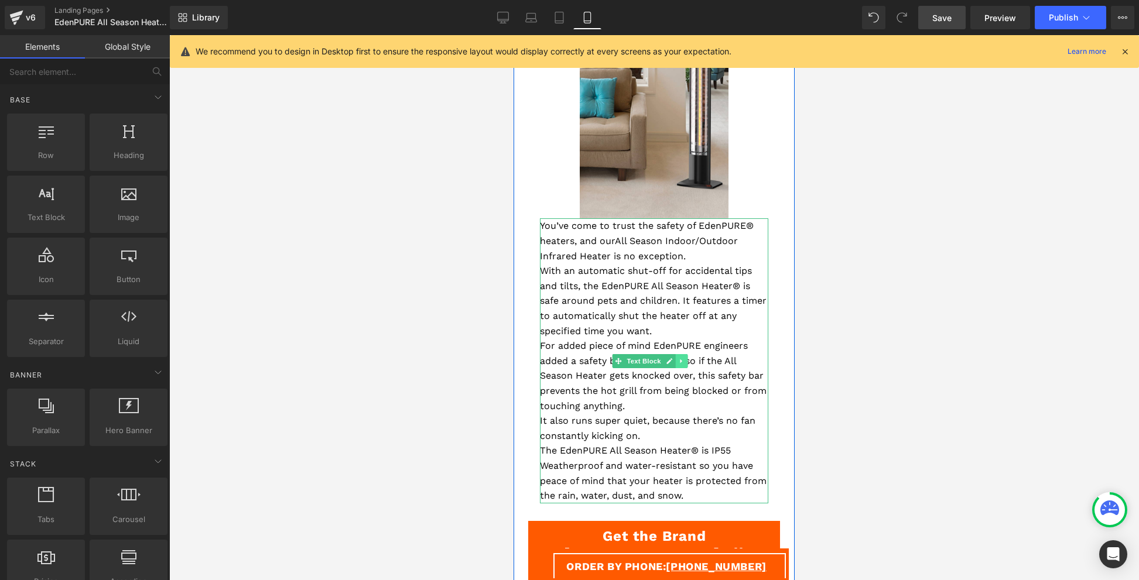
click at [683, 358] on icon at bounding box center [681, 361] width 6 height 7
click at [677, 358] on icon at bounding box center [675, 361] width 6 height 6
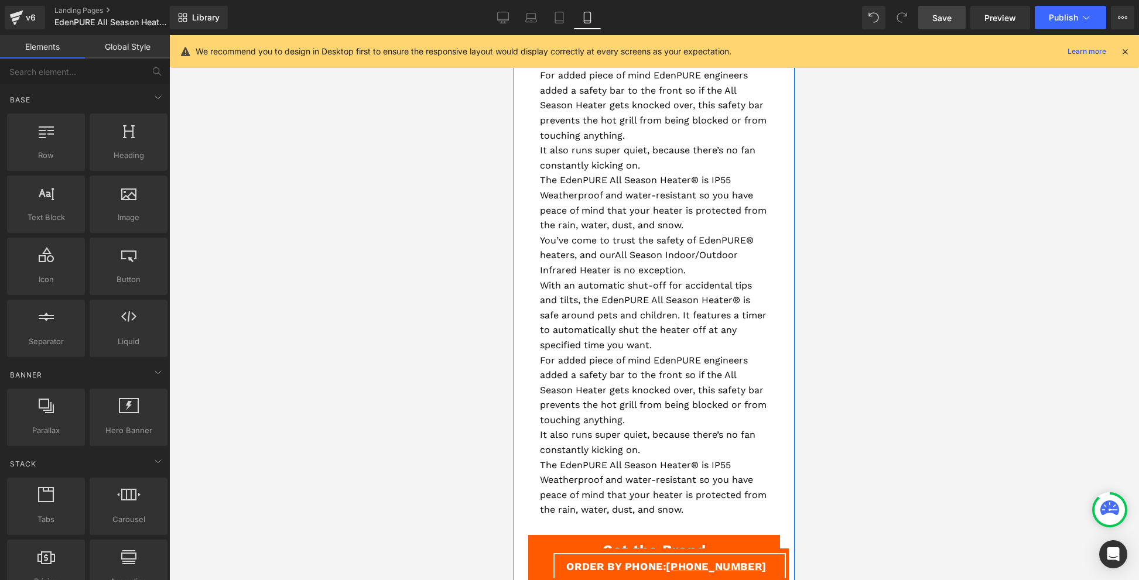
scroll to position [1825, 0]
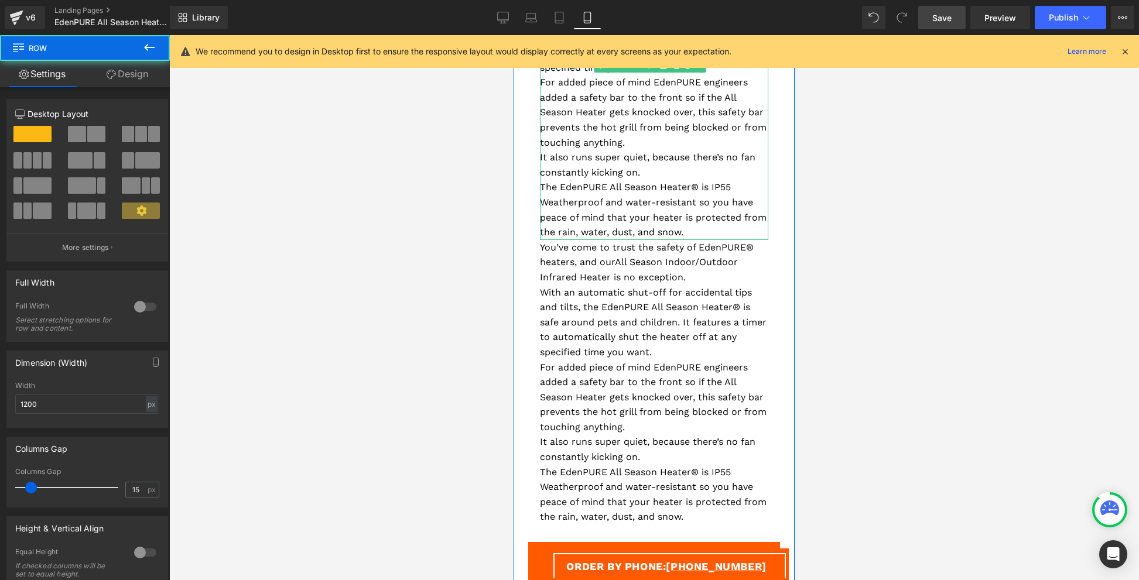
click at [604, 150] on p "It also runs super quiet, because there’s no fan constantly kicking on." at bounding box center [654, 165] width 228 height 30
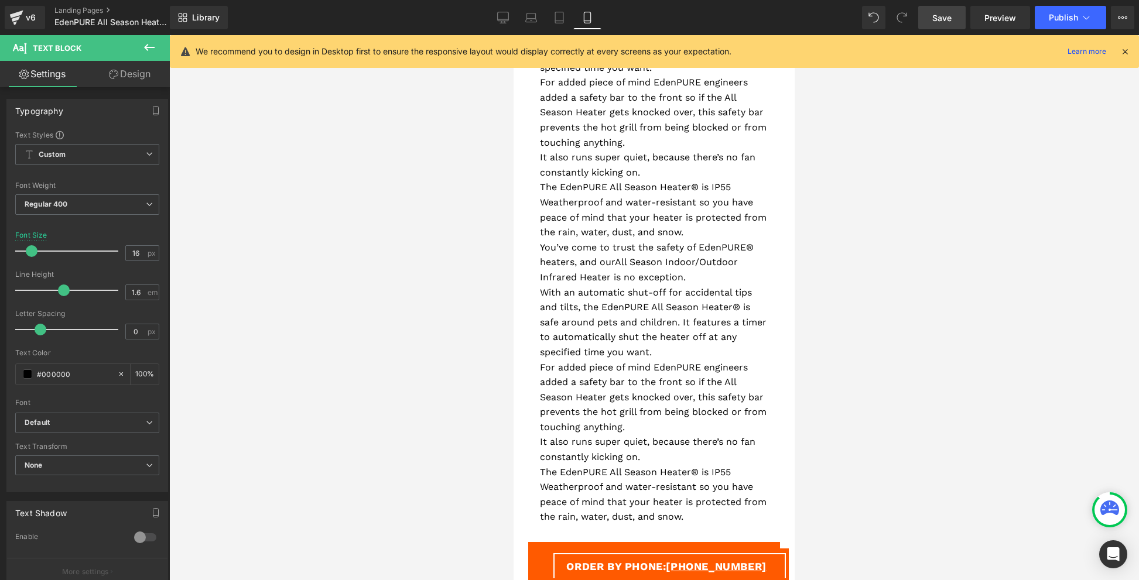
click at [130, 71] on link "Design" at bounding box center [129, 74] width 85 height 26
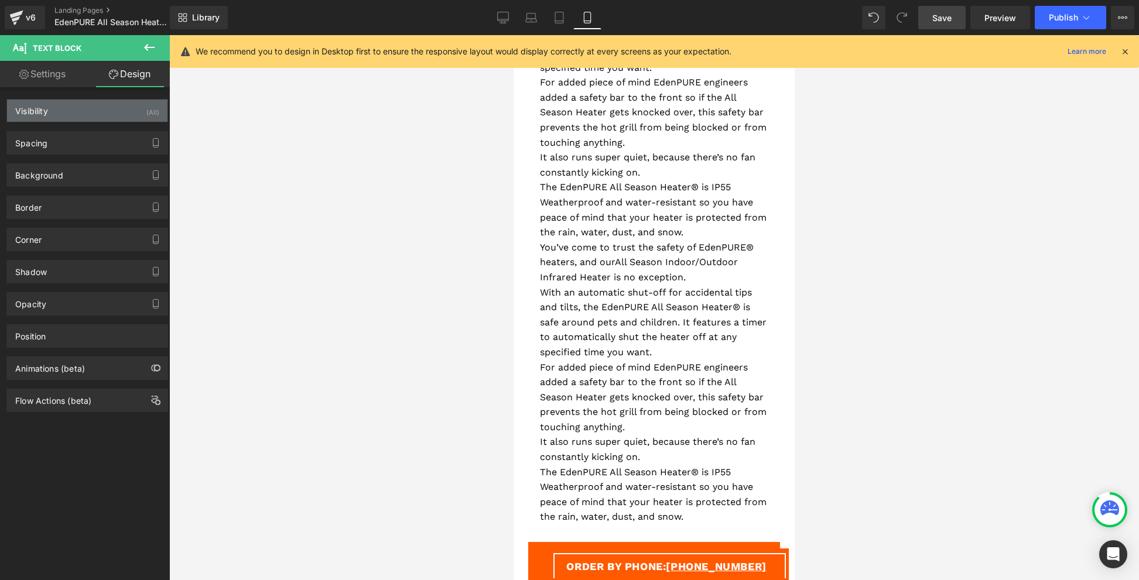
click at [134, 113] on div "Visibility (All)" at bounding box center [87, 111] width 161 height 22
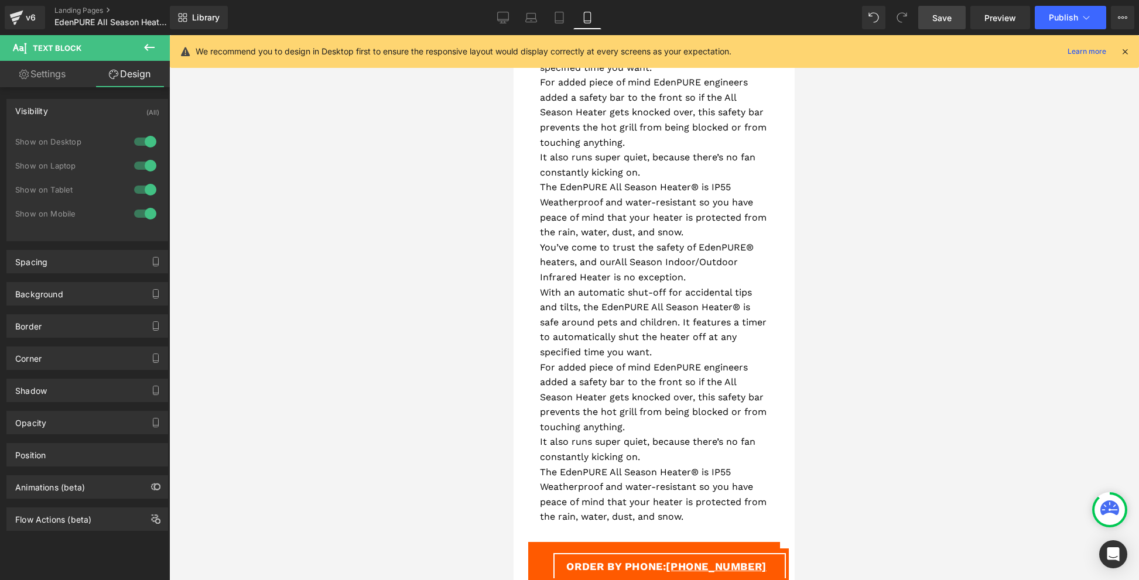
click at [148, 196] on div at bounding box center [145, 189] width 28 height 19
click at [148, 214] on div at bounding box center [145, 213] width 28 height 19
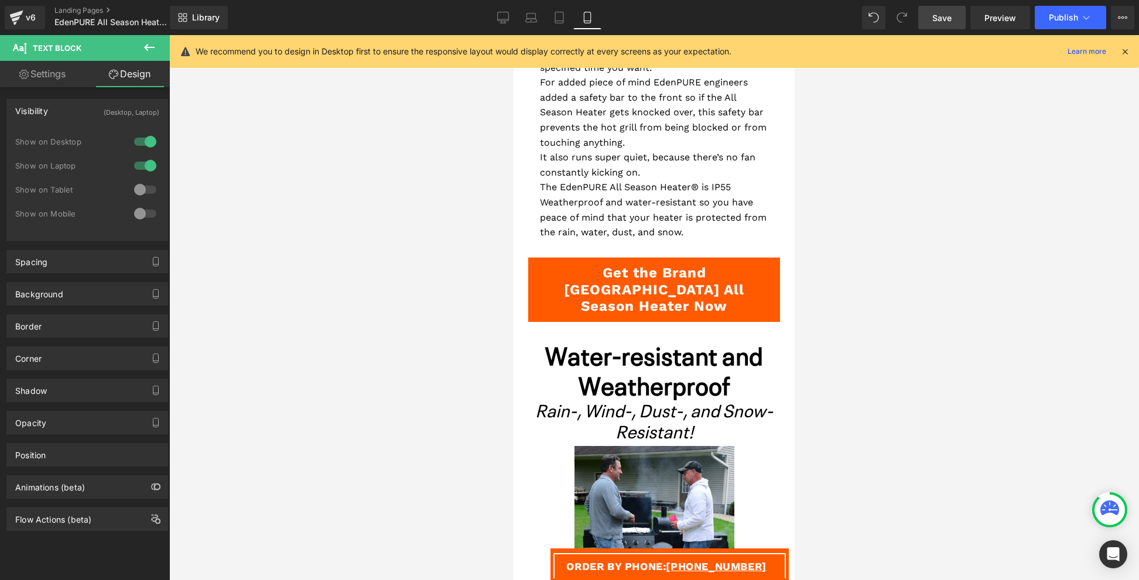
scroll to position [1541, 0]
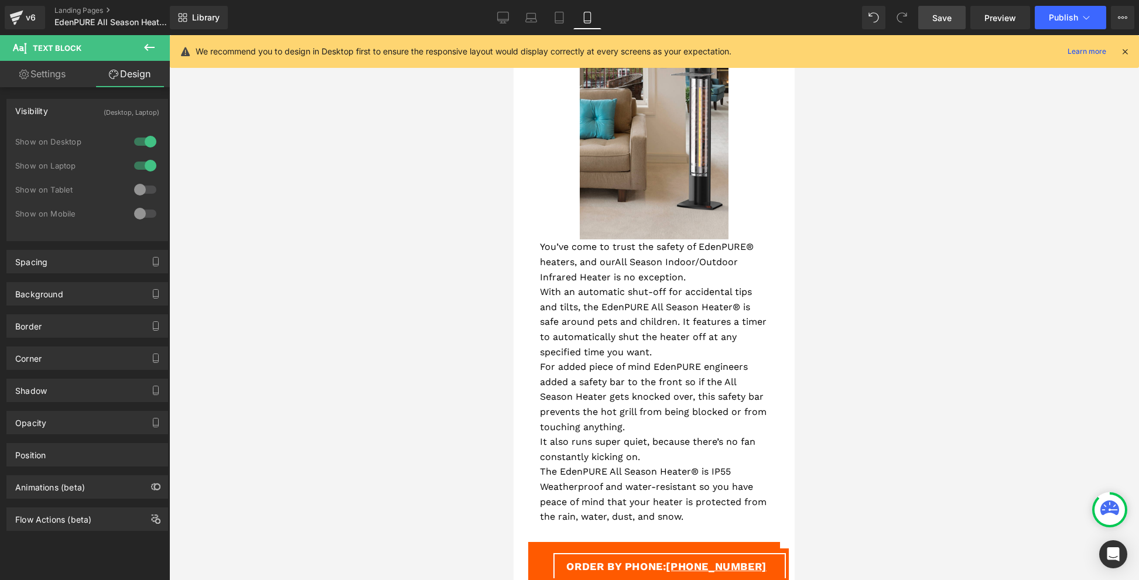
click at [571, 330] on span "With an automatic shut-off for accidental tips and tilts, the EdenPURE All Seas…" at bounding box center [653, 321] width 227 height 71
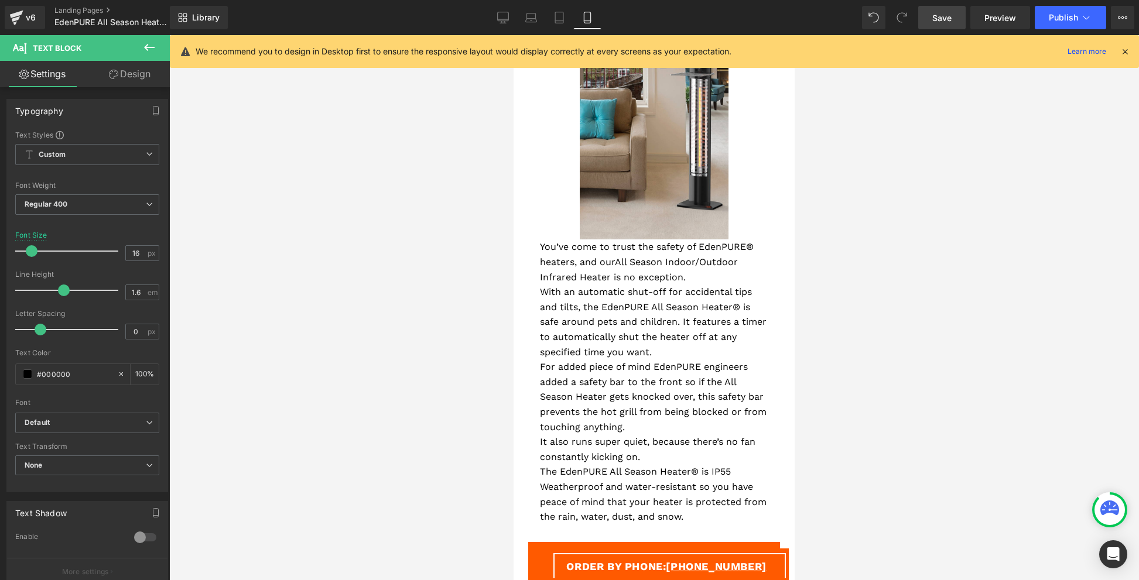
drag, startPoint x: 141, startPoint y: 78, endPoint x: 139, endPoint y: 101, distance: 22.9
click at [141, 78] on link "Design" at bounding box center [129, 74] width 85 height 26
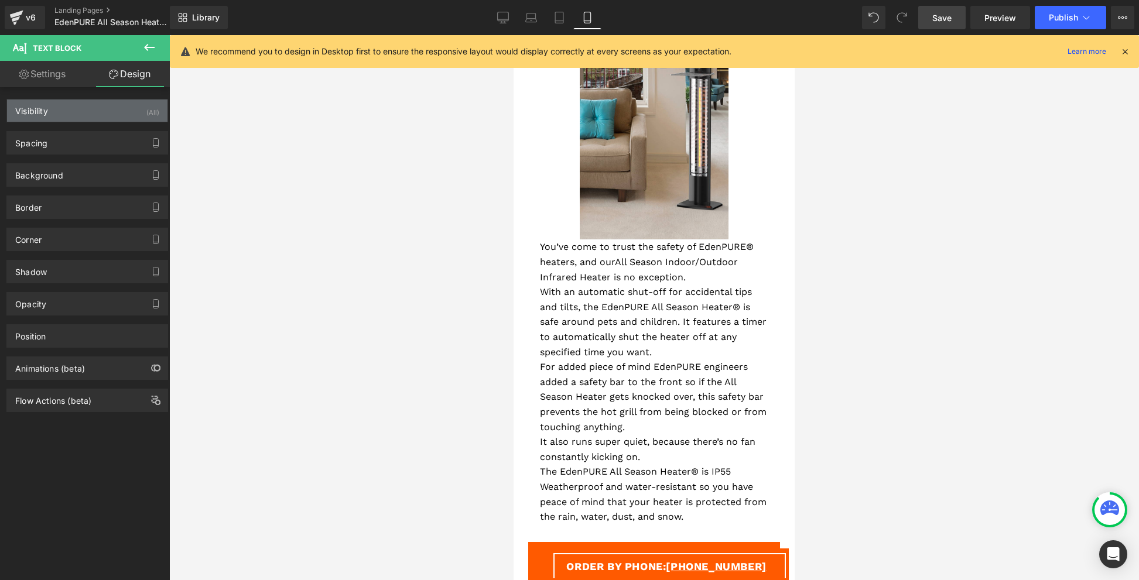
click at [140, 115] on div "Visibility (All)" at bounding box center [87, 111] width 161 height 22
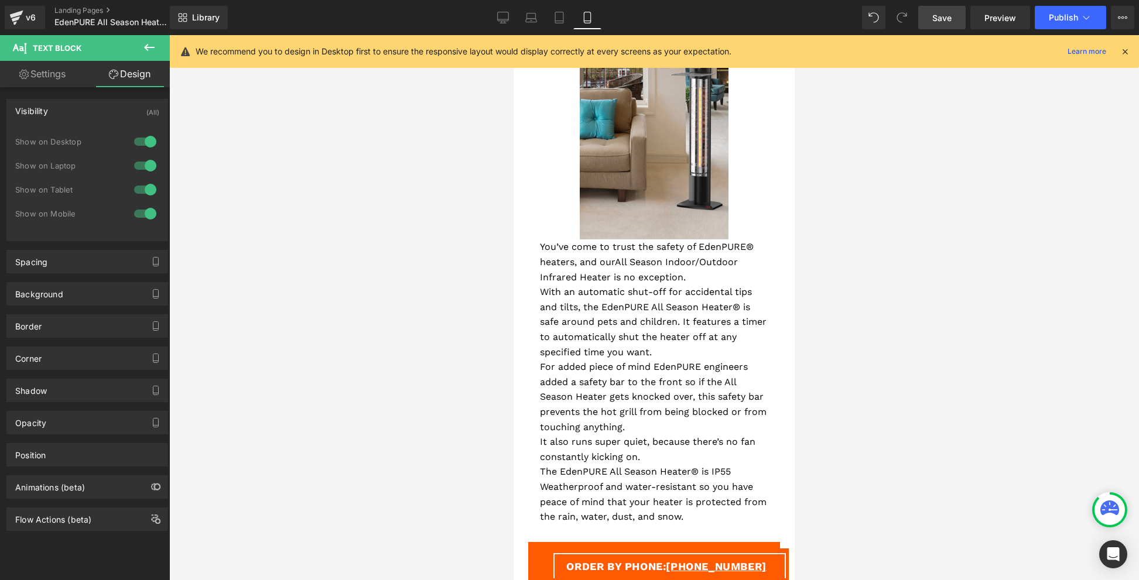
click at [144, 140] on div at bounding box center [145, 141] width 28 height 19
click at [148, 165] on div at bounding box center [145, 165] width 28 height 19
click at [624, 333] on span "With an automatic shut-off for accidental tips and tilts, the EdenPURE All Seas…" at bounding box center [653, 321] width 227 height 71
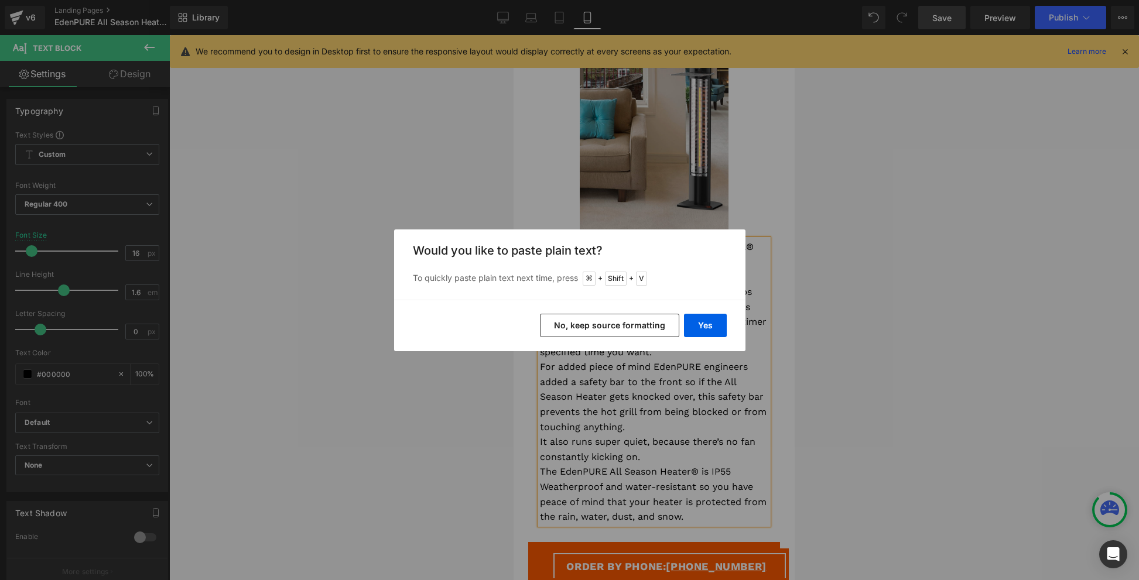
click at [628, 329] on button "No, keep source formatting" at bounding box center [609, 325] width 139 height 23
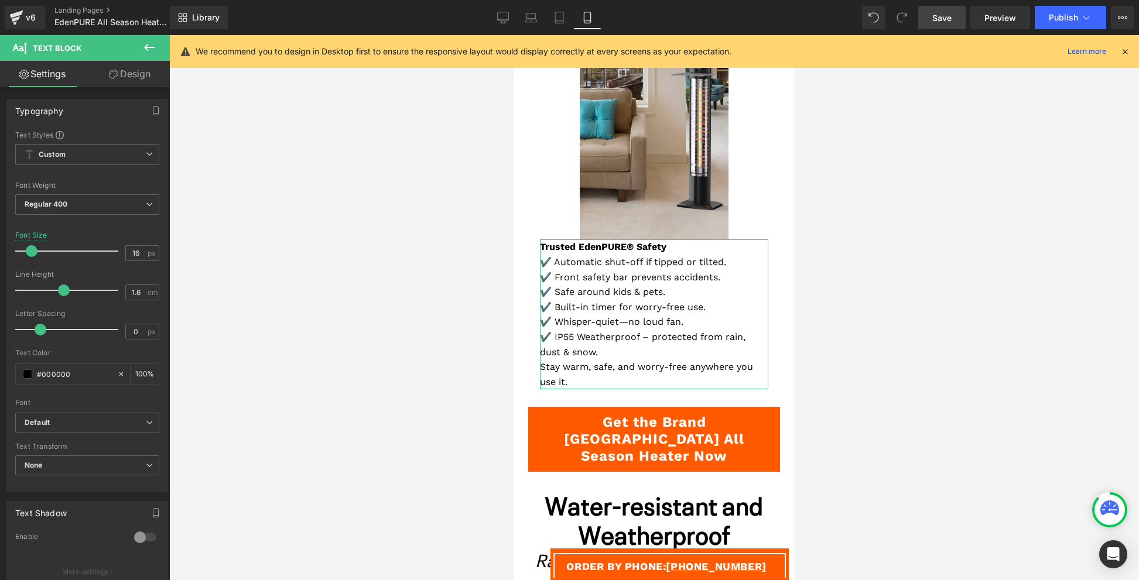
click at [138, 77] on link "Design" at bounding box center [129, 74] width 85 height 26
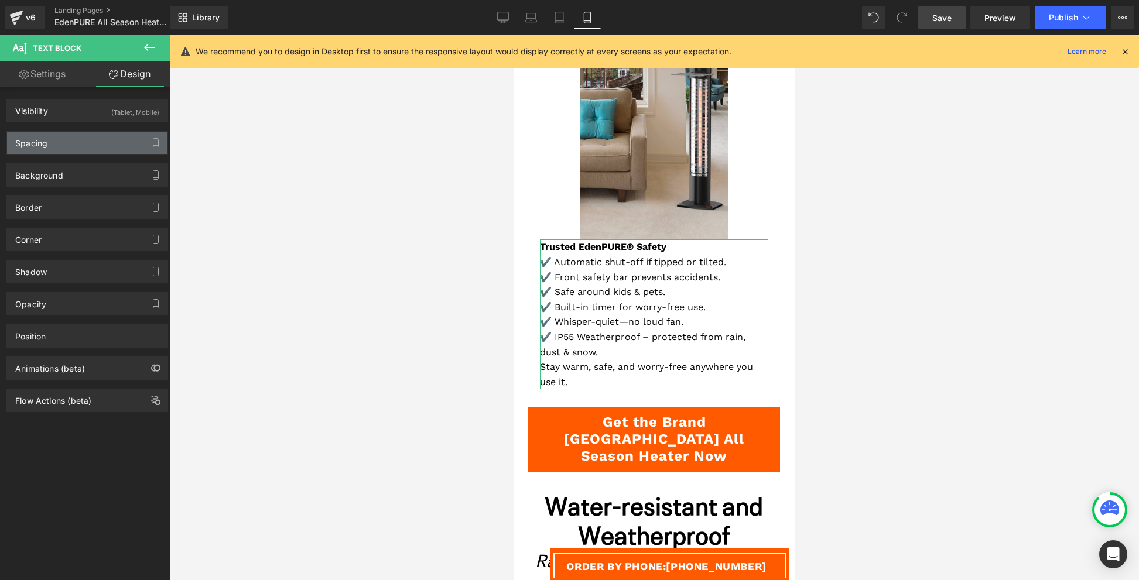
click at [107, 140] on div "Spacing" at bounding box center [87, 143] width 161 height 22
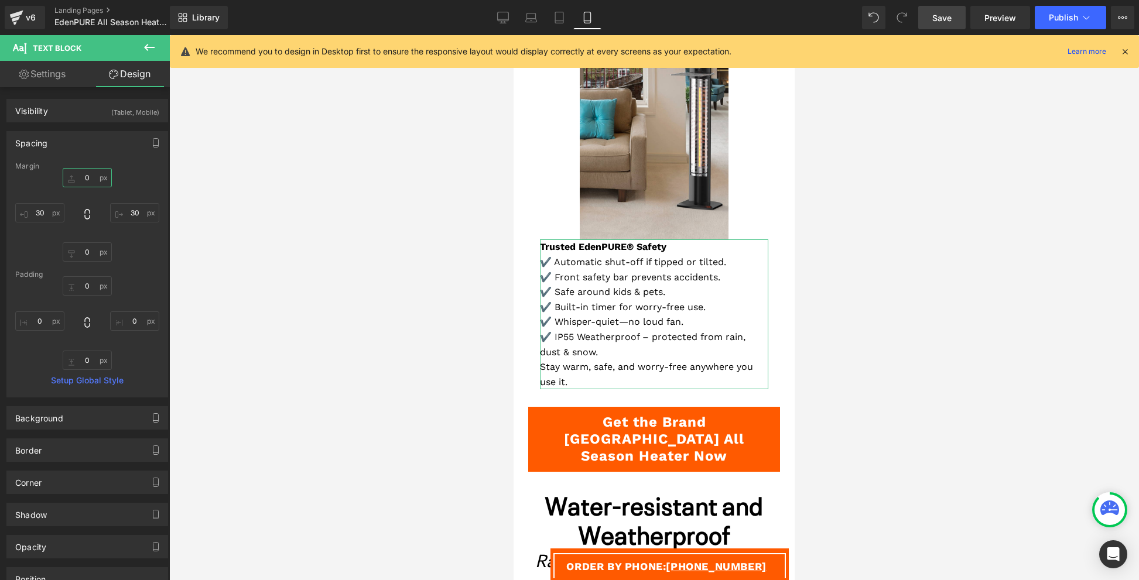
click at [79, 180] on input "0" at bounding box center [87, 177] width 49 height 19
type input "20"
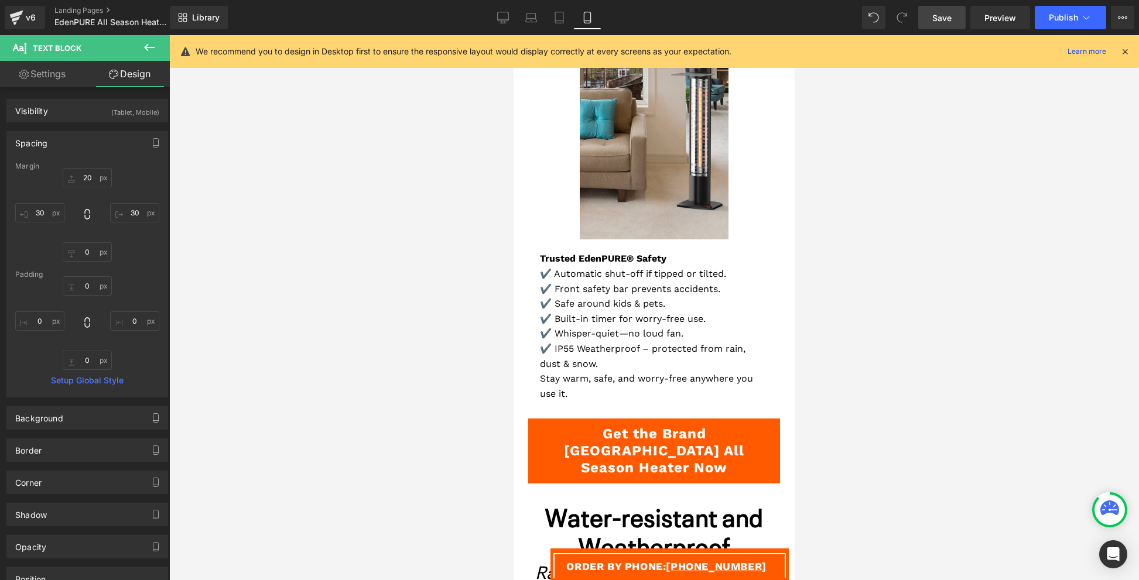
click at [416, 224] on div at bounding box center [654, 307] width 970 height 545
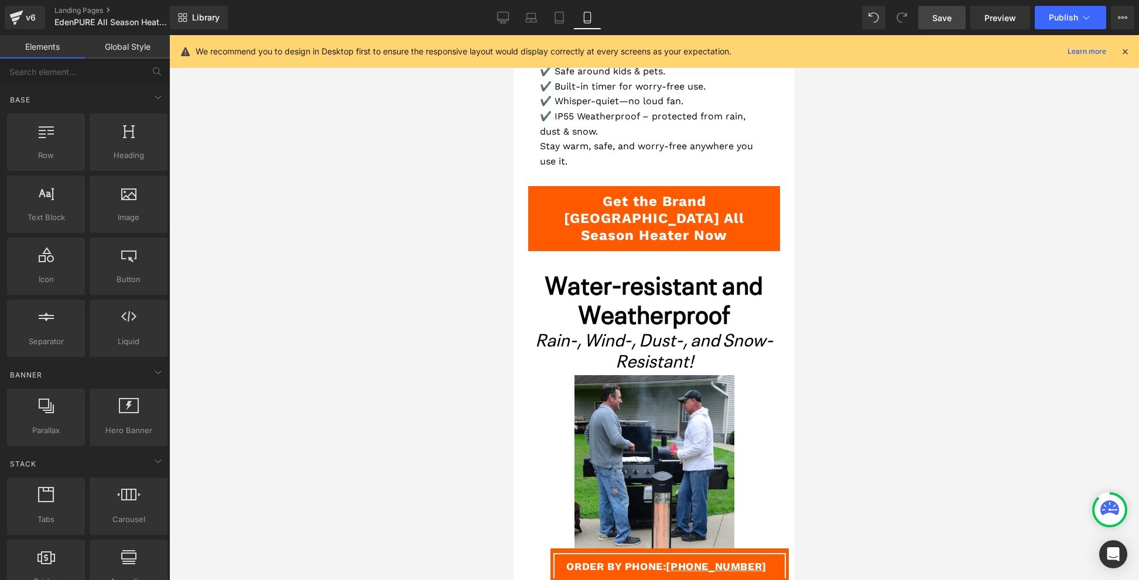
scroll to position [1702, 0]
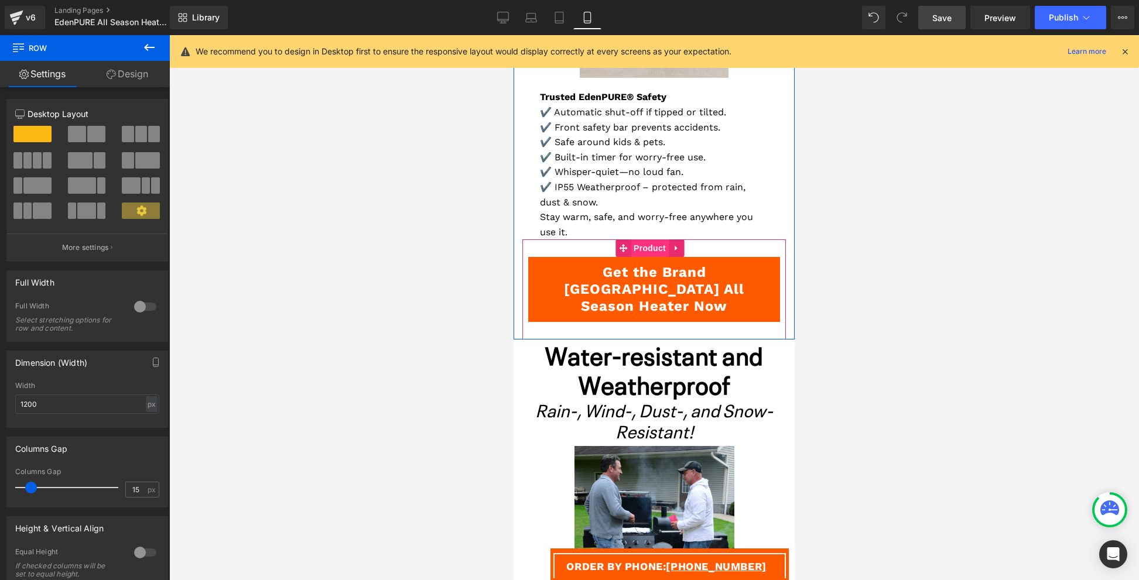
click at [655, 240] on span "Product" at bounding box center [650, 249] width 38 height 18
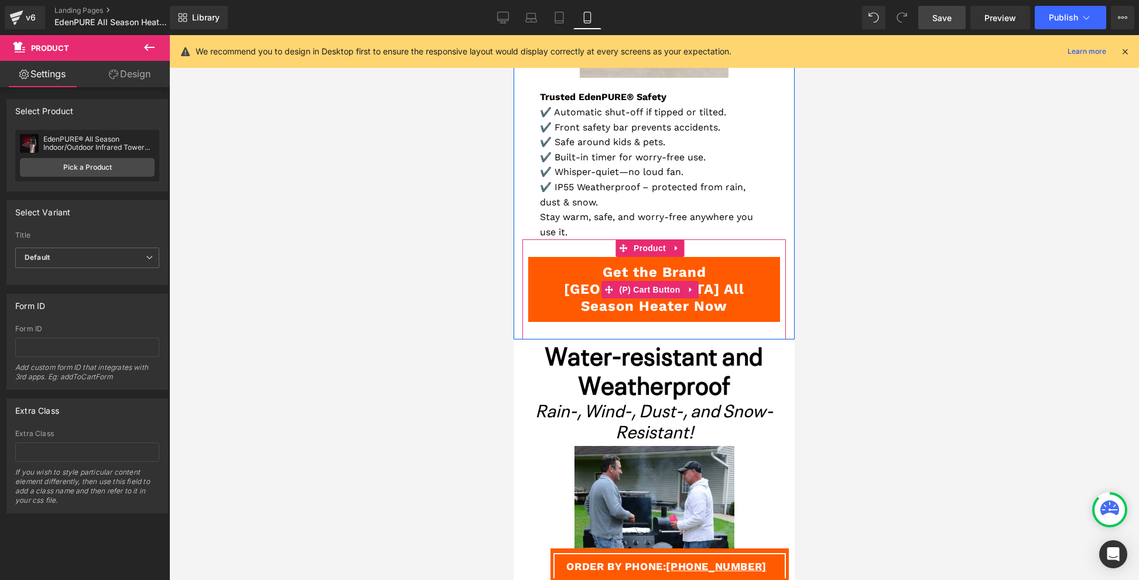
click at [531, 278] on button "Get the Brand [GEOGRAPHIC_DATA] All Season Heater Now" at bounding box center [654, 289] width 252 height 64
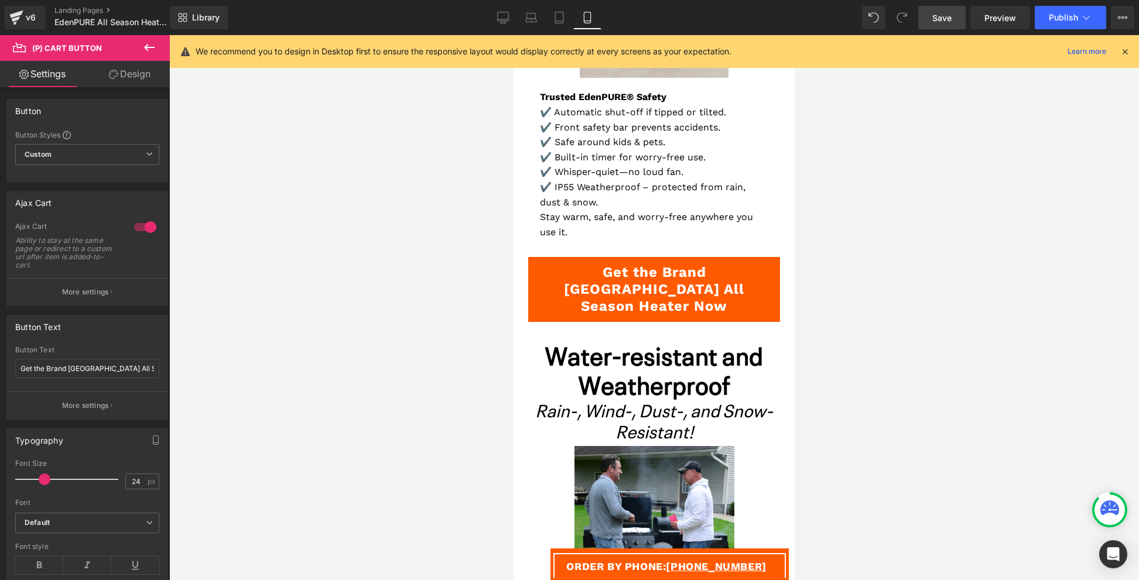
click at [146, 69] on link "Design" at bounding box center [129, 74] width 85 height 26
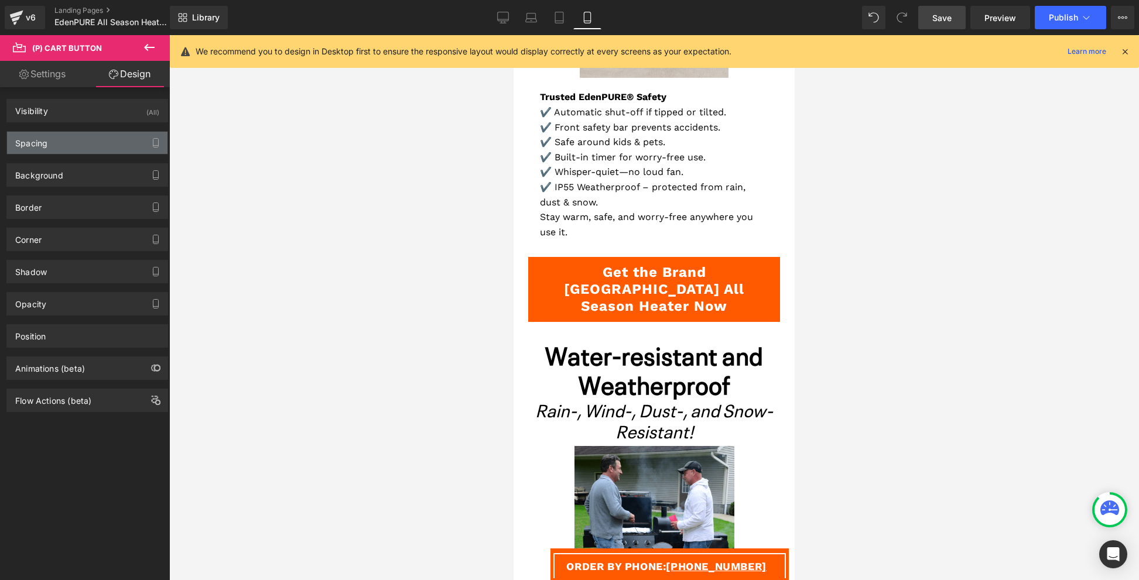
click at [123, 142] on div "Spacing" at bounding box center [87, 143] width 161 height 22
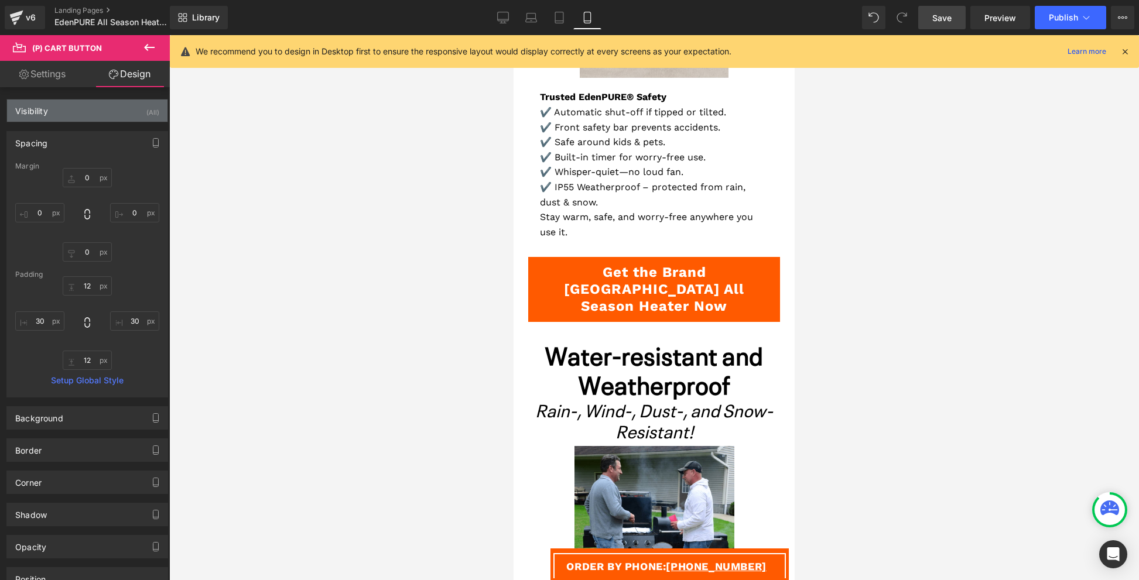
click at [114, 113] on div "Visibility (All)" at bounding box center [87, 111] width 161 height 22
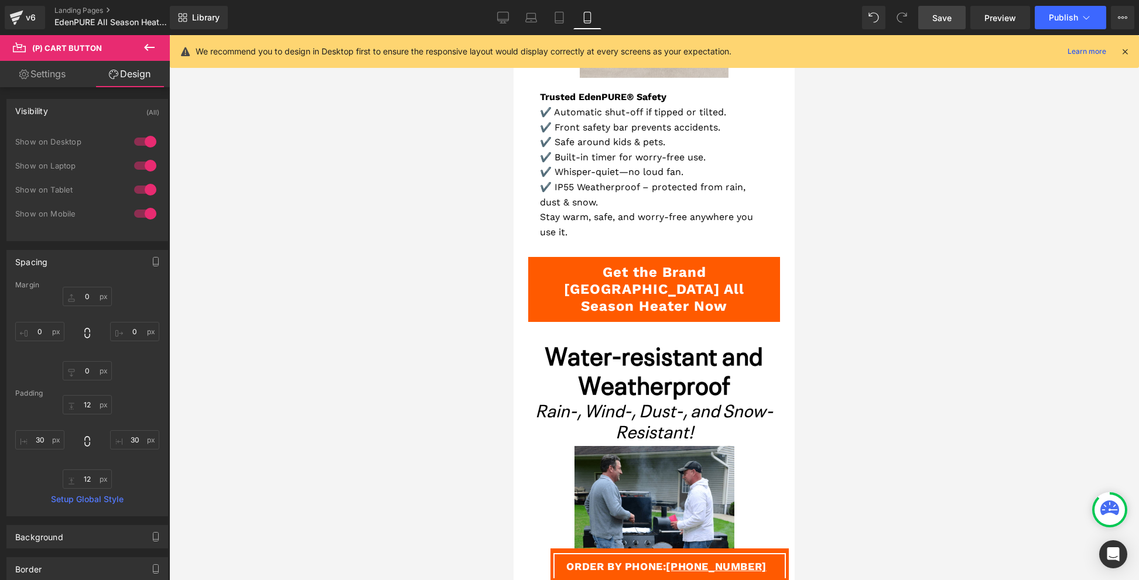
click at [146, 190] on div at bounding box center [145, 189] width 28 height 19
click at [147, 216] on div at bounding box center [145, 213] width 28 height 19
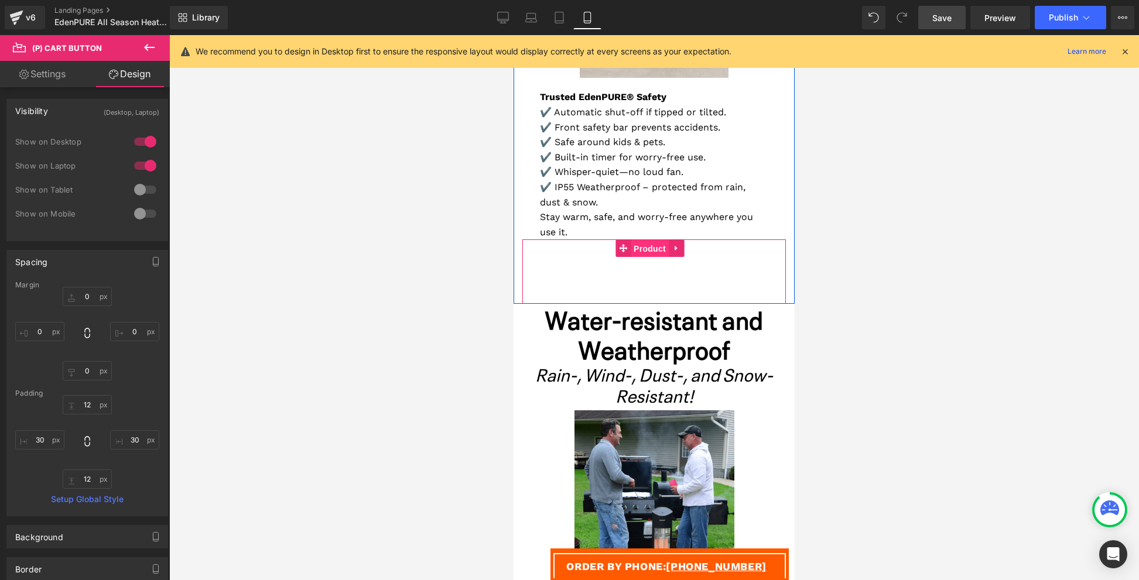
click at [647, 240] on span "Product" at bounding box center [650, 249] width 38 height 18
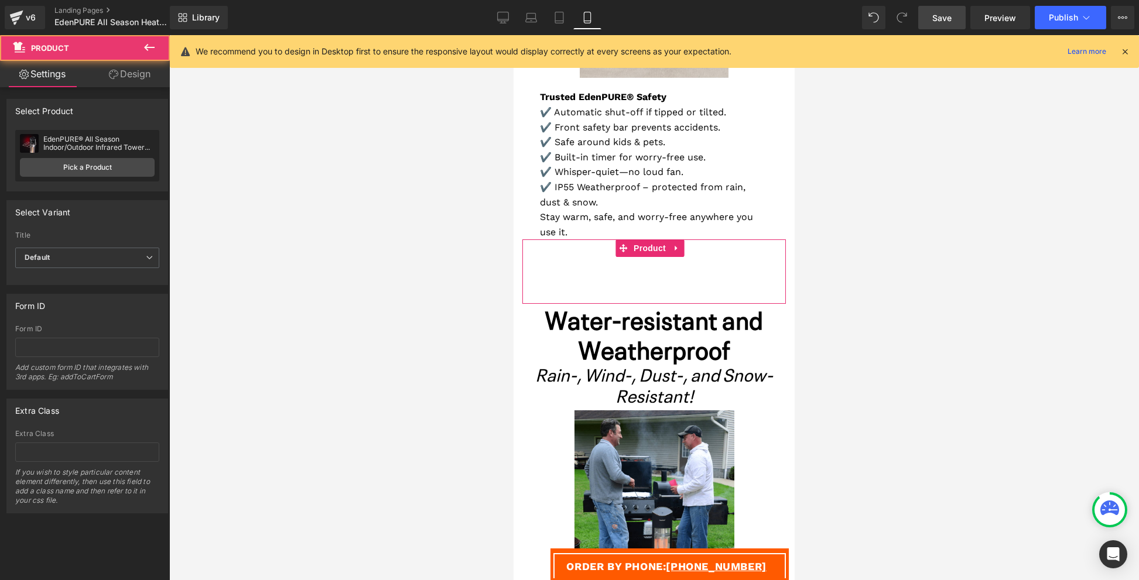
click at [147, 72] on link "Design" at bounding box center [129, 74] width 85 height 26
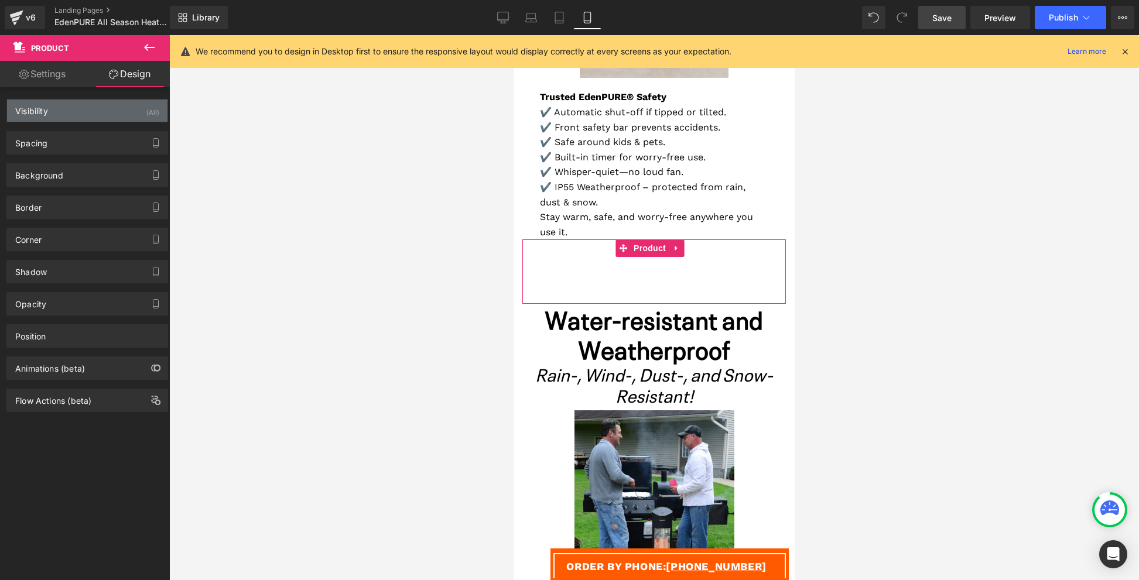
click at [146, 113] on div "(All)" at bounding box center [152, 109] width 13 height 19
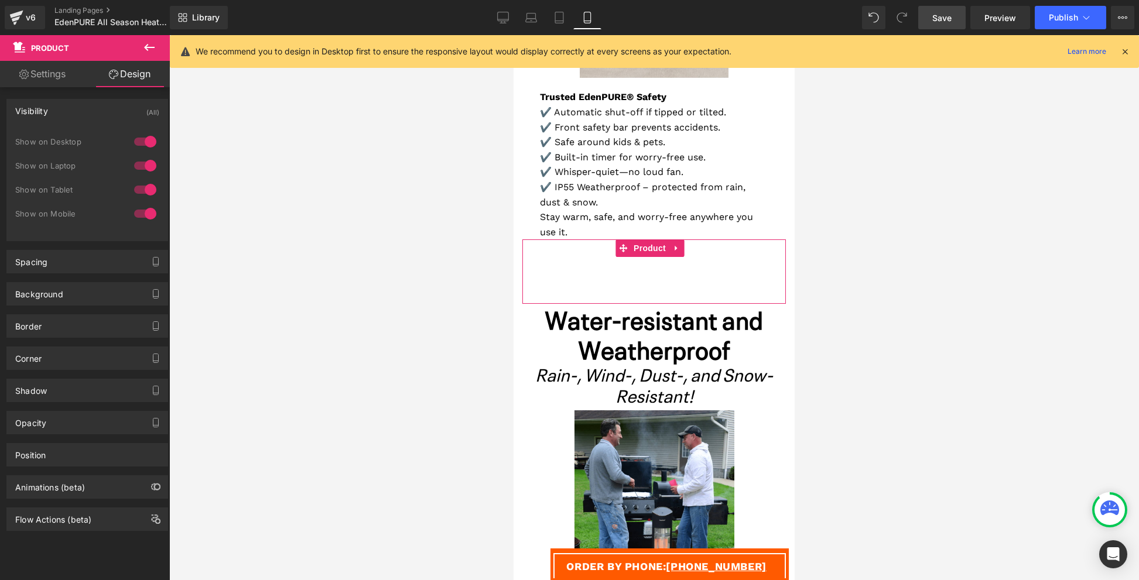
click at [140, 145] on div at bounding box center [145, 141] width 28 height 19
click at [142, 166] on div at bounding box center [145, 165] width 28 height 19
click at [548, 305] on span "Row" at bounding box center [540, 314] width 23 height 18
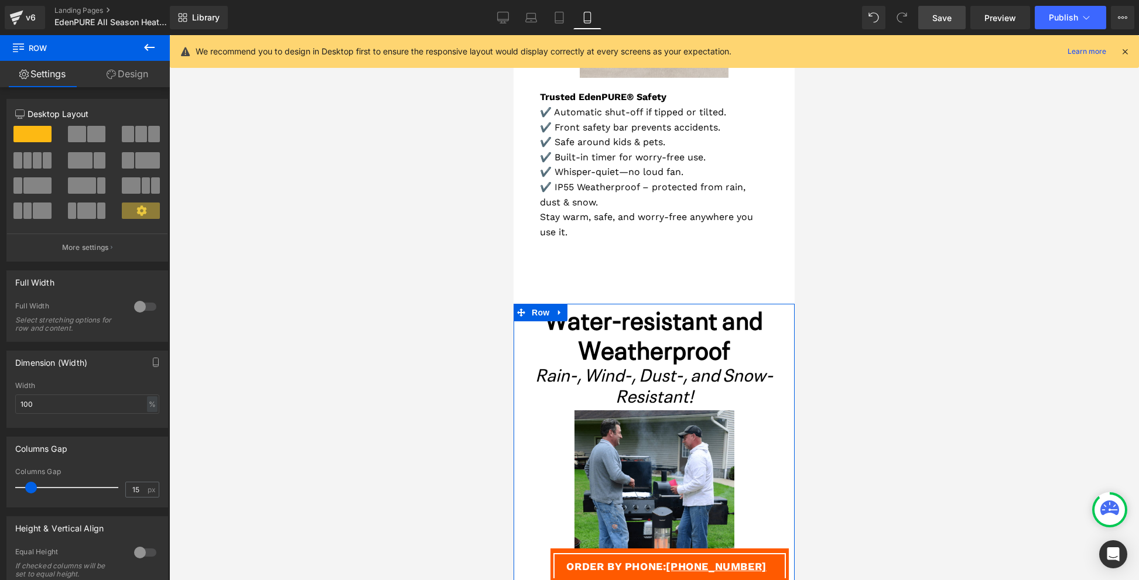
click at [140, 76] on link "Design" at bounding box center [127, 74] width 85 height 26
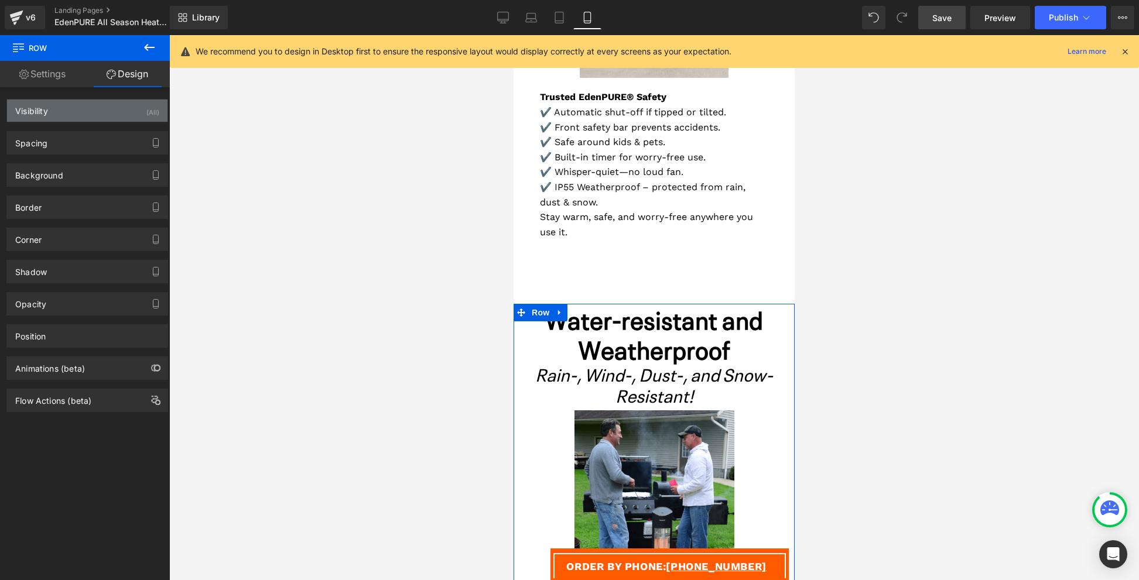
click at [146, 107] on div "(All)" at bounding box center [152, 109] width 13 height 19
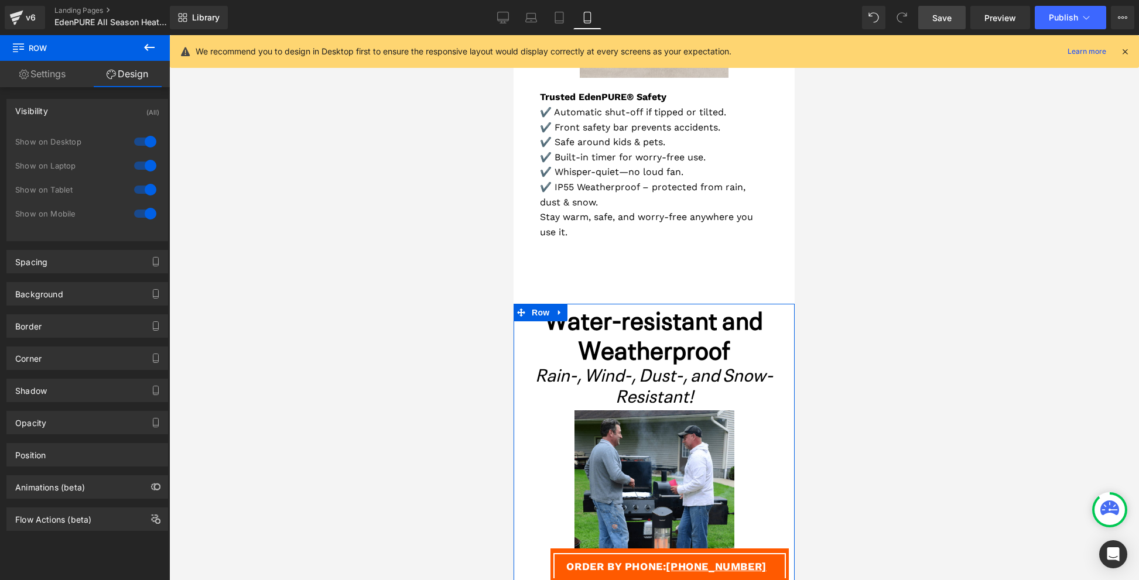
click at [144, 142] on div at bounding box center [145, 141] width 28 height 19
click at [147, 165] on div at bounding box center [145, 165] width 28 height 19
click at [144, 148] on div at bounding box center [145, 141] width 28 height 19
click at [142, 189] on div at bounding box center [145, 189] width 28 height 19
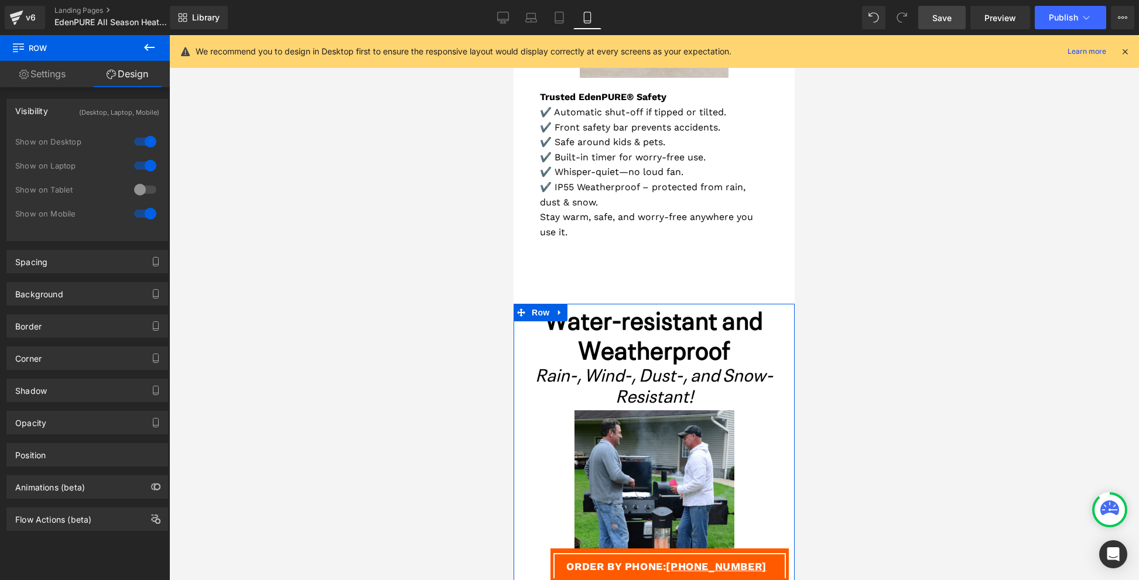
click at [142, 212] on div at bounding box center [145, 213] width 28 height 19
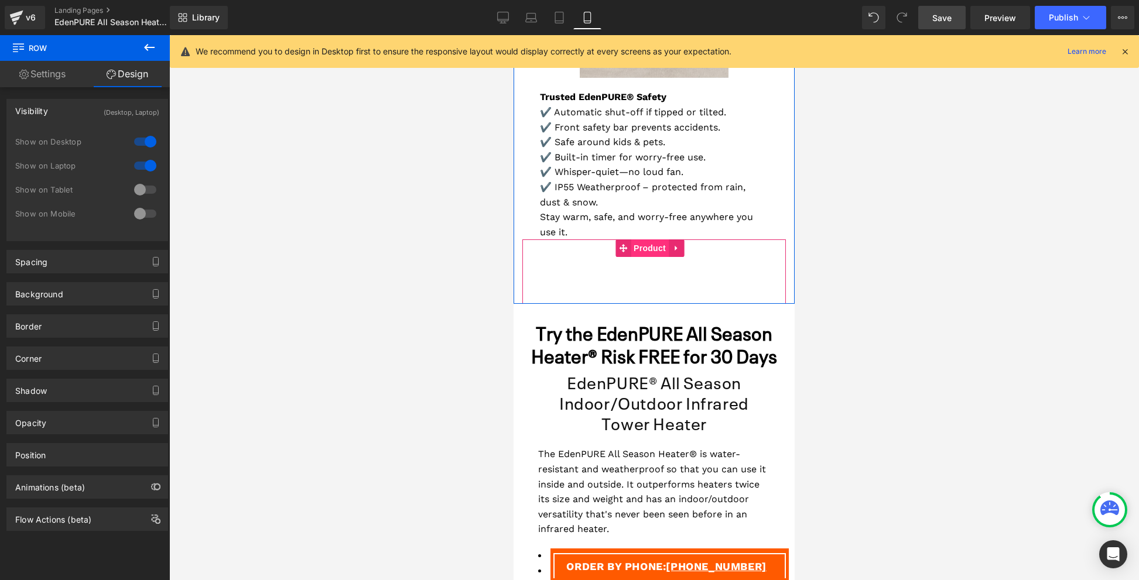
click at [653, 240] on span "Product" at bounding box center [650, 249] width 38 height 18
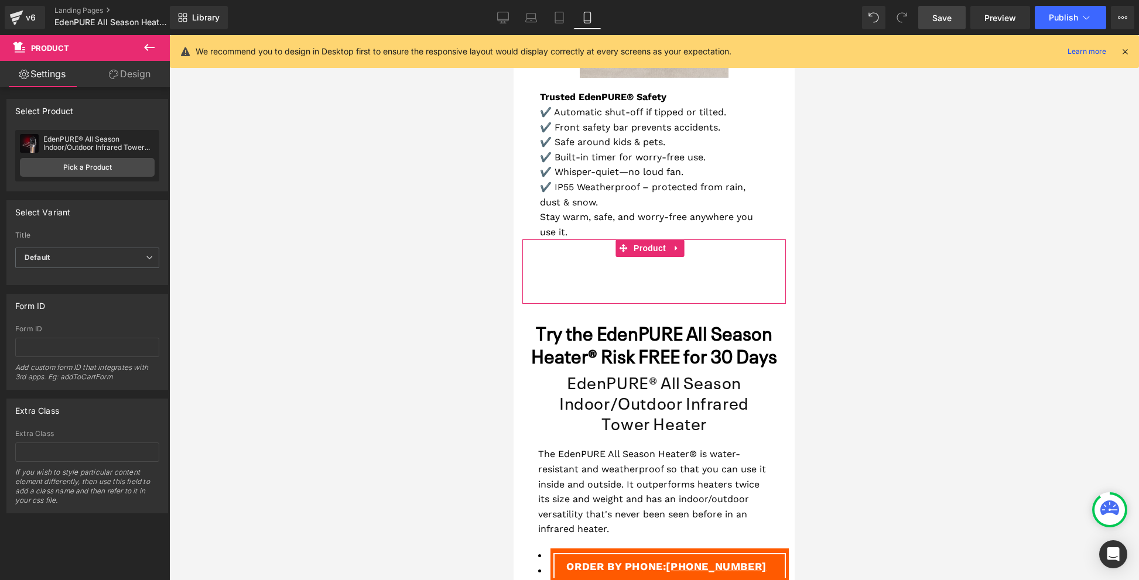
click at [135, 73] on link "Design" at bounding box center [129, 74] width 85 height 26
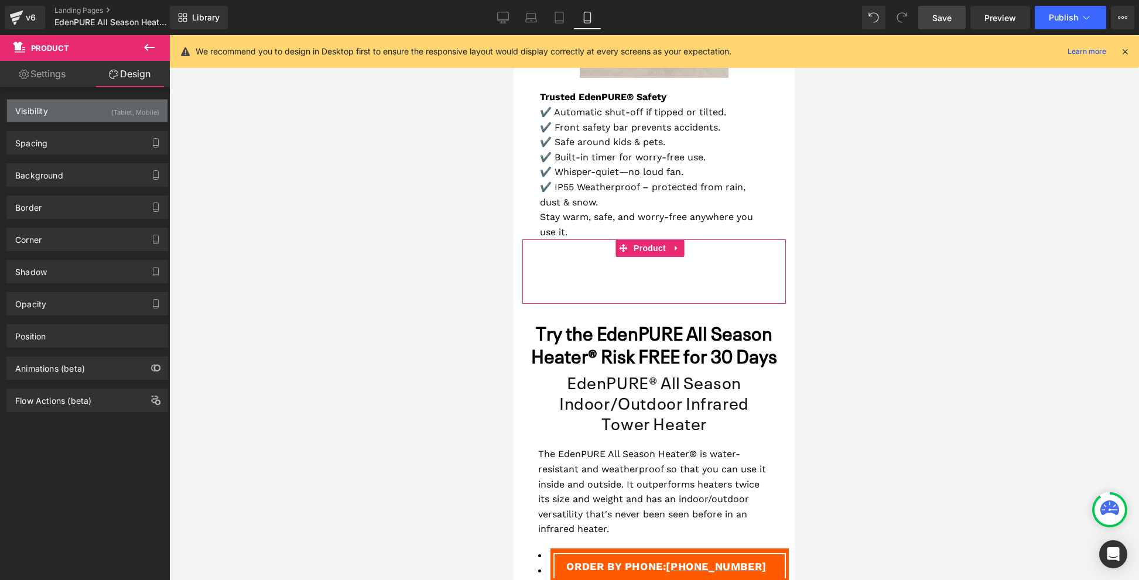
click at [146, 114] on div "(Tablet, Mobile)" at bounding box center [135, 109] width 48 height 19
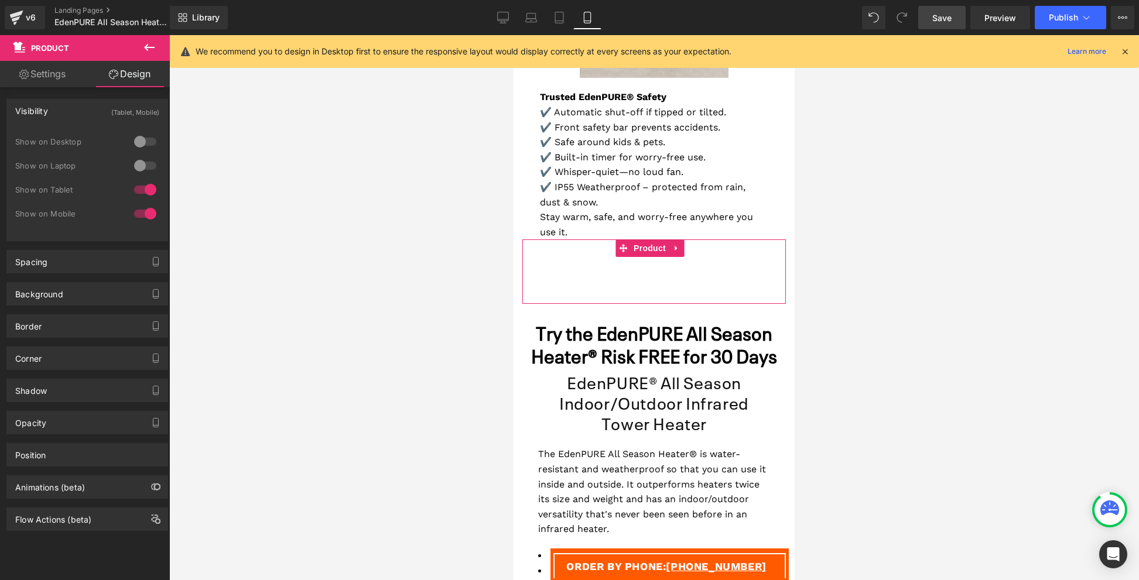
click at [141, 141] on div at bounding box center [145, 141] width 28 height 19
click at [142, 160] on div at bounding box center [145, 165] width 28 height 19
click at [148, 192] on div at bounding box center [145, 189] width 28 height 19
click at [146, 215] on div at bounding box center [145, 213] width 28 height 19
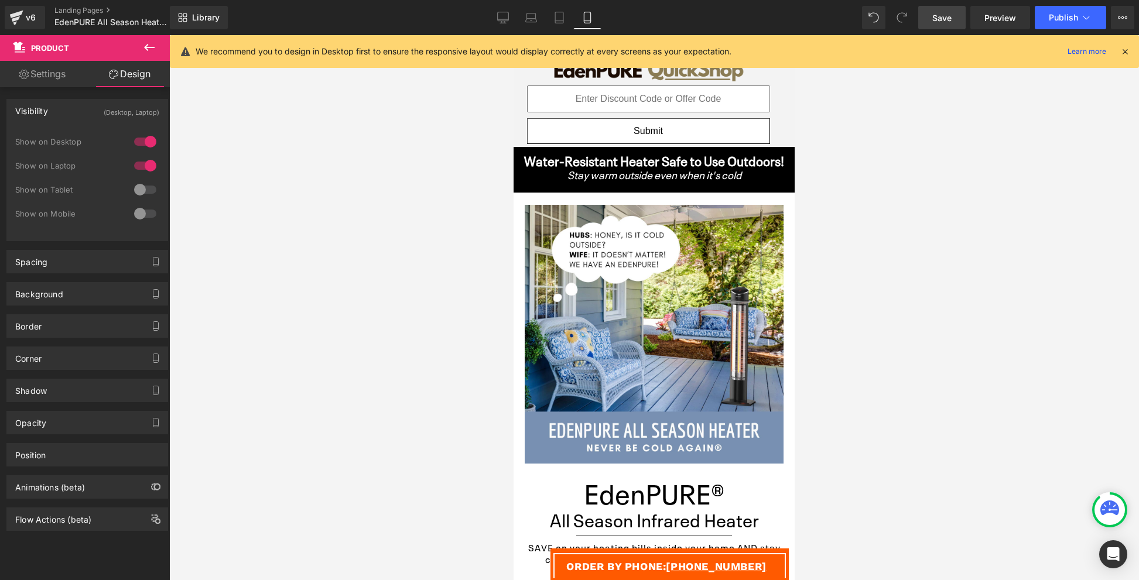
scroll to position [116, 0]
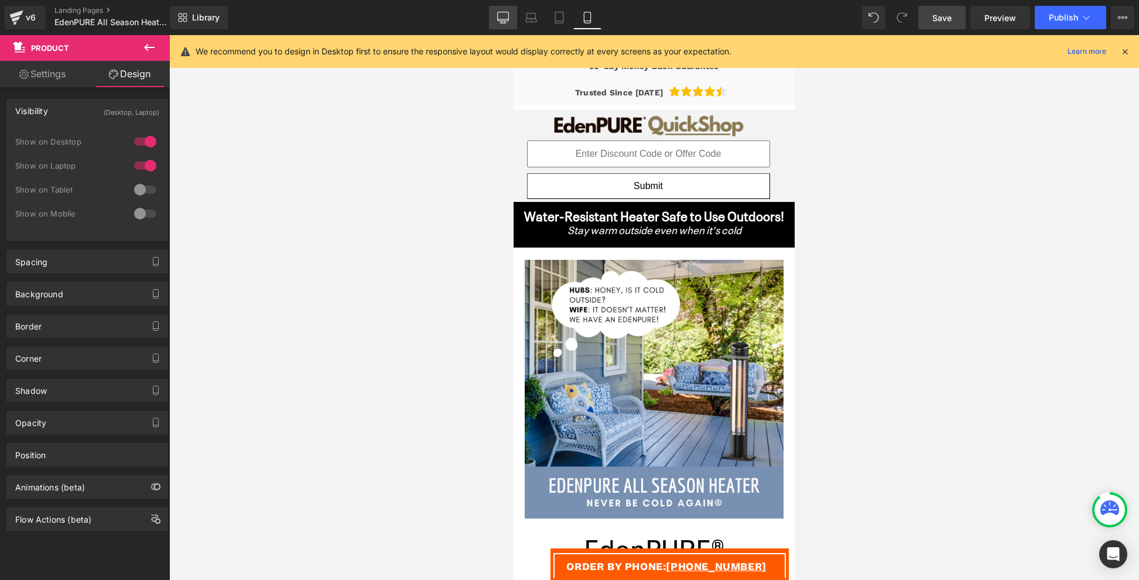
click at [503, 11] on link "Desktop" at bounding box center [503, 17] width 28 height 23
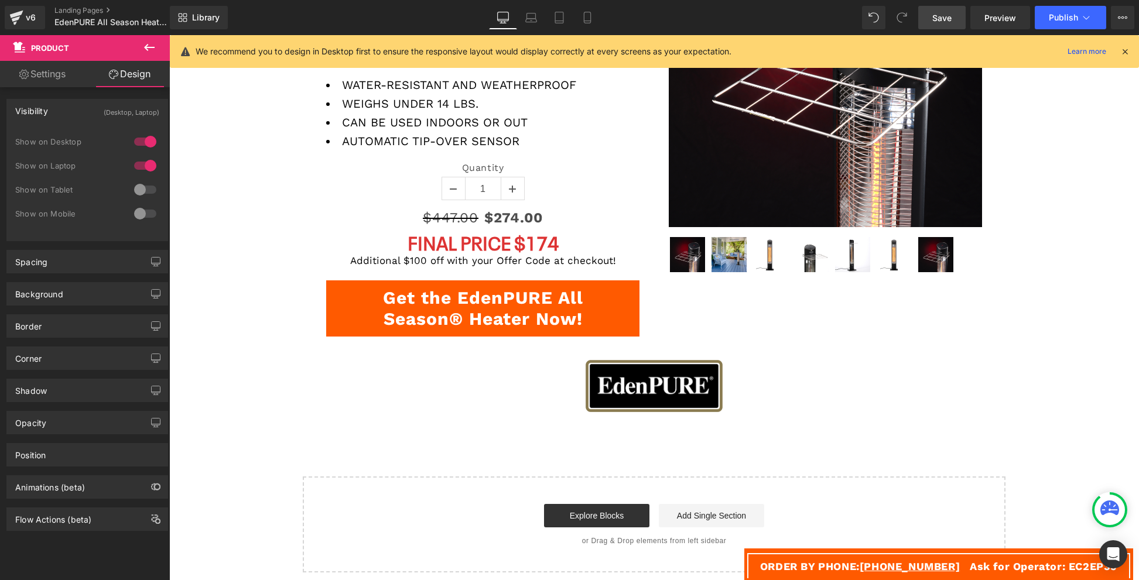
scroll to position [2924, 0]
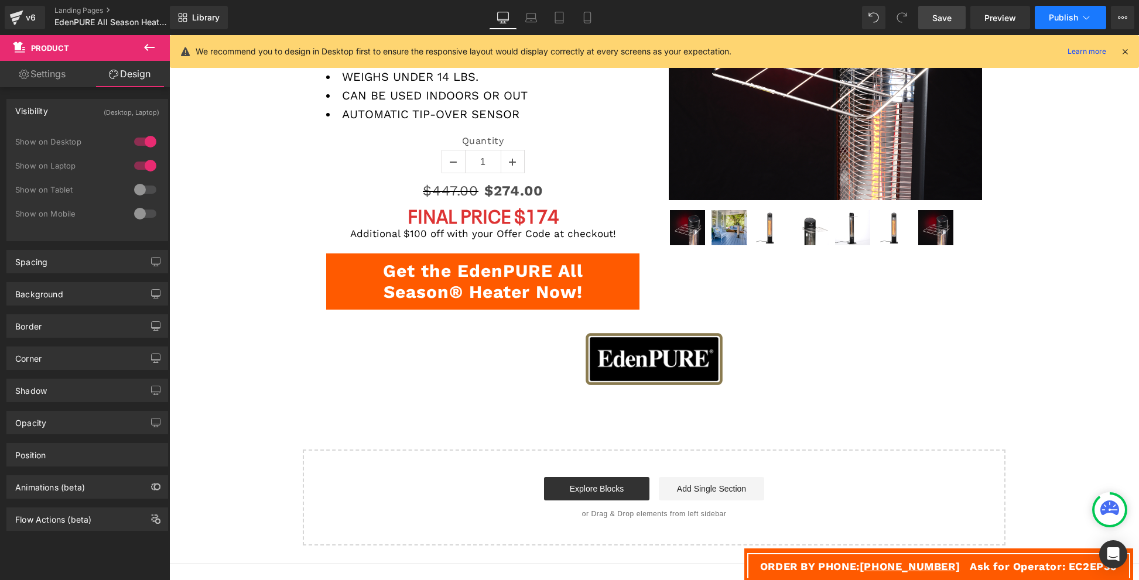
click at [1058, 11] on button "Publish" at bounding box center [1070, 17] width 71 height 23
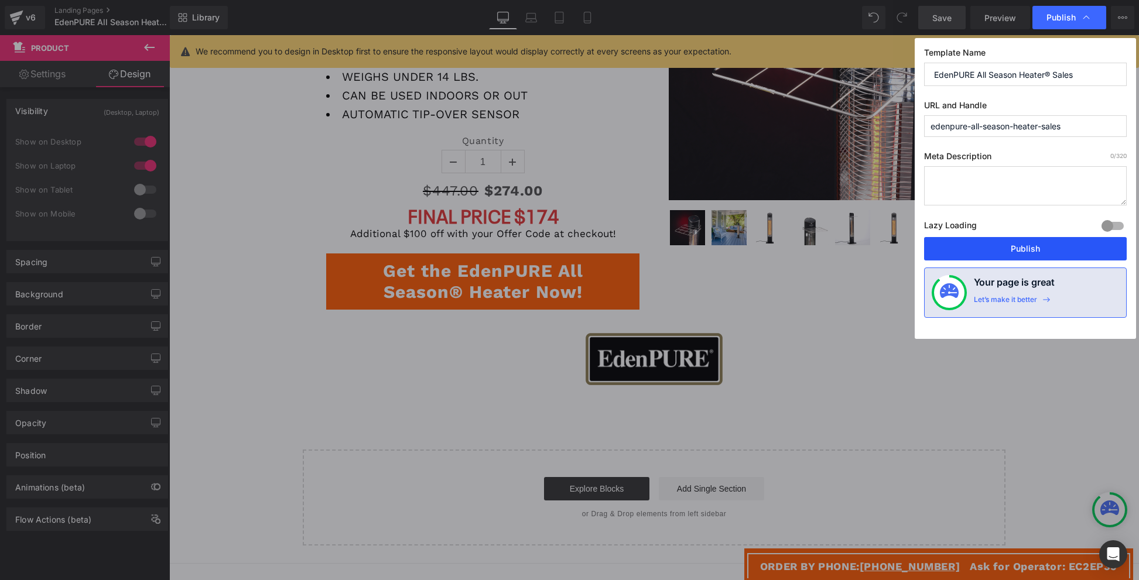
click at [1032, 251] on button "Publish" at bounding box center [1025, 248] width 203 height 23
